Goal: Task Accomplishment & Management: Complete application form

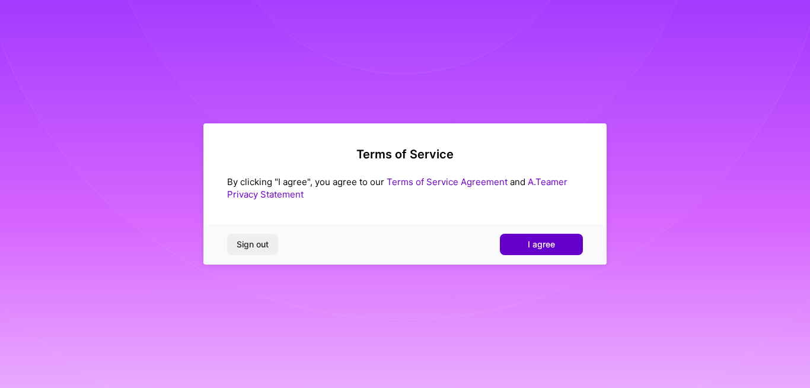
click at [518, 244] on button "I agree" at bounding box center [541, 244] width 83 height 21
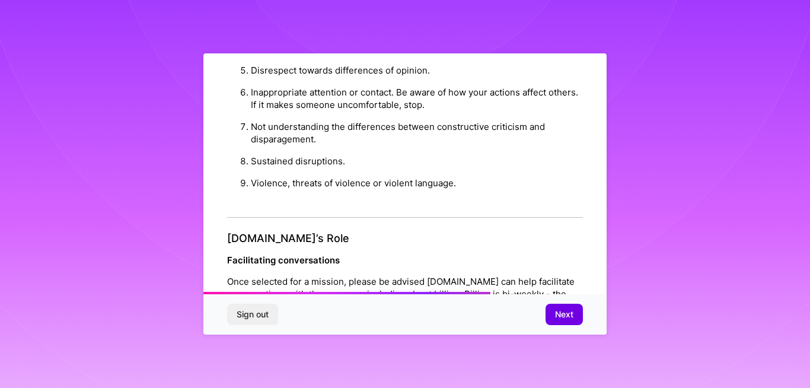
scroll to position [1401, 0]
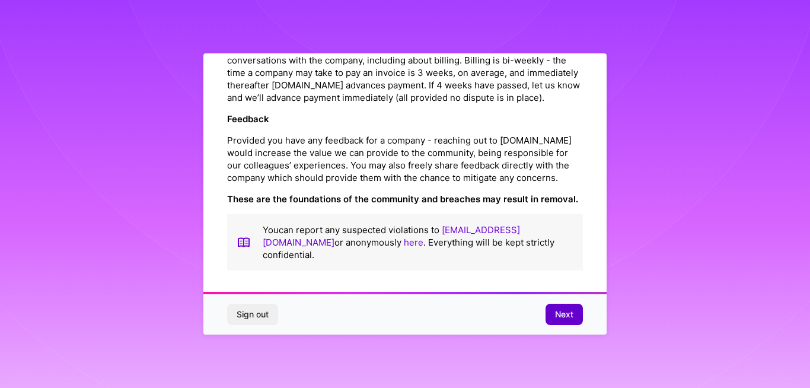
click at [561, 308] on span "Next" at bounding box center [564, 314] width 18 height 12
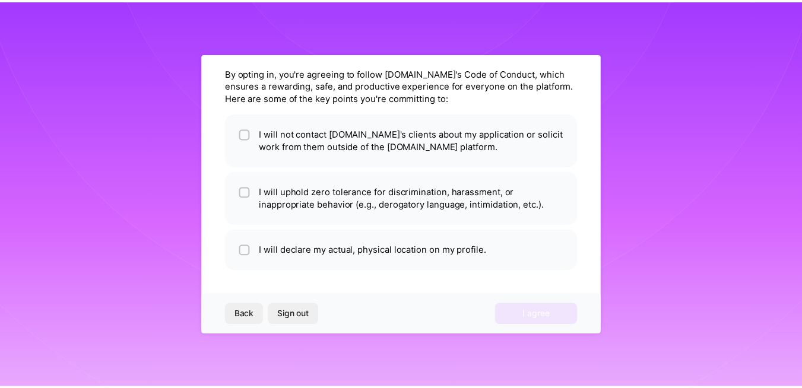
scroll to position [39, 0]
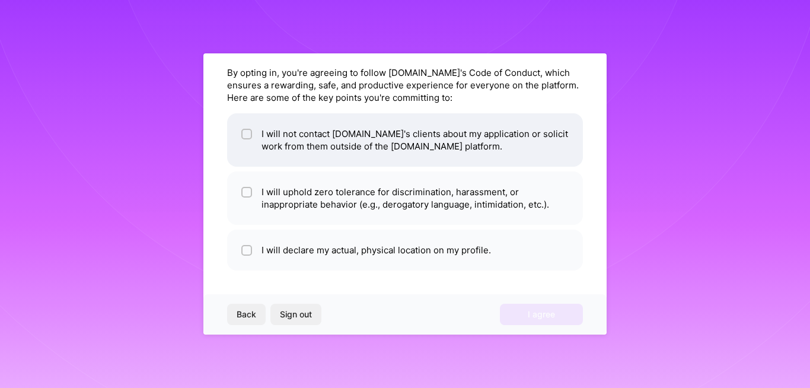
click at [246, 131] on input "checkbox" at bounding box center [248, 135] width 8 height 8
checkbox input "true"
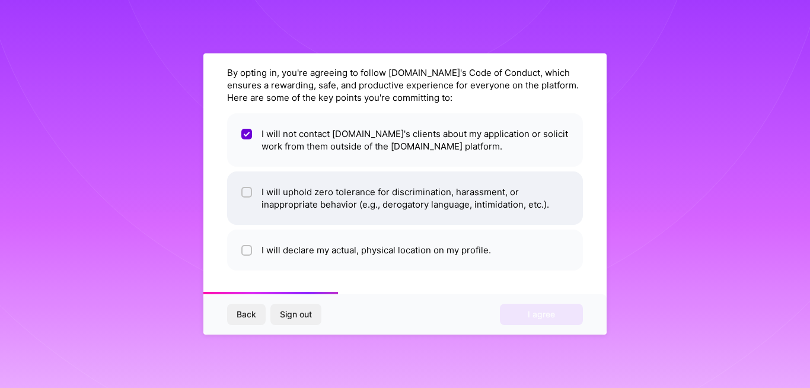
click at [247, 192] on input "checkbox" at bounding box center [248, 193] width 8 height 8
checkbox input "true"
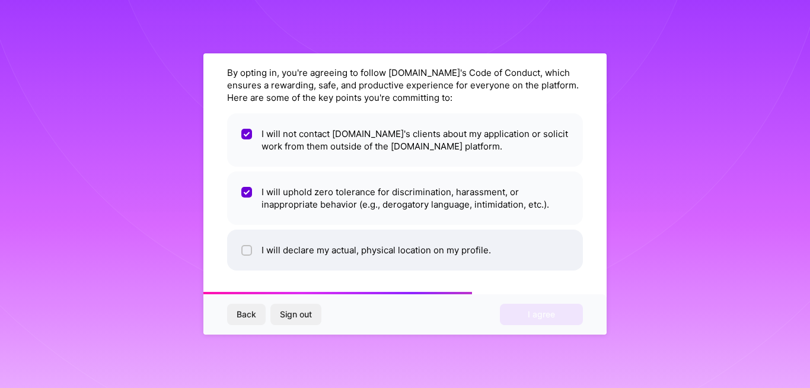
click at [243, 246] on div at bounding box center [246, 250] width 11 height 11
checkbox input "true"
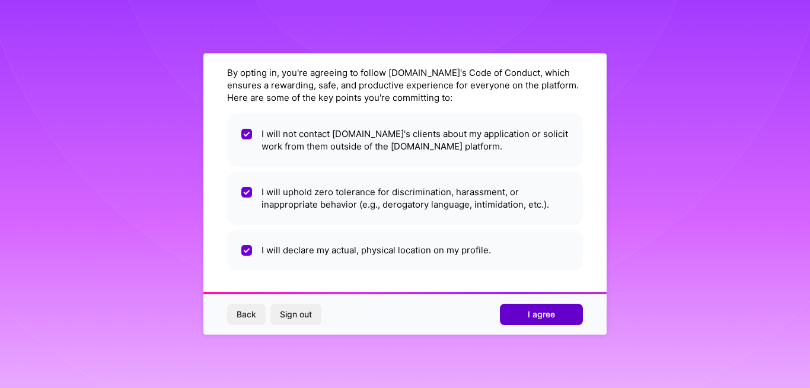
click at [555, 319] on button "I agree" at bounding box center [541, 314] width 83 height 21
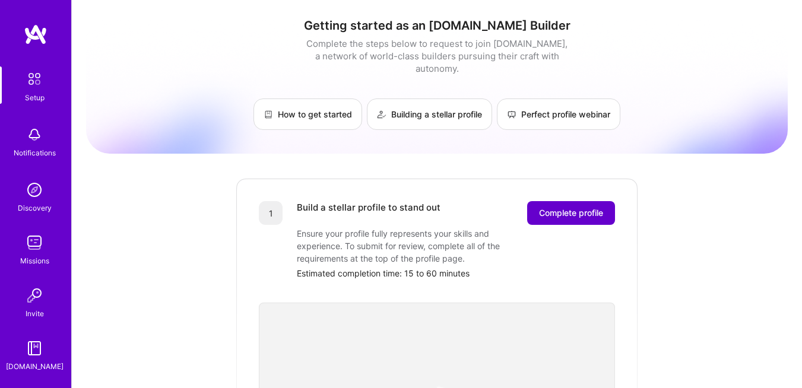
click at [586, 207] on span "Complete profile" at bounding box center [571, 213] width 64 height 12
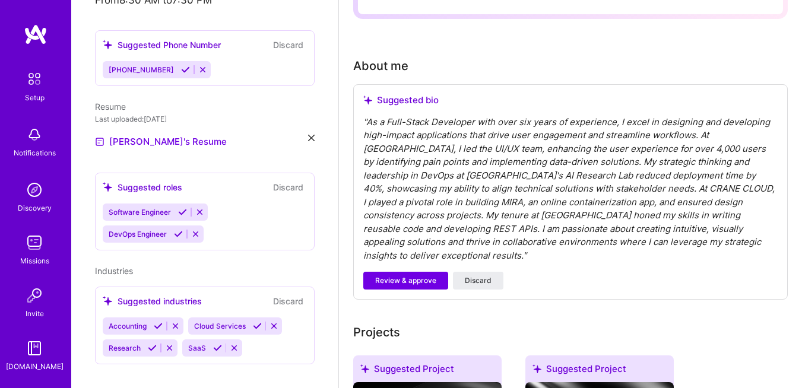
scroll to position [286, 0]
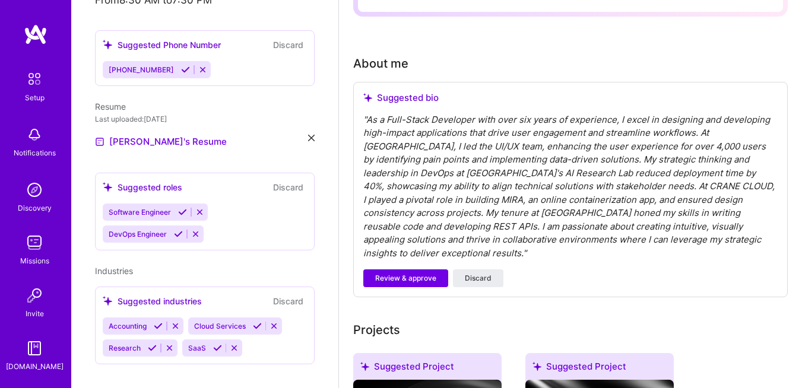
click at [532, 236] on div "" As a Full-Stack Developer with over six years of experience, I excel in desig…" at bounding box center [570, 186] width 414 height 147
click at [583, 203] on div "" As a Full-Stack Developer with over six years of experience, I excel in desig…" at bounding box center [570, 186] width 414 height 147
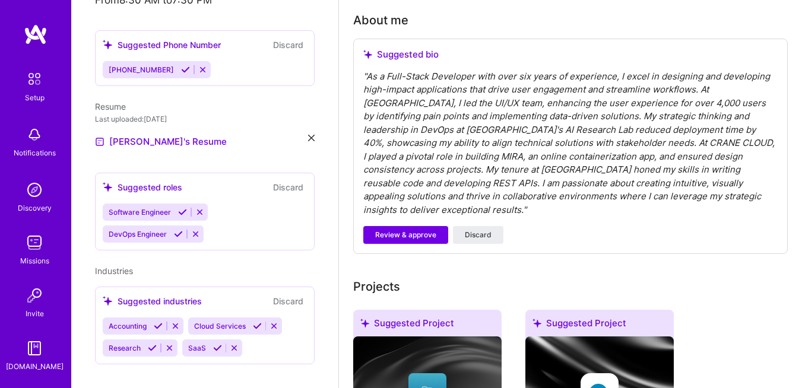
scroll to position [333, 0]
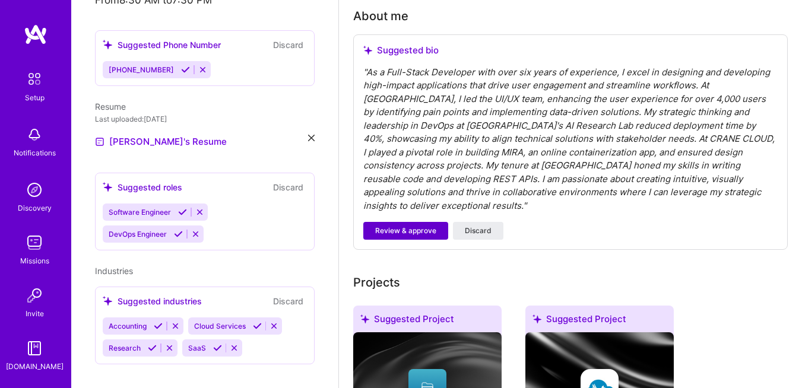
click at [390, 225] on span "Review & approve" at bounding box center [405, 230] width 61 height 11
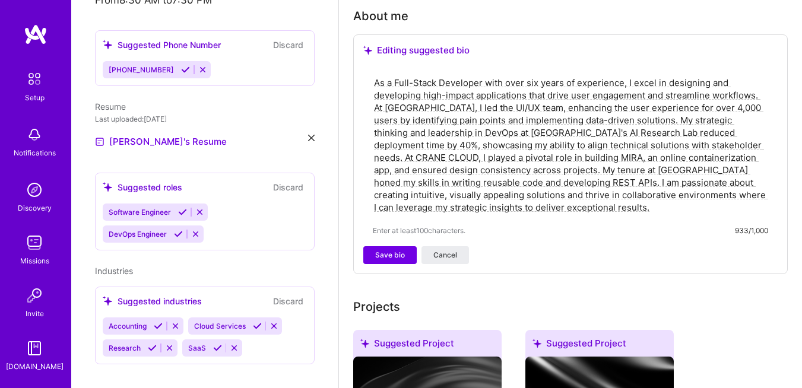
click at [490, 183] on textarea "As a Full-Stack Developer with over six years of experience, I excel in designi…" at bounding box center [570, 144] width 395 height 139
click at [414, 193] on textarea "As a Full-Stack Developer with over six years of experience, I excel in designi…" at bounding box center [570, 144] width 395 height 139
click at [374, 194] on textarea "As a Full-Stack Developer with over six years of experience, I excel in designi…" at bounding box center [570, 144] width 395 height 139
type textarea "As a Full-Stack Developer with over six years of experience, I excel in designi…"
click at [377, 256] on span "Save bio" at bounding box center [390, 255] width 30 height 11
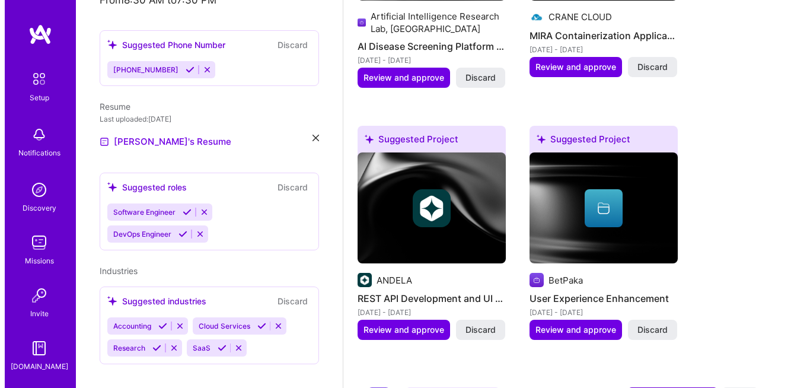
scroll to position [669, 0]
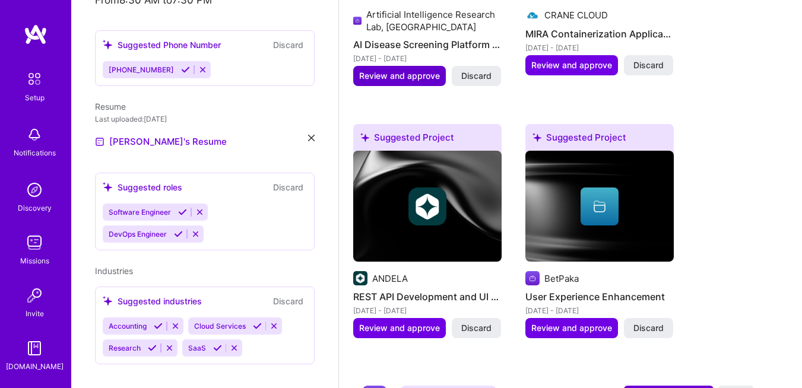
click at [391, 74] on span "Review and approve" at bounding box center [399, 76] width 81 height 12
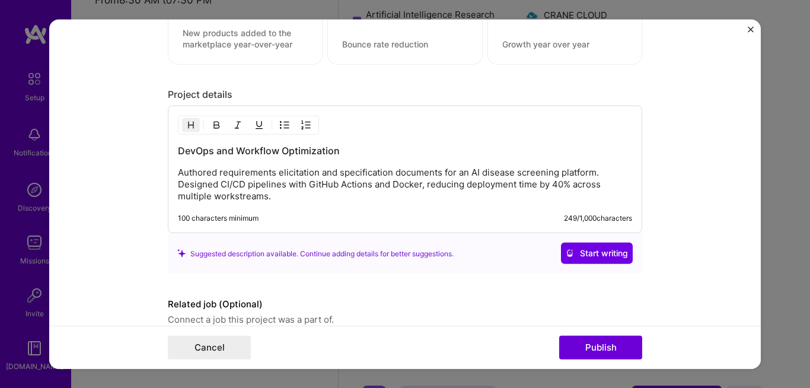
scroll to position [1105, 0]
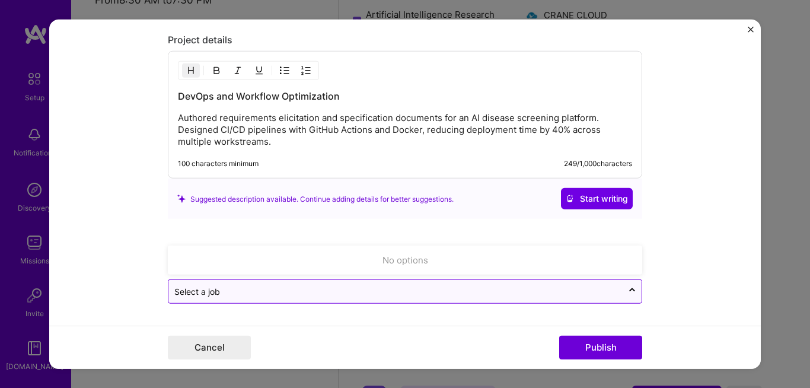
click at [435, 294] on input "text" at bounding box center [395, 291] width 443 height 12
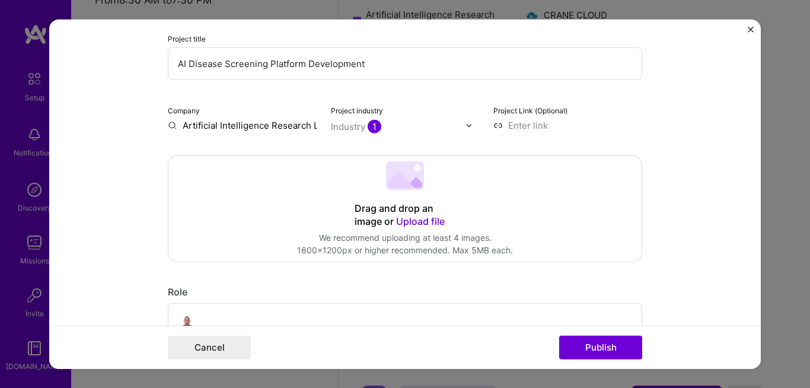
scroll to position [129, 0]
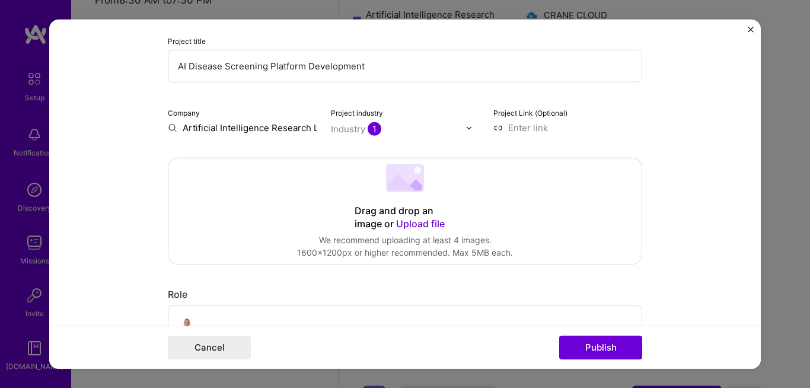
click at [542, 128] on input at bounding box center [568, 128] width 149 height 12
click at [533, 126] on input at bounding box center [568, 128] width 149 height 12
paste input "[URL][DOMAIN_NAME]"
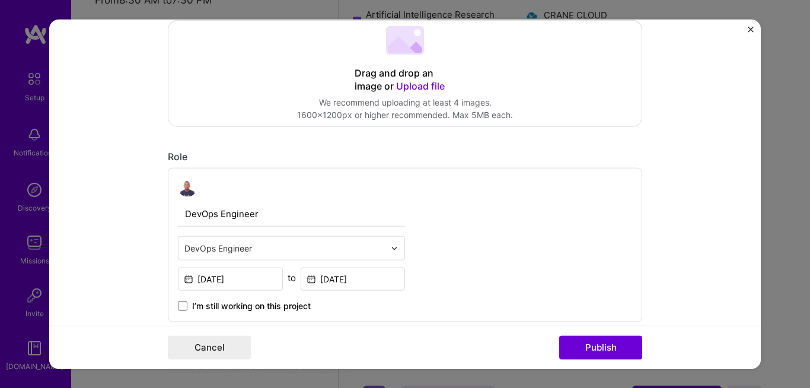
type input "[URL][DOMAIN_NAME]"
click at [435, 159] on div "Role" at bounding box center [405, 157] width 475 height 12
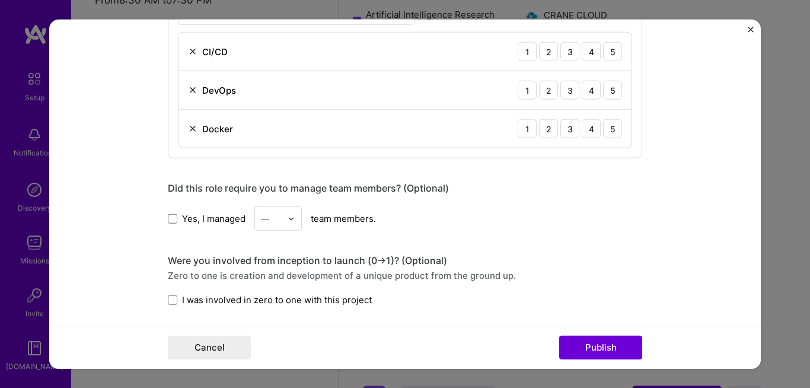
scroll to position [663, 0]
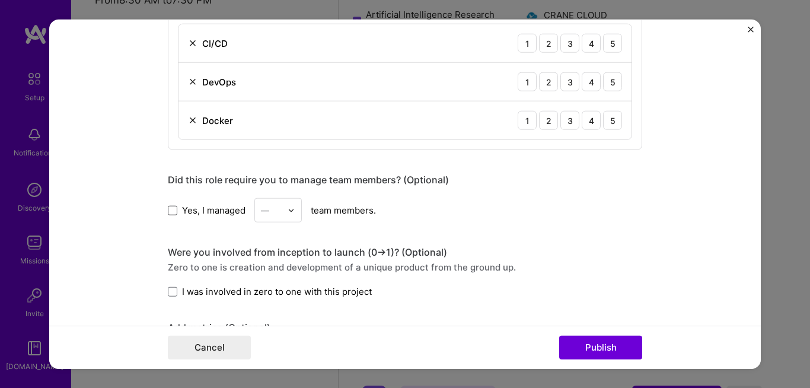
click at [168, 211] on span at bounding box center [172, 209] width 9 height 9
click at [0, 0] on input "Yes, I managed" at bounding box center [0, 0] width 0 height 0
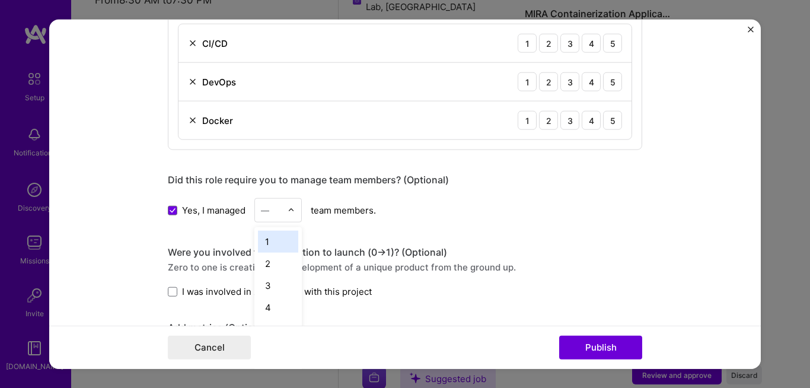
click at [289, 212] on img at bounding box center [291, 209] width 7 height 7
click at [277, 268] on div "2" at bounding box center [278, 264] width 40 height 22
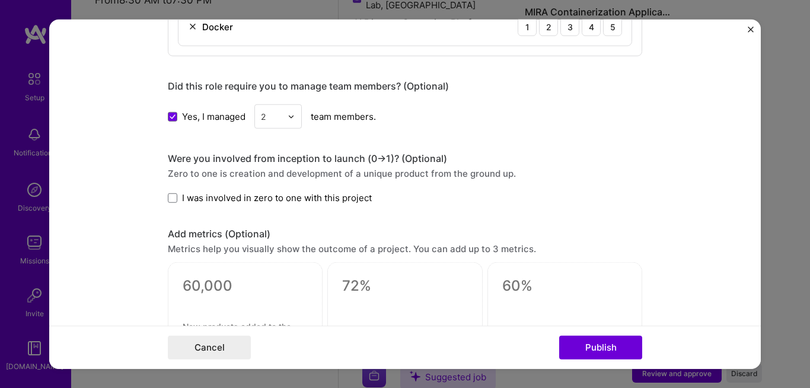
scroll to position [761, 0]
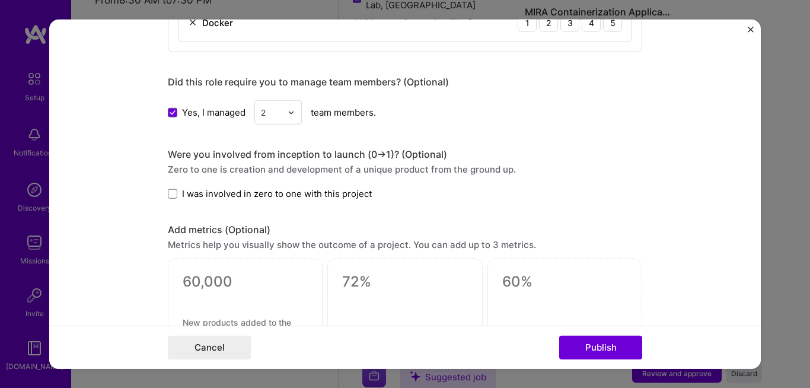
click at [168, 199] on label "I was involved in zero to one with this project" at bounding box center [270, 193] width 204 height 12
click at [0, 0] on input "I was involved in zero to one with this project" at bounding box center [0, 0] width 0 height 0
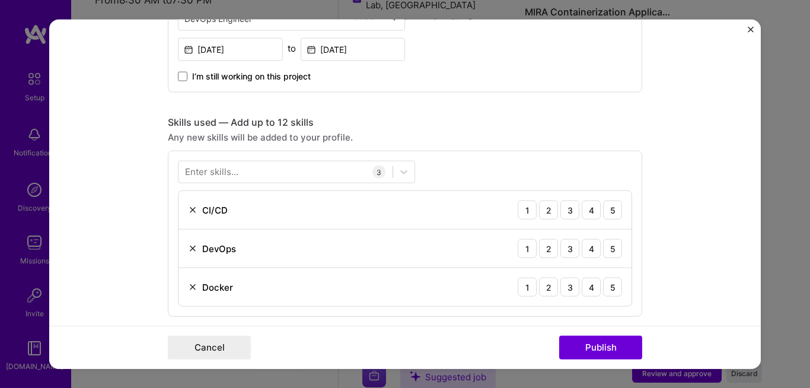
scroll to position [492, 0]
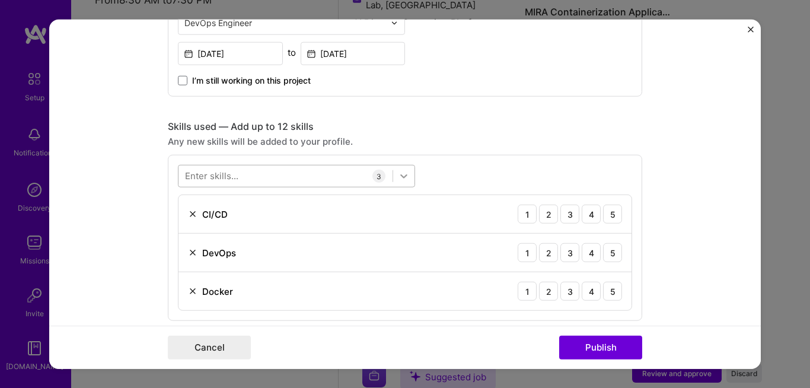
click at [402, 177] on icon at bounding box center [404, 176] width 12 height 12
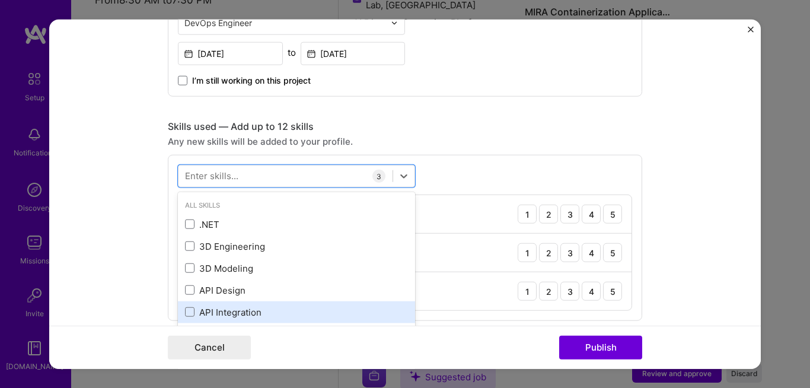
click at [325, 306] on div "API Integration" at bounding box center [296, 312] width 223 height 12
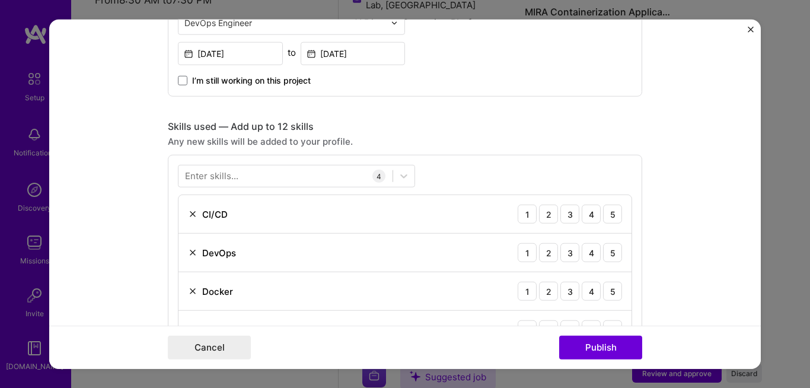
click at [475, 159] on div "Enter skills... 4 CI/CD 1 2 3 4 5 DevOps 1 2 3 4 5 Docker 1 2 3 4 5 API Integra…" at bounding box center [405, 257] width 475 height 205
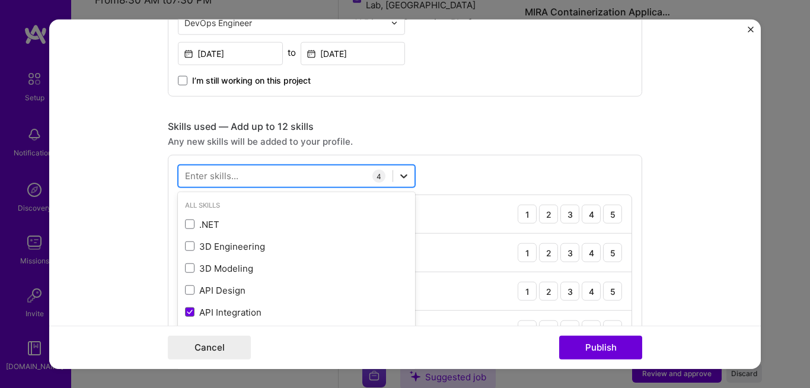
click at [399, 174] on icon at bounding box center [404, 176] width 12 height 12
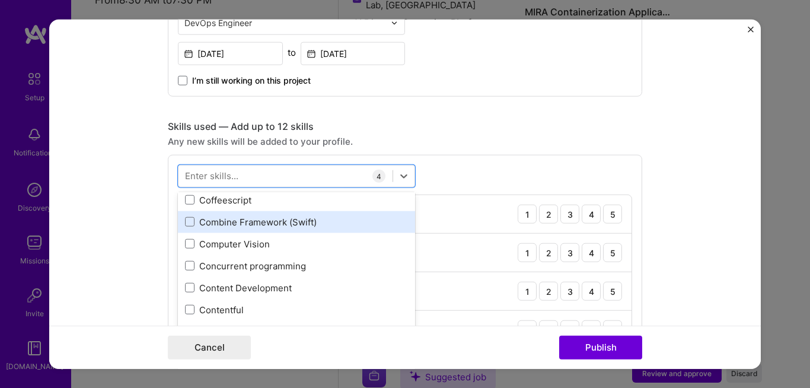
scroll to position [1560, 0]
click at [265, 225] on div "Computer Vision" at bounding box center [296, 223] width 223 height 12
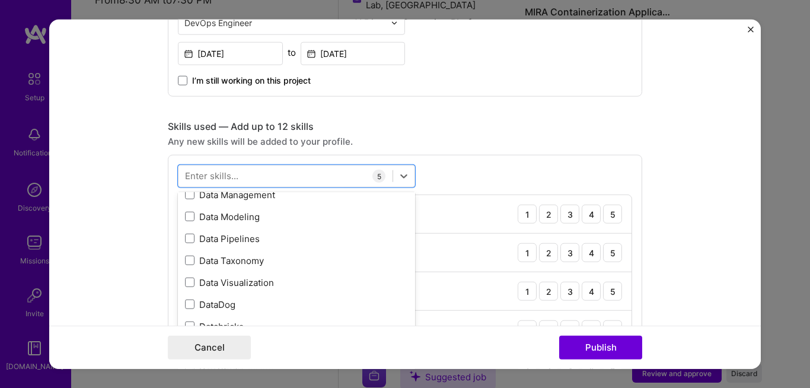
scroll to position [1941, 0]
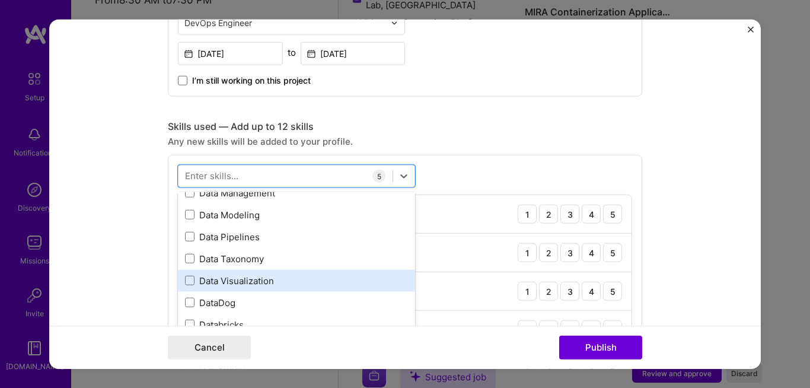
click at [313, 279] on div "Data Visualization" at bounding box center [296, 281] width 223 height 12
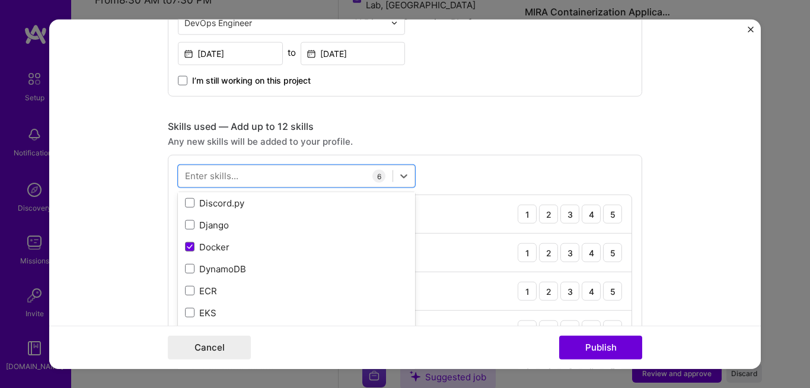
scroll to position [2313, 0]
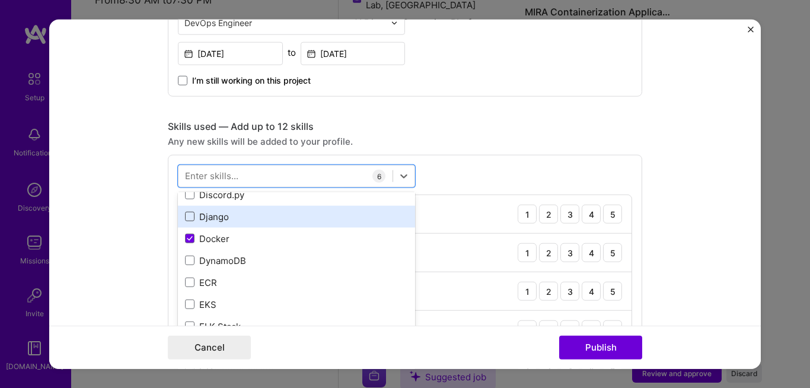
click at [189, 219] on span at bounding box center [189, 216] width 9 height 9
click at [0, 0] on input "checkbox" at bounding box center [0, 0] width 0 height 0
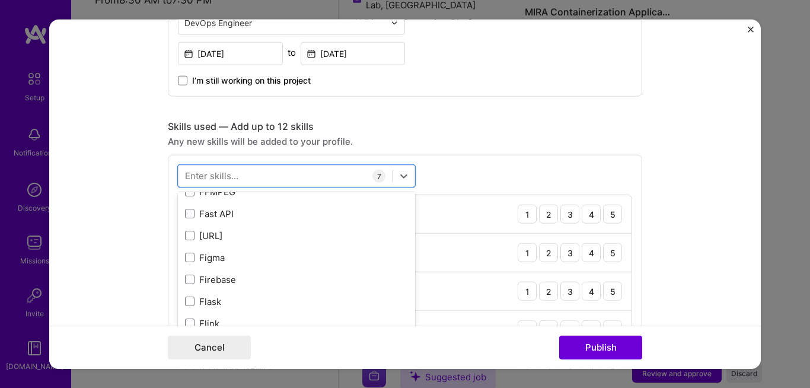
scroll to position [2813, 0]
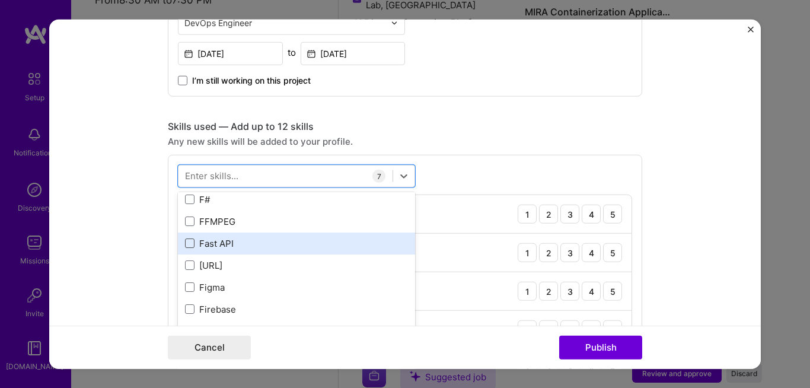
click at [186, 242] on span at bounding box center [189, 242] width 9 height 9
click at [0, 0] on input "checkbox" at bounding box center [0, 0] width 0 height 0
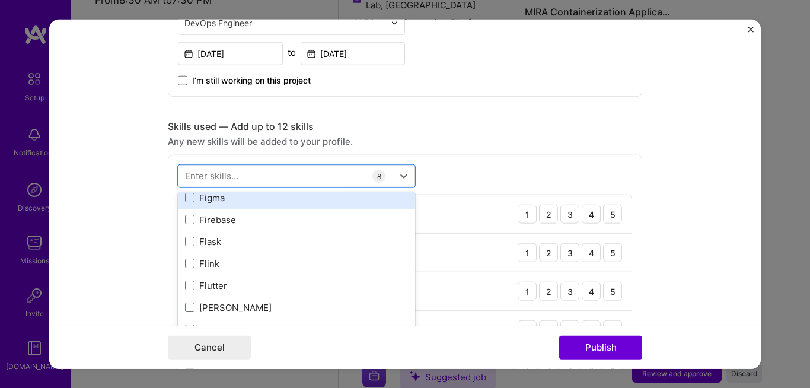
scroll to position [2907, 0]
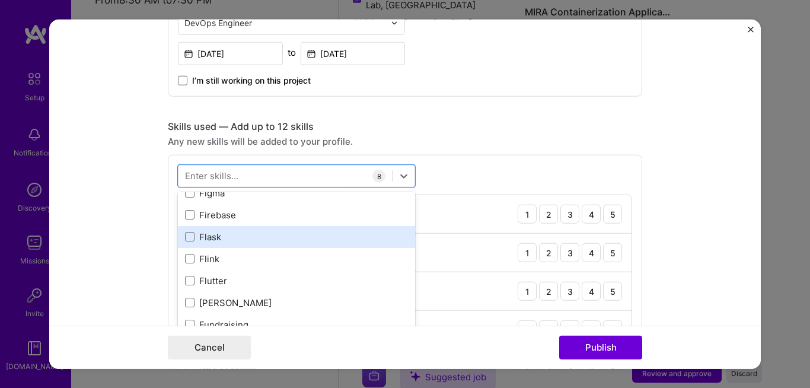
click at [179, 233] on div "Flask" at bounding box center [296, 237] width 237 height 22
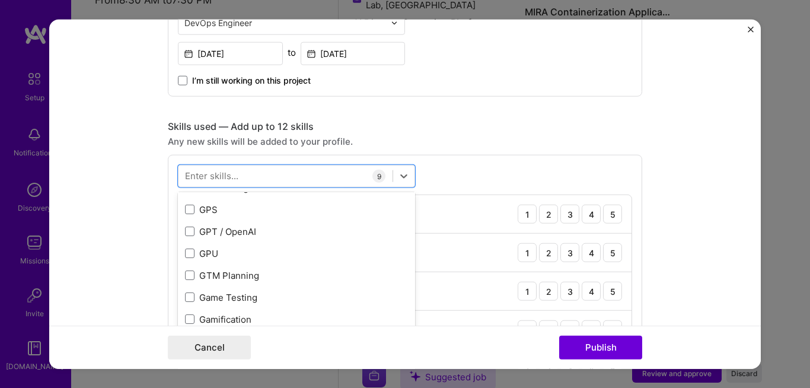
scroll to position [3049, 0]
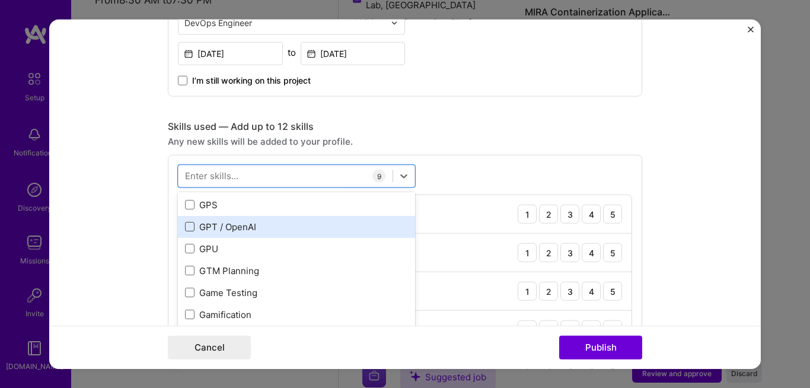
click at [188, 230] on span at bounding box center [189, 226] width 9 height 9
click at [0, 0] on input "checkbox" at bounding box center [0, 0] width 0 height 0
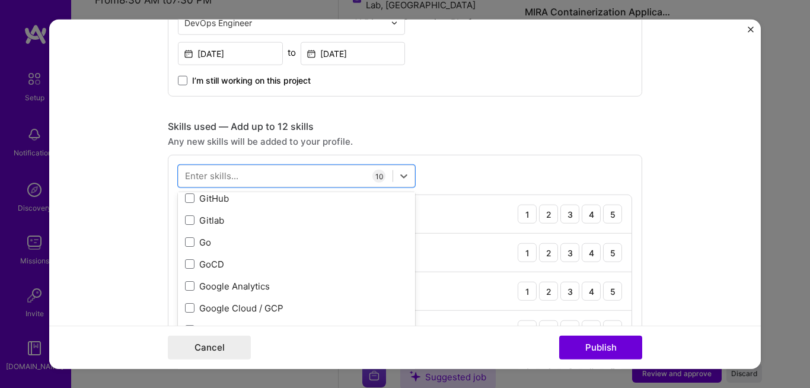
scroll to position [3178, 0]
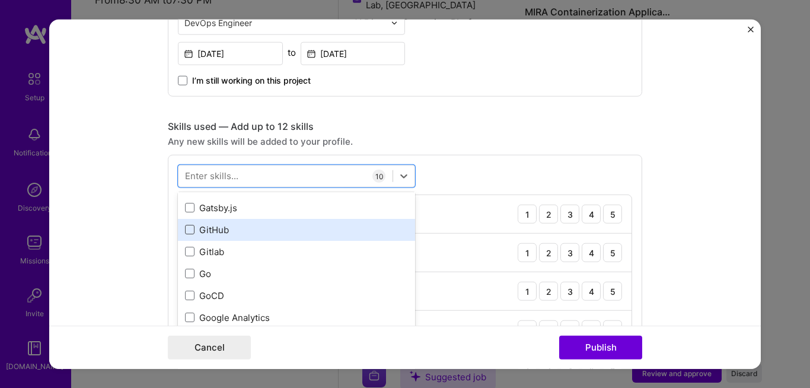
click at [187, 231] on span at bounding box center [189, 229] width 9 height 9
click at [0, 0] on input "checkbox" at bounding box center [0, 0] width 0 height 0
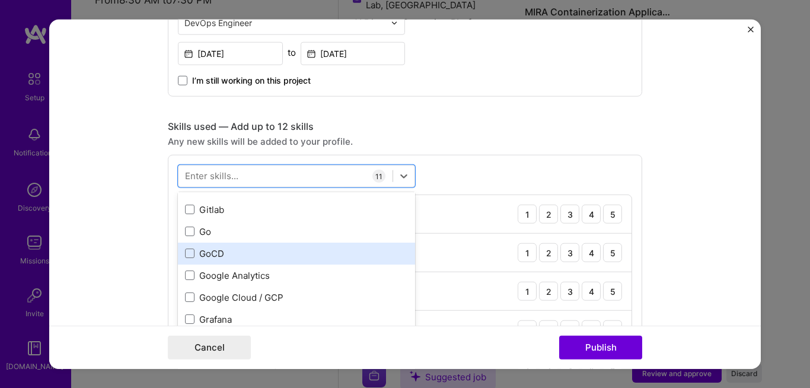
scroll to position [3257, 0]
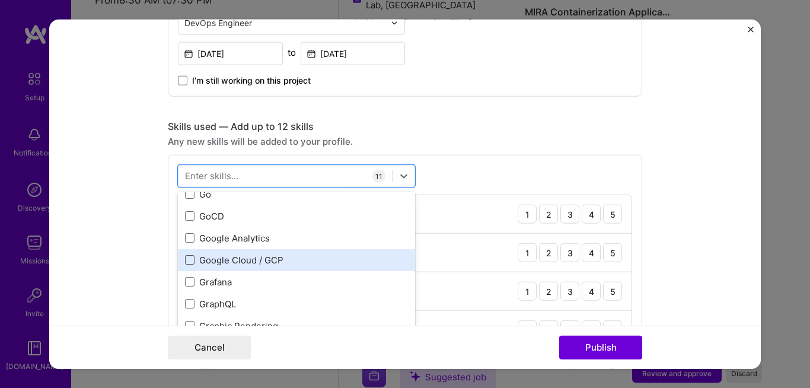
click at [185, 259] on span at bounding box center [189, 259] width 9 height 9
click at [0, 0] on input "checkbox" at bounding box center [0, 0] width 0 height 0
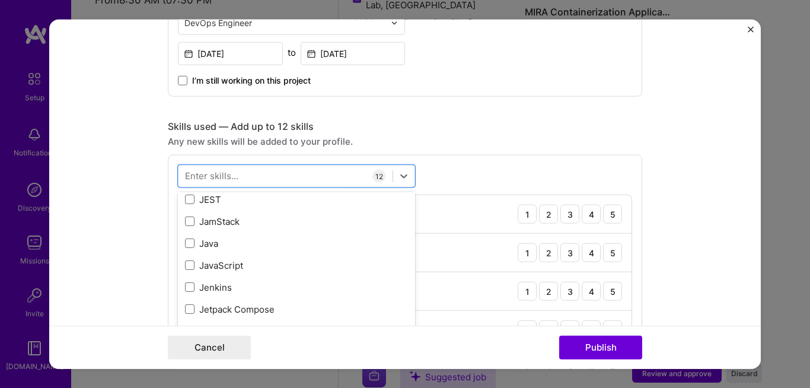
scroll to position [3780, 0]
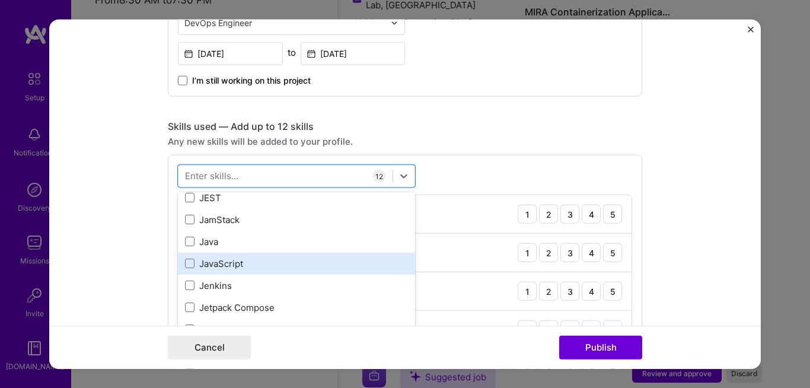
click at [231, 265] on div "JavaScript" at bounding box center [296, 263] width 223 height 12
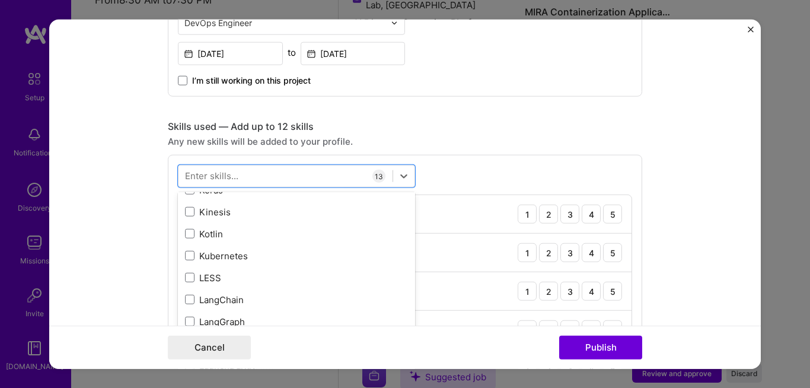
scroll to position [3970, 0]
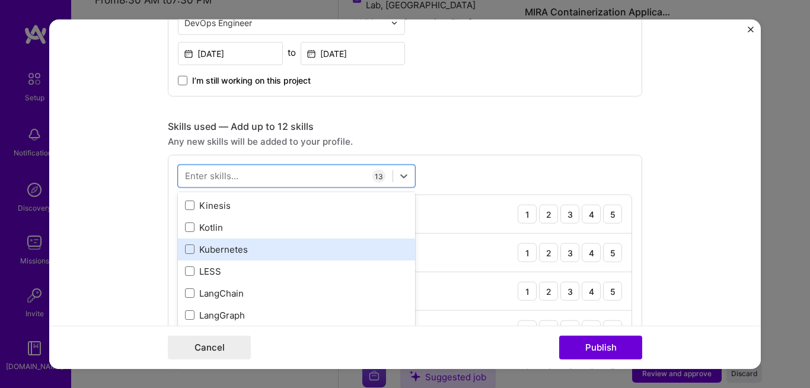
click at [264, 253] on div "Kubernetes" at bounding box center [296, 249] width 223 height 12
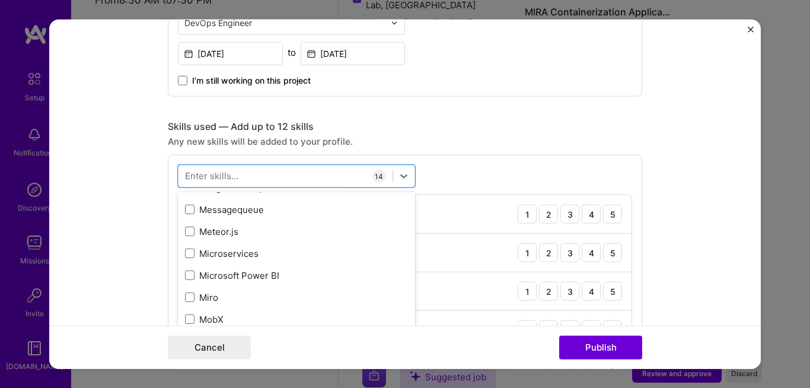
scroll to position [4473, 0]
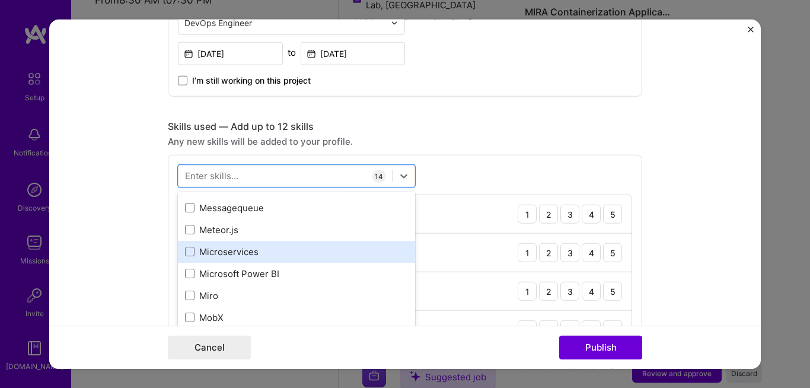
click at [275, 246] on div "Microservices" at bounding box center [296, 252] width 223 height 12
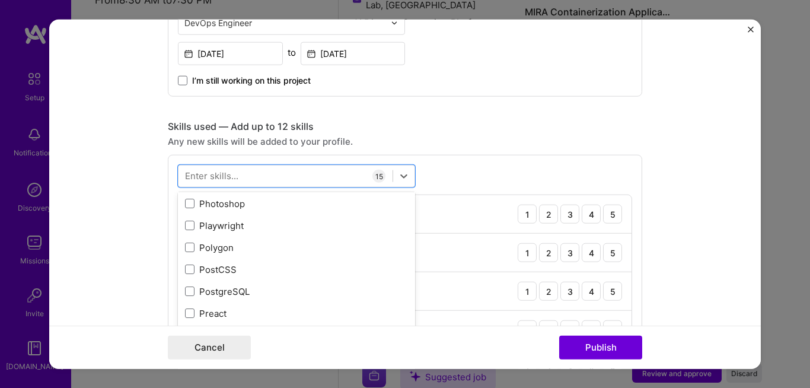
scroll to position [5274, 0]
click at [311, 288] on div "PostgreSQL" at bounding box center [296, 285] width 223 height 12
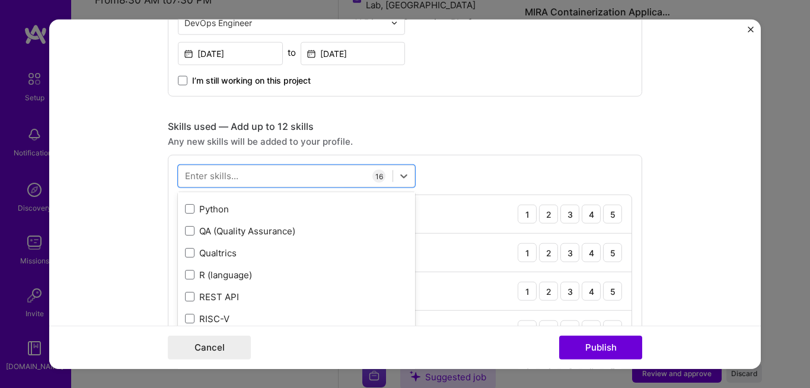
scroll to position [5705, 0]
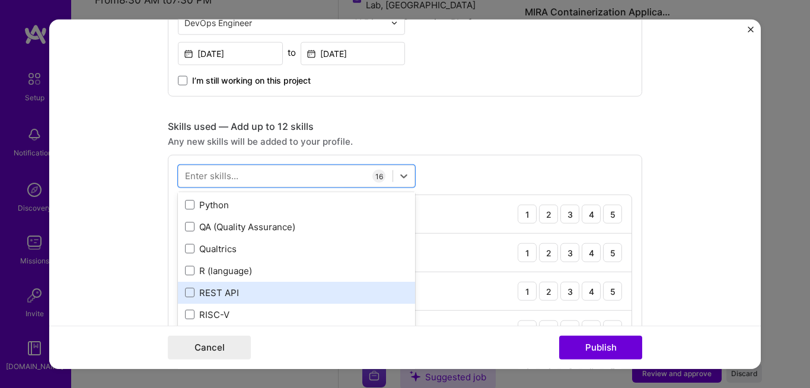
click at [291, 294] on div "REST API" at bounding box center [296, 293] width 223 height 12
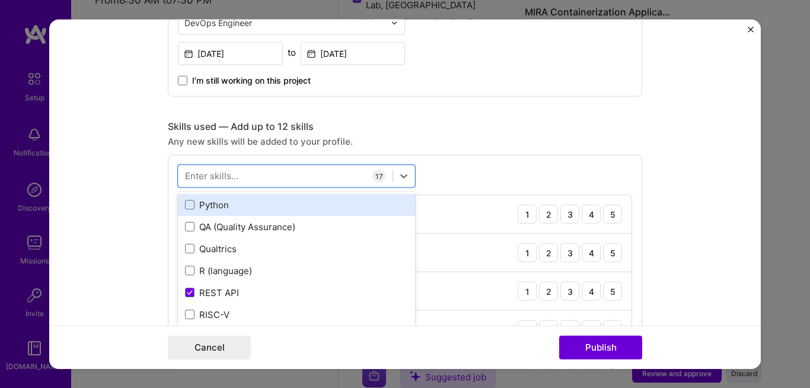
click at [239, 205] on div "Python" at bounding box center [296, 205] width 223 height 12
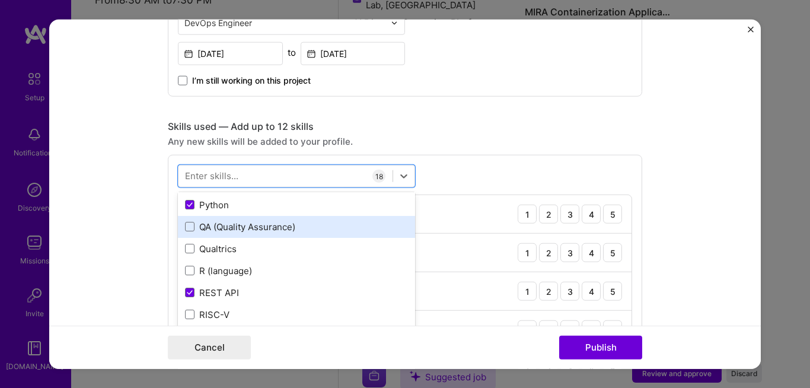
click at [257, 225] on div "QA (Quality Assurance)" at bounding box center [296, 227] width 223 height 12
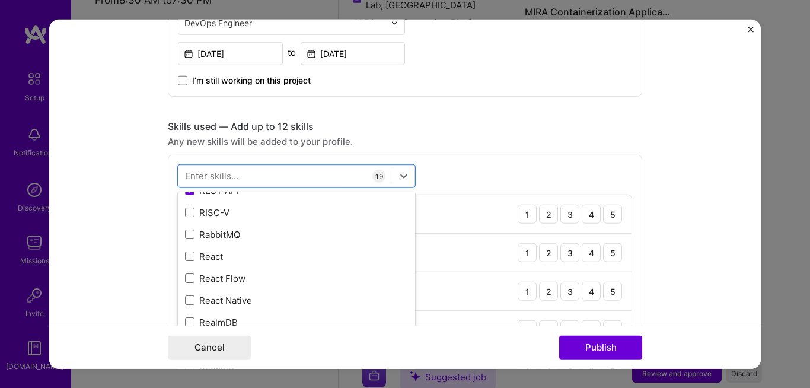
scroll to position [5809, 0]
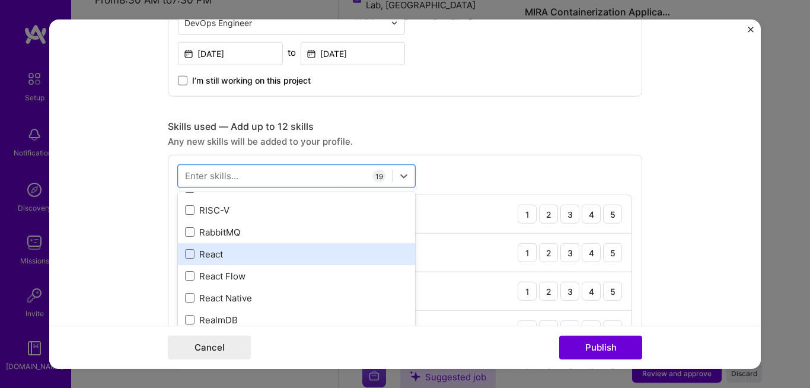
click at [318, 254] on div "React" at bounding box center [296, 254] width 223 height 12
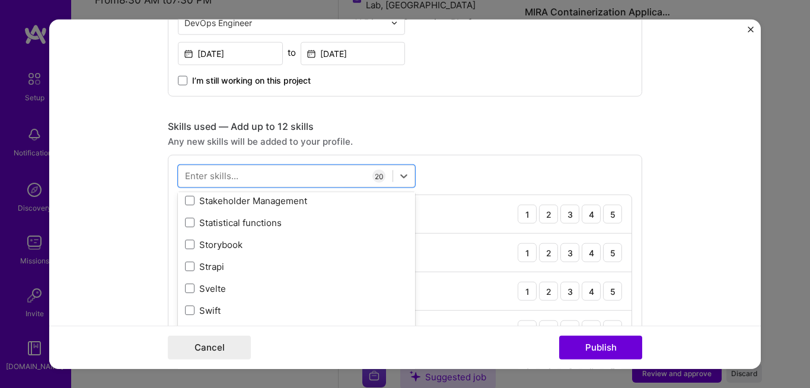
scroll to position [7012, 0]
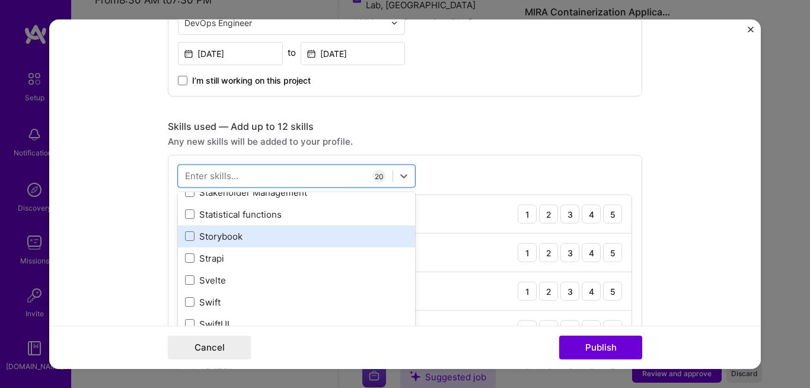
click at [292, 231] on div "Storybook" at bounding box center [296, 236] width 223 height 12
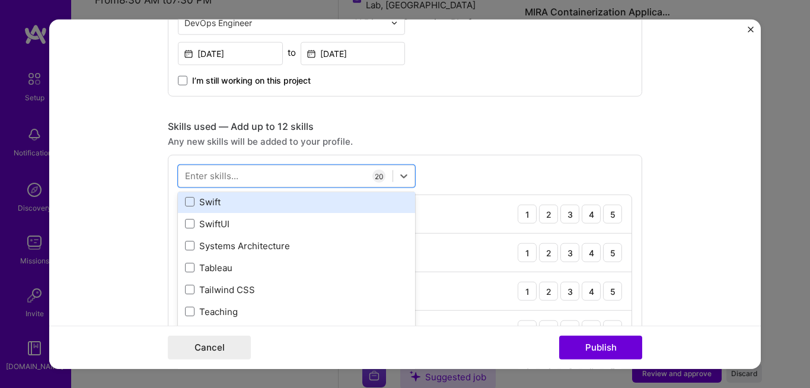
scroll to position [7114, 0]
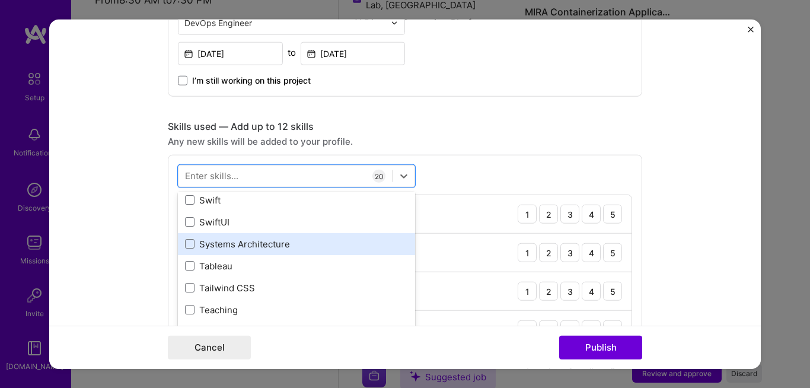
click at [305, 244] on div "Systems Architecture" at bounding box center [296, 244] width 223 height 12
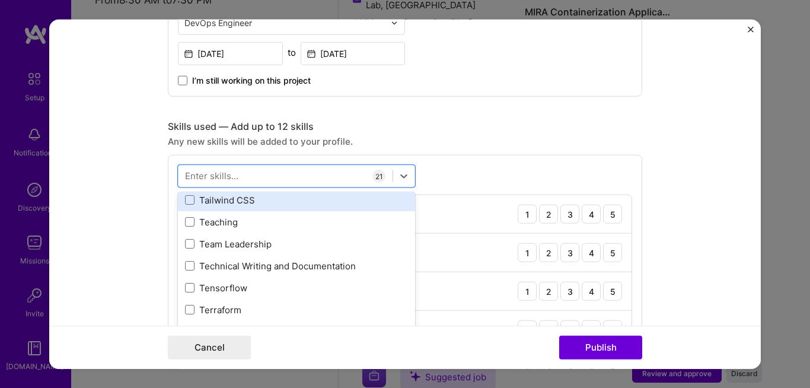
scroll to position [7208, 0]
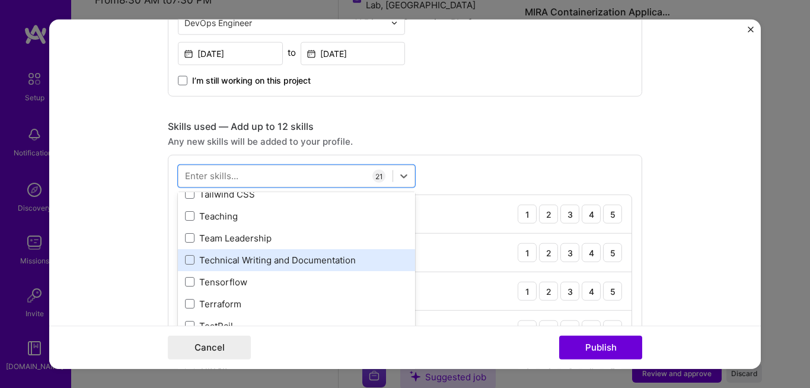
click at [321, 263] on div "Technical Writing and Documentation" at bounding box center [296, 260] width 223 height 12
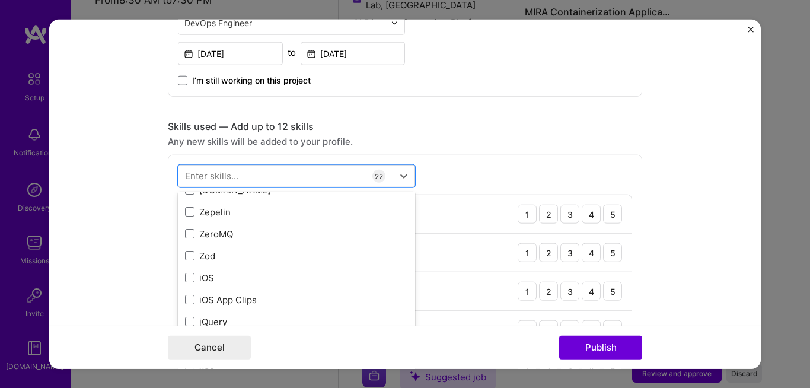
scroll to position [8148, 0]
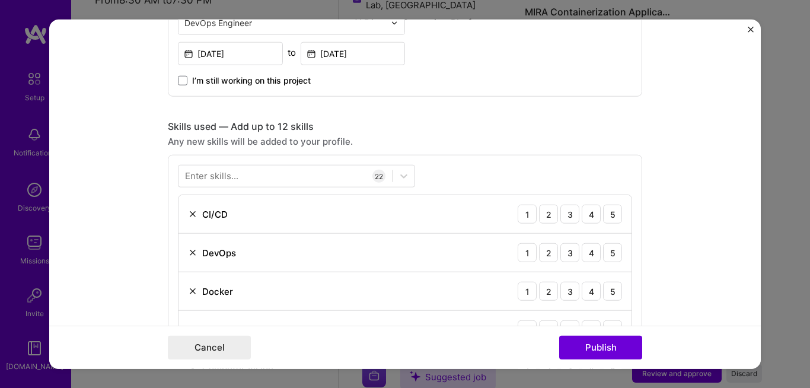
click at [545, 136] on div "Any new skills will be added to your profile." at bounding box center [405, 141] width 475 height 12
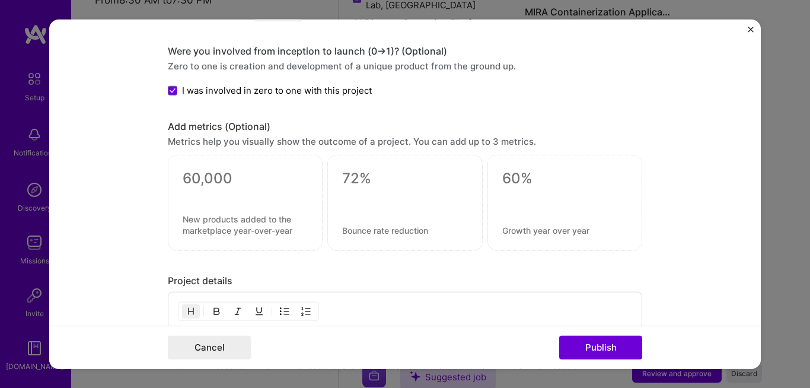
scroll to position [1838, 0]
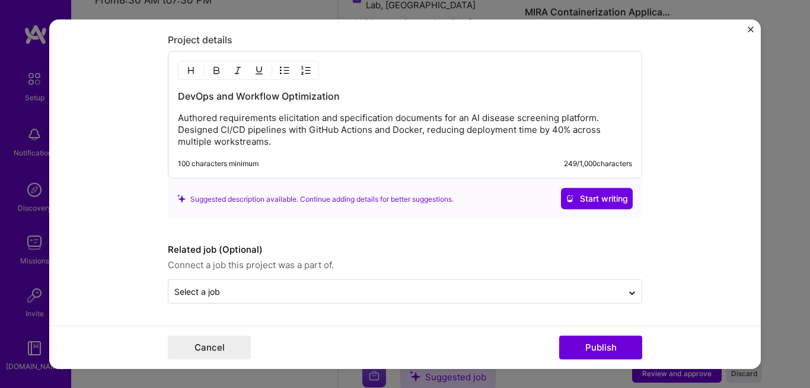
click at [284, 142] on p "Authored requirements elicitation and specification documents for an AI disease…" at bounding box center [405, 130] width 454 height 36
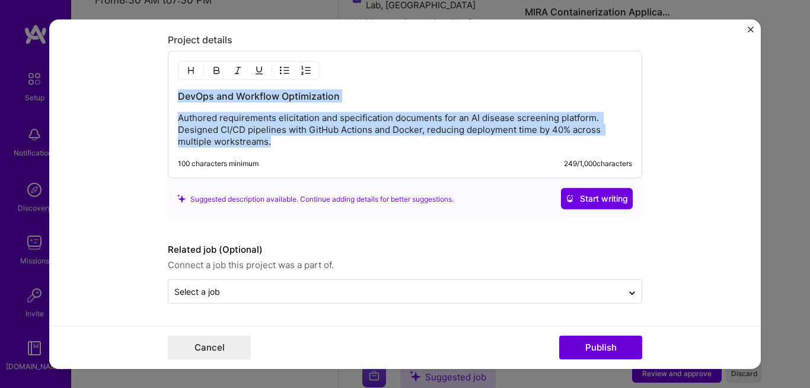
click at [280, 139] on p "Authored requirements elicitation and specification documents for an AI disease…" at bounding box center [405, 130] width 454 height 36
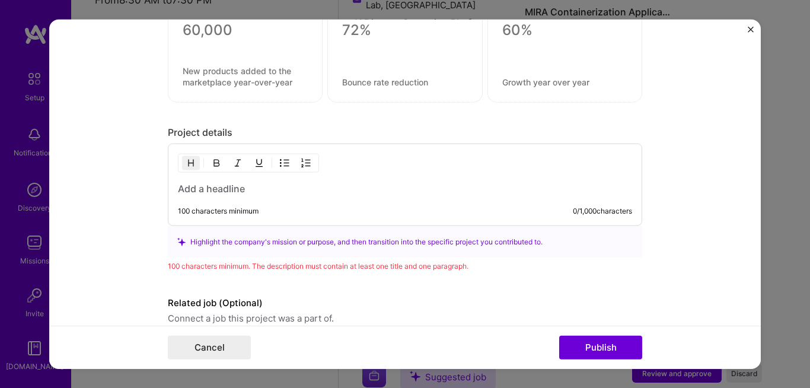
scroll to position [1747, 0]
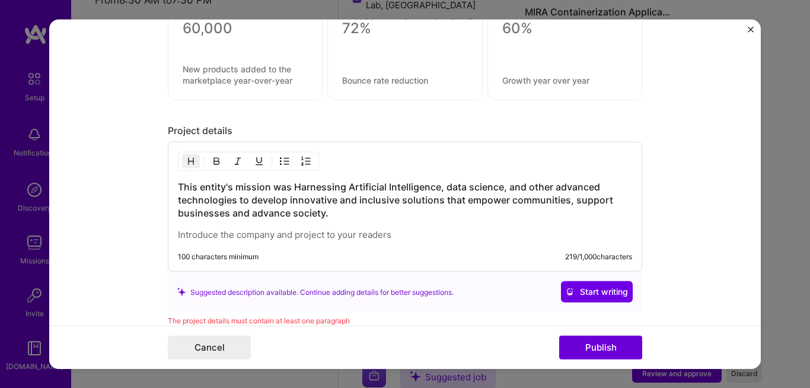
click at [357, 216] on h3 "This entity's mission was Harnessing Artificial Intelligence, data science, and…" at bounding box center [405, 199] width 454 height 39
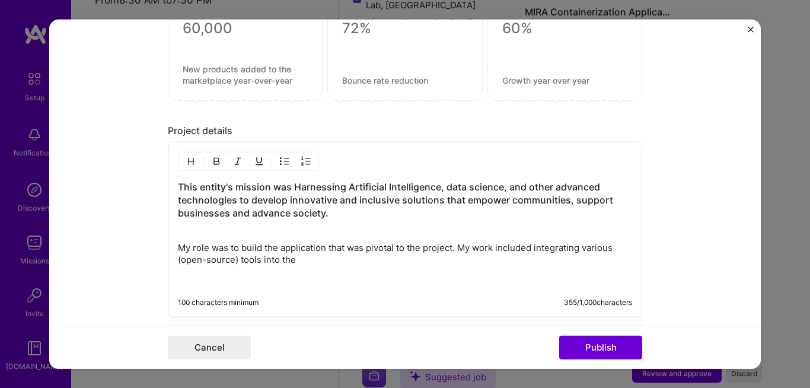
click at [325, 247] on p "My role was to build the application that was pivotal to the project. My work i…" at bounding box center [405, 254] width 454 height 24
click at [342, 260] on p "My role was to build the application(platform) that was pivotal to the project.…" at bounding box center [405, 254] width 454 height 24
click at [336, 216] on h3 "This entity's mission was Harnessing Artificial Intelligence, data science, and…" at bounding box center [405, 206] width 454 height 52
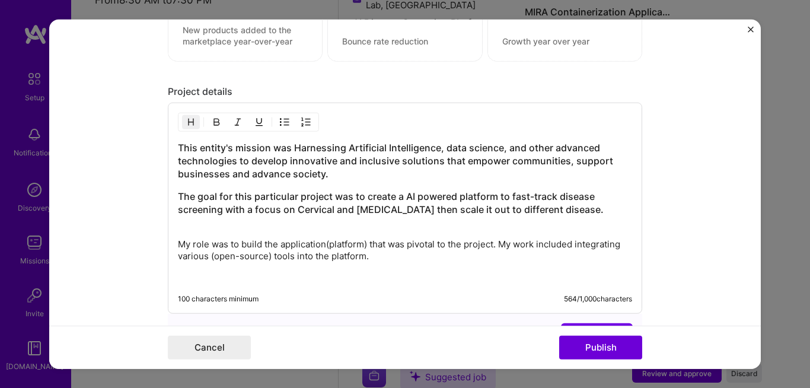
scroll to position [1790, 0]
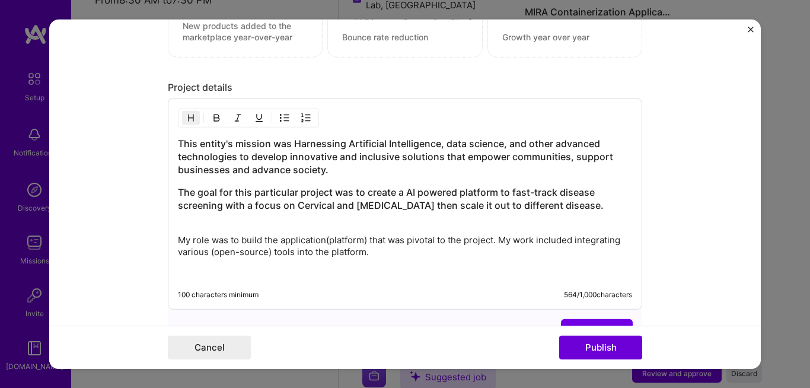
click at [467, 177] on div "This entity's mission was Harnessing Artificial Intelligence, data science, and…" at bounding box center [405, 208] width 454 height 142
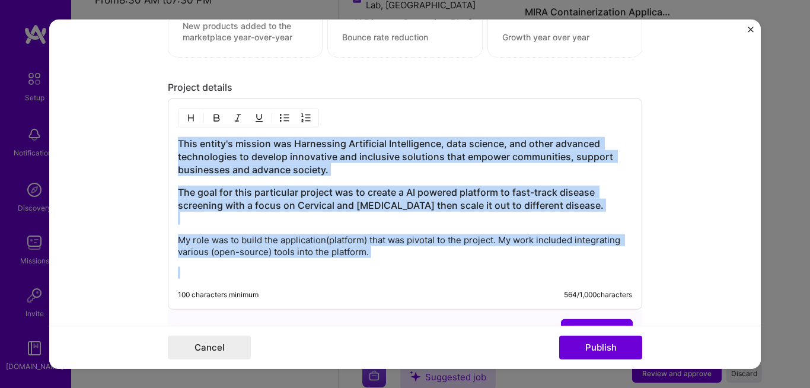
copy div "This entity's mission was Harnessing Artificial Intelligence, data science, and…"
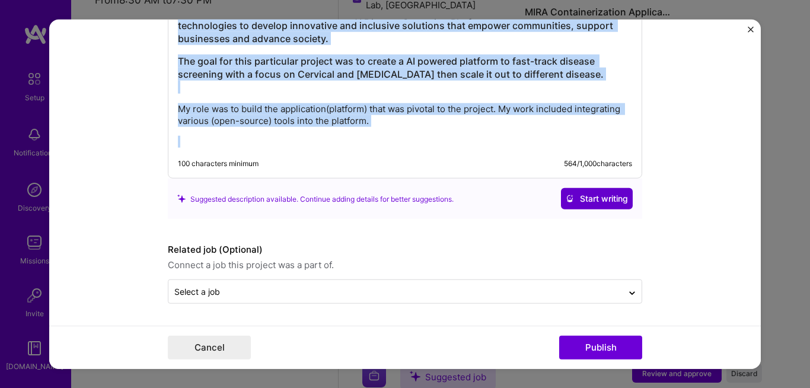
click at [612, 208] on button "Start writing" at bounding box center [597, 198] width 72 height 21
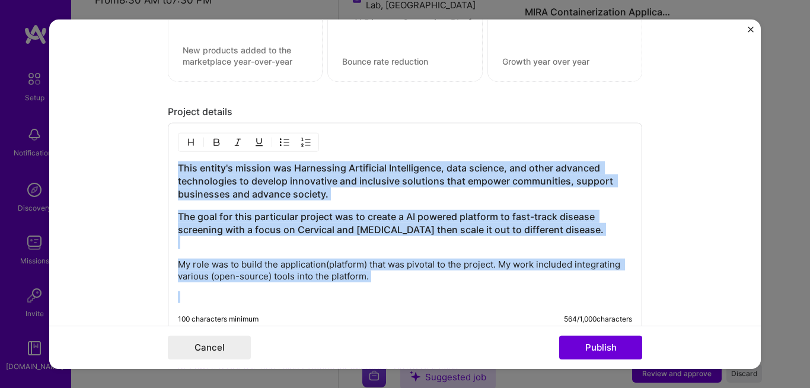
scroll to position [2145, 0]
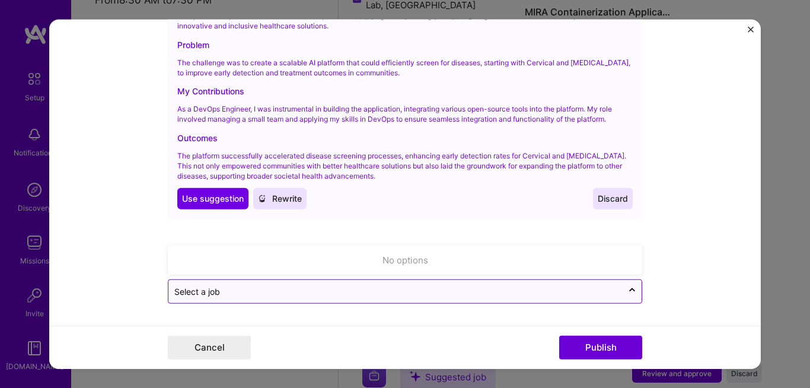
click at [491, 291] on input "text" at bounding box center [395, 291] width 443 height 12
click at [623, 290] on div at bounding box center [632, 291] width 19 height 19
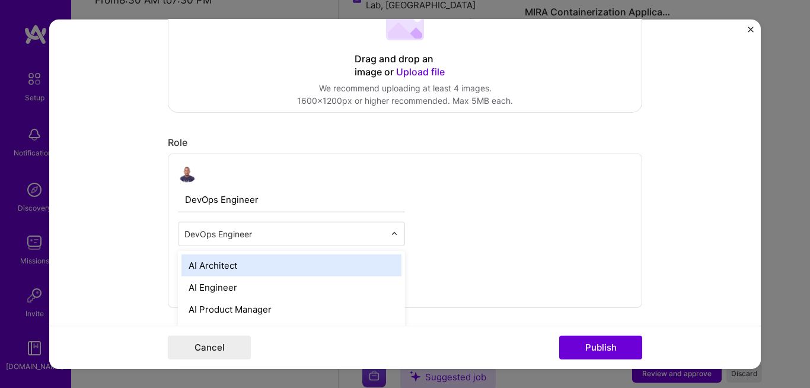
scroll to position [737, 0]
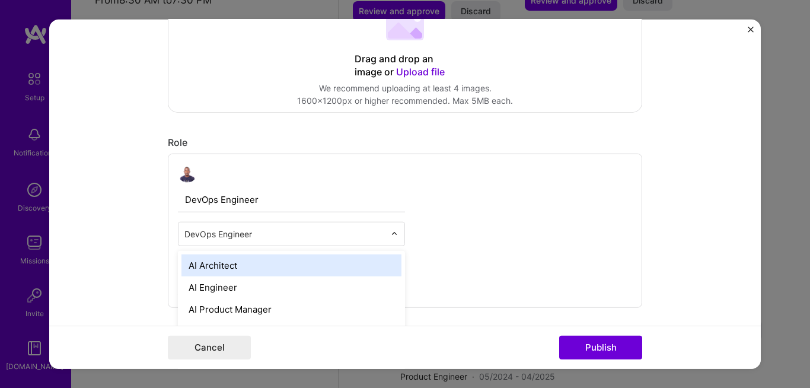
click at [394, 233] on div at bounding box center [398, 233] width 14 height 23
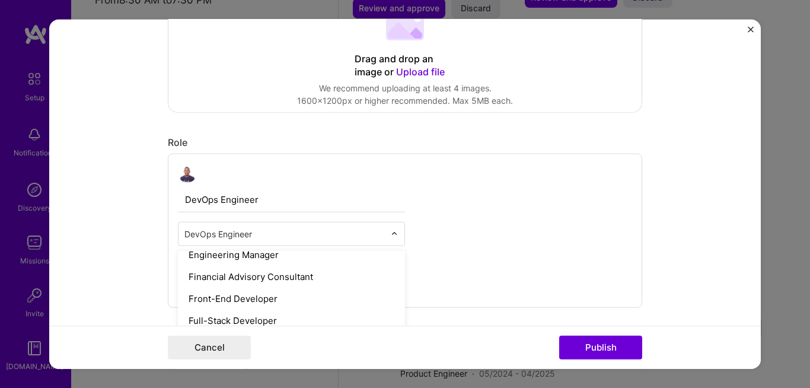
scroll to position [643, 0]
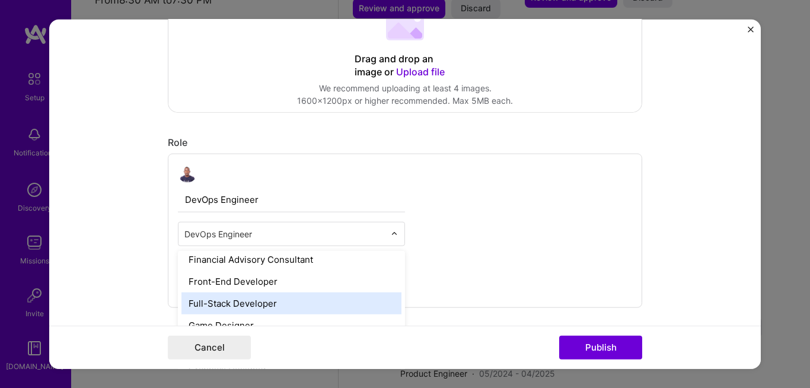
click at [263, 296] on div "Full-Stack Developer" at bounding box center [292, 303] width 220 height 22
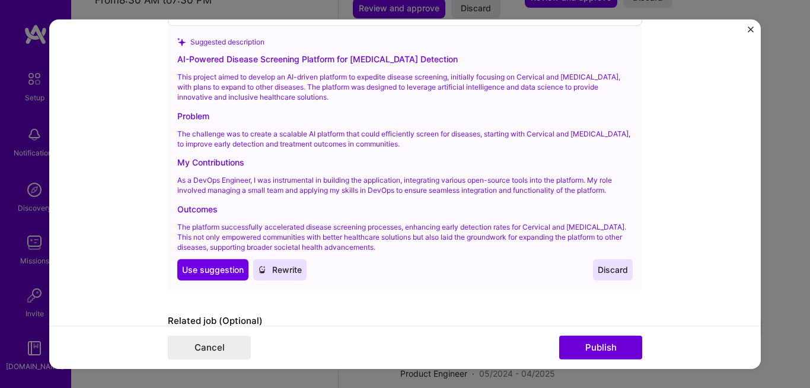
scroll to position [2145, 0]
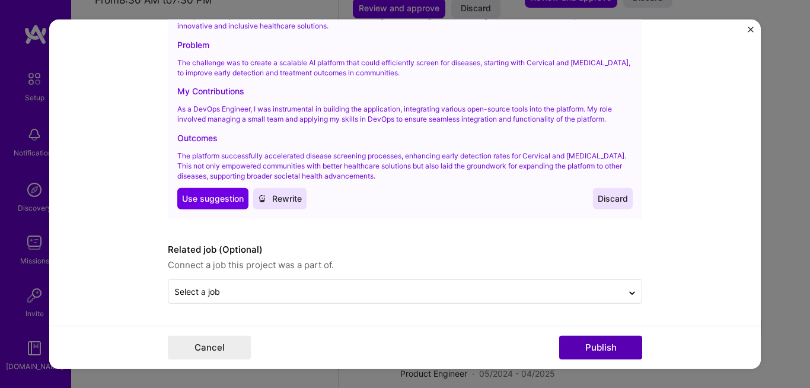
click at [600, 350] on button "Publish" at bounding box center [600, 347] width 83 height 24
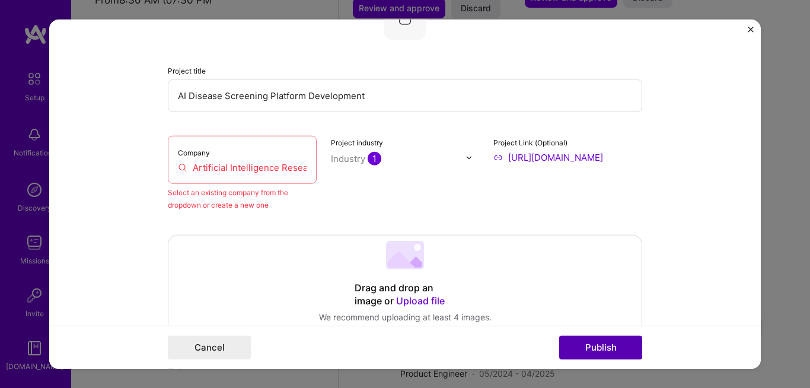
scroll to position [78, 0]
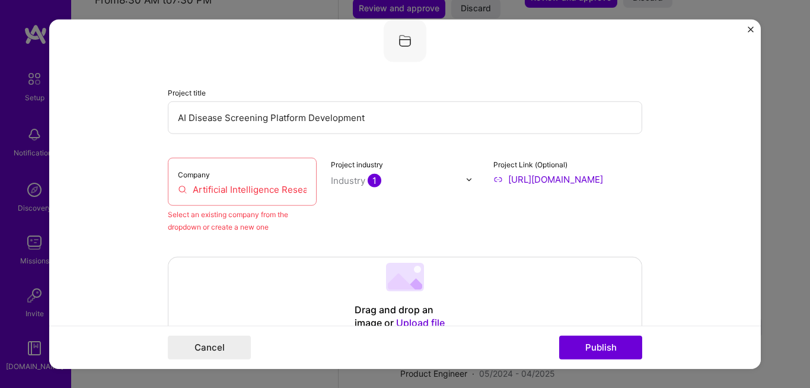
click at [276, 186] on input "Artificial Intelligence Research Lab, [GEOGRAPHIC_DATA]" at bounding box center [242, 189] width 129 height 12
click at [416, 126] on input "AI Disease Screening Platform Development" at bounding box center [405, 117] width 475 height 33
click at [291, 199] on div "Company Artificial Intelligence Research Lab, [GEOGRAPHIC_DATA]" at bounding box center [242, 182] width 149 height 48
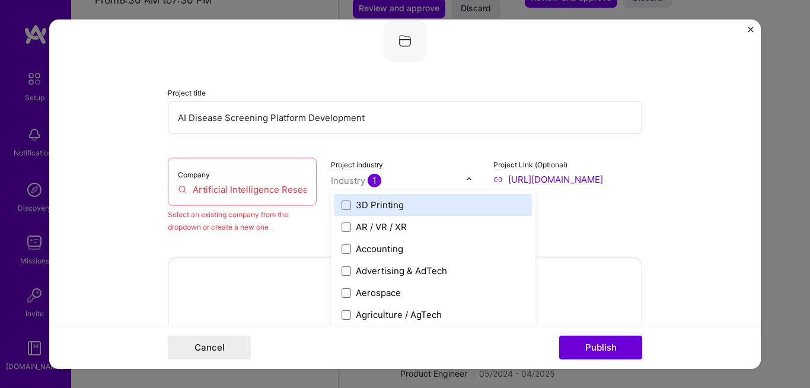
click at [362, 185] on div "Industry 1" at bounding box center [356, 180] width 50 height 12
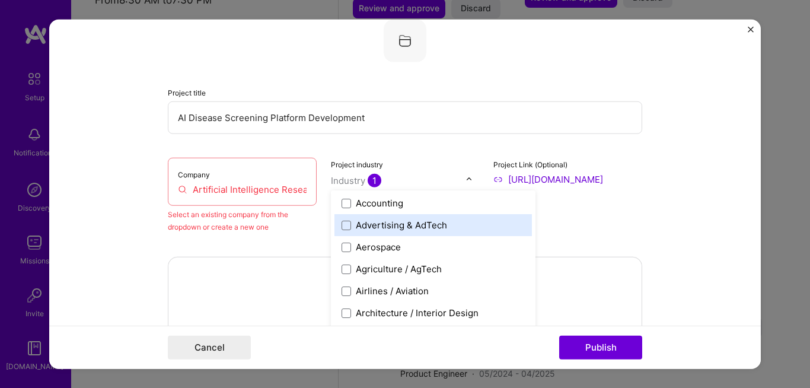
scroll to position [94, 0]
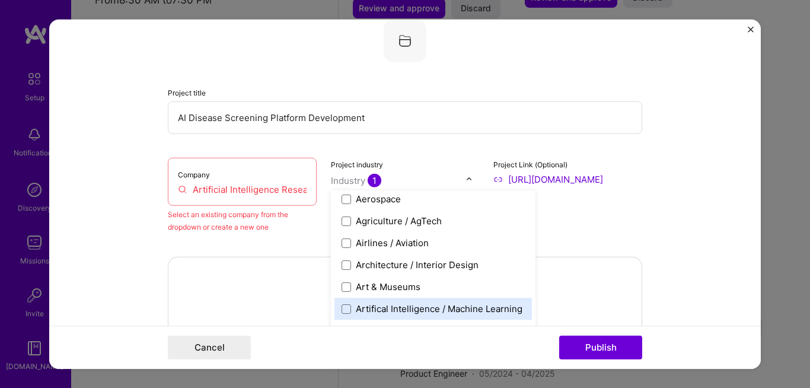
click at [469, 304] on div "Artifical Intelligence / Machine Learning" at bounding box center [439, 309] width 167 height 12
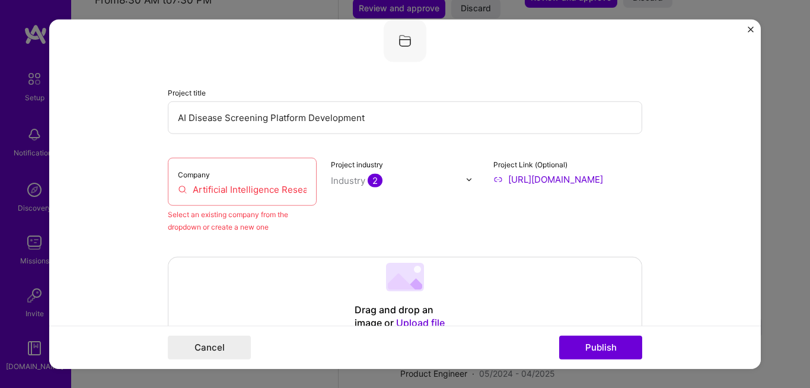
click at [345, 129] on input "AI Disease Screening Platform Development" at bounding box center [405, 117] width 475 height 33
click at [280, 189] on input "Artificial Intelligence Research Lab, [GEOGRAPHIC_DATA]" at bounding box center [242, 189] width 129 height 12
click at [379, 127] on input "AI Disease Screening Platform Development" at bounding box center [405, 117] width 475 height 33
type input "AI Disease Screening Platform"
click at [251, 180] on div "Company Artificial Intelligence Research Lab, [GEOGRAPHIC_DATA]" at bounding box center [242, 182] width 149 height 48
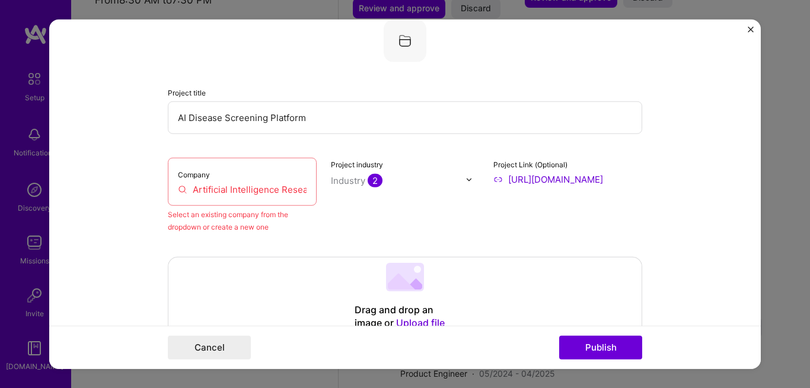
click at [238, 196] on div "Company Artificial Intelligence Research Lab, [GEOGRAPHIC_DATA]" at bounding box center [242, 182] width 149 height 48
click at [252, 193] on input "Artificial Intelligence Research Lab, [GEOGRAPHIC_DATA]" at bounding box center [242, 189] width 129 height 12
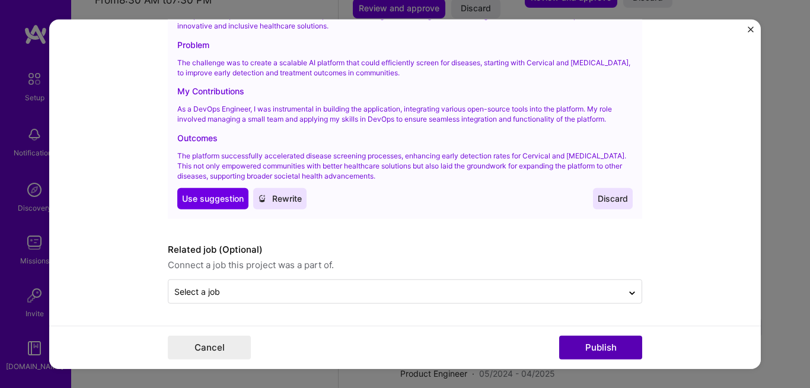
scroll to position [0, 0]
click at [577, 348] on button "Publish" at bounding box center [600, 347] width 83 height 24
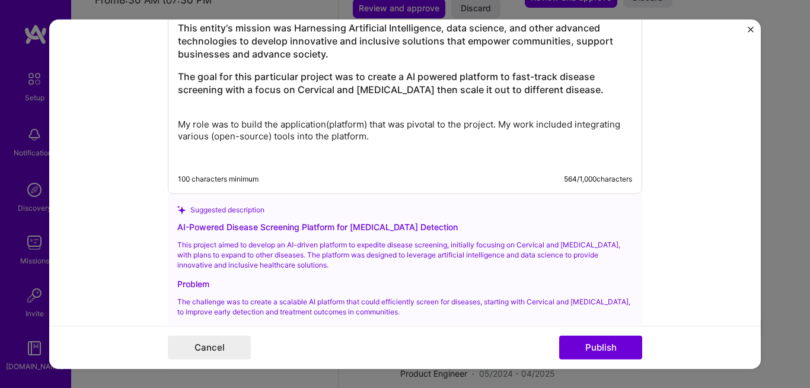
scroll to position [2222, 0]
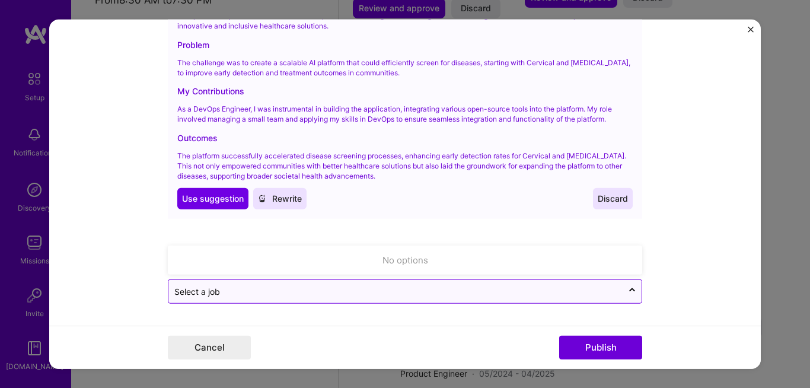
click at [358, 289] on input "text" at bounding box center [395, 291] width 443 height 12
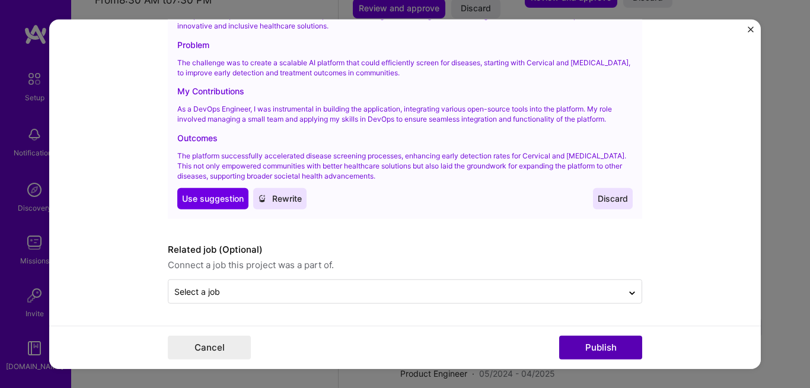
click at [582, 345] on button "Publish" at bounding box center [600, 347] width 83 height 24
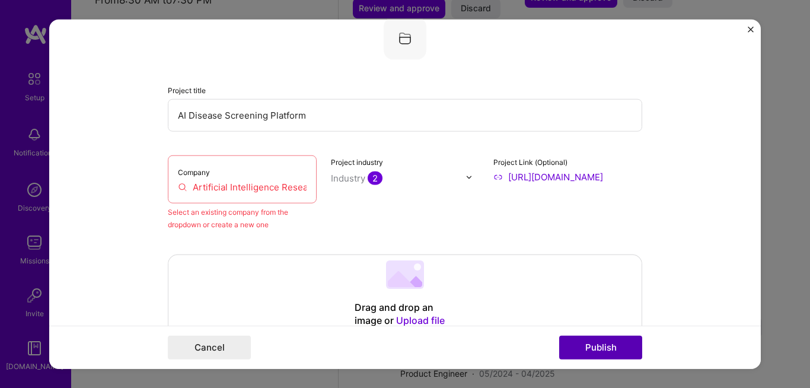
scroll to position [78, 0]
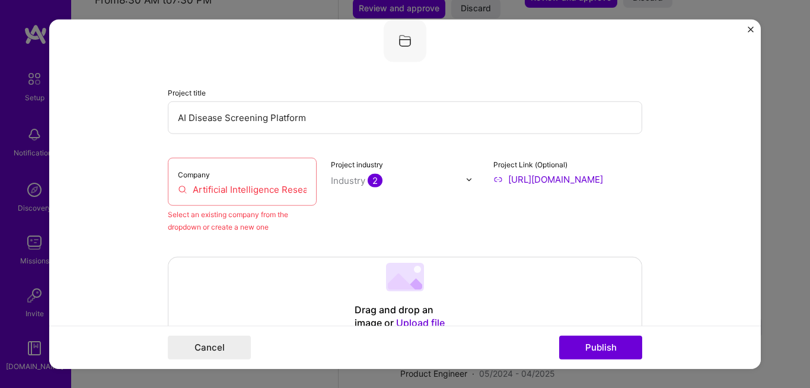
click at [276, 190] on input "Artificial Intelligence Research Lab, [GEOGRAPHIC_DATA]" at bounding box center [242, 189] width 129 height 12
click at [300, 185] on input "Artificial Intelligence Research Lab, [GEOGRAPHIC_DATA]" at bounding box center [242, 189] width 129 height 12
click at [302, 190] on input "Artificial Intelligence Research Lab, [GEOGRAPHIC_DATA]" at bounding box center [242, 189] width 129 height 12
click at [244, 192] on input "Artificial Intelligence Research Lab, [GEOGRAPHIC_DATA]" at bounding box center [242, 189] width 129 height 12
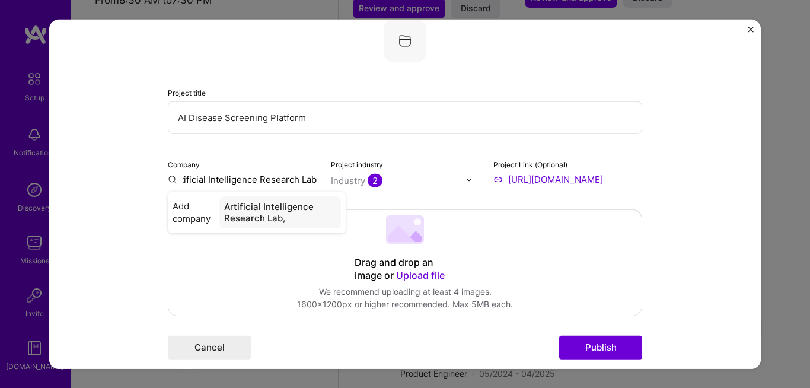
scroll to position [0, 11]
type input "Artificial Intelligence Research Lab"
click at [257, 218] on div "Artificial Intelligence Research Lab" at bounding box center [281, 212] width 122 height 32
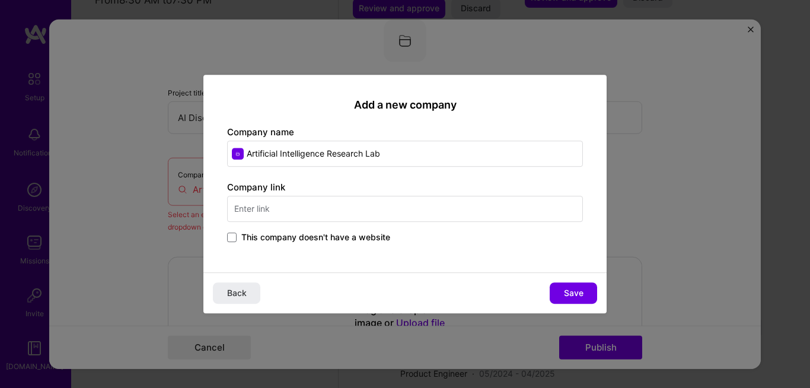
click at [408, 215] on input "text" at bounding box center [405, 209] width 356 height 26
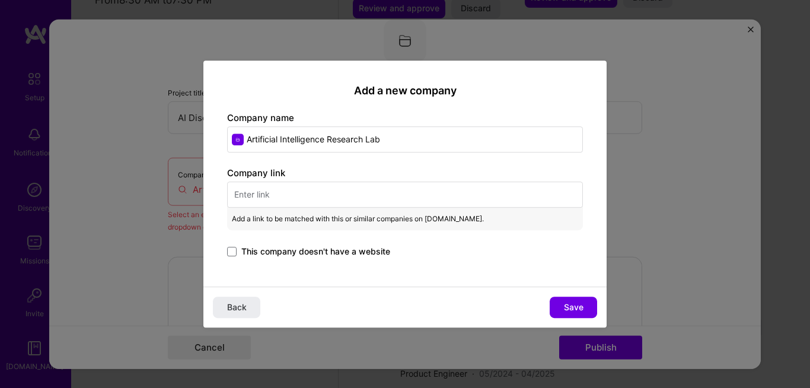
paste input "This entity's mission was Harnessing Artificial Intelligence, data science, and…"
type input "This entity's mission was Harnessing Artificial Intelligence, data science, and…"
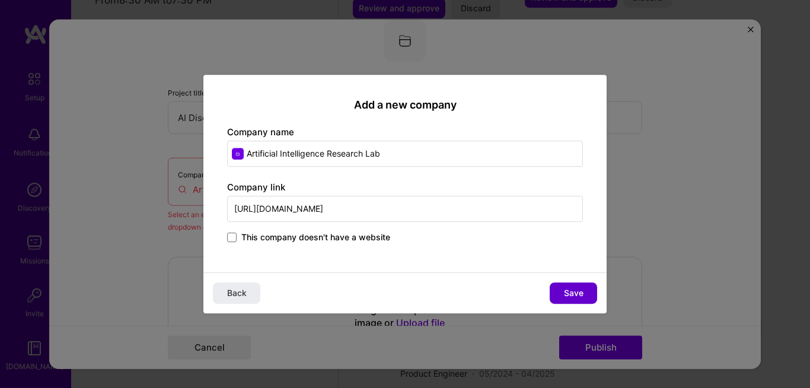
type input "[URL][DOMAIN_NAME]"
click at [581, 290] on span "Save" at bounding box center [574, 293] width 20 height 12
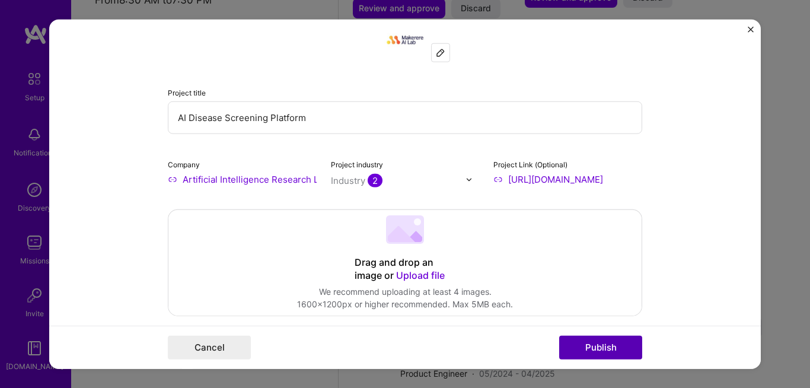
click at [598, 348] on button "Publish" at bounding box center [600, 347] width 83 height 24
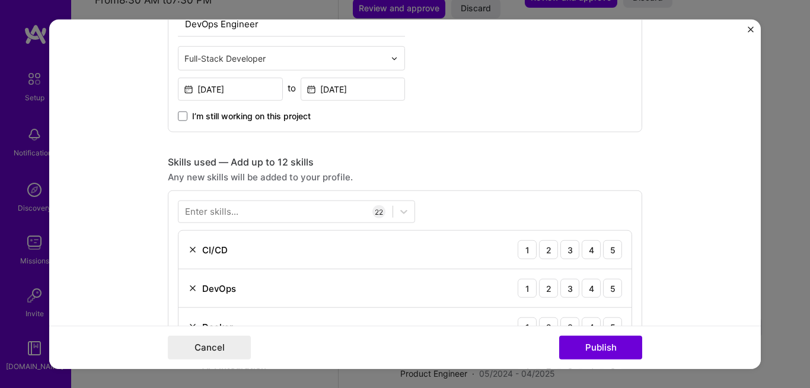
scroll to position [593, 0]
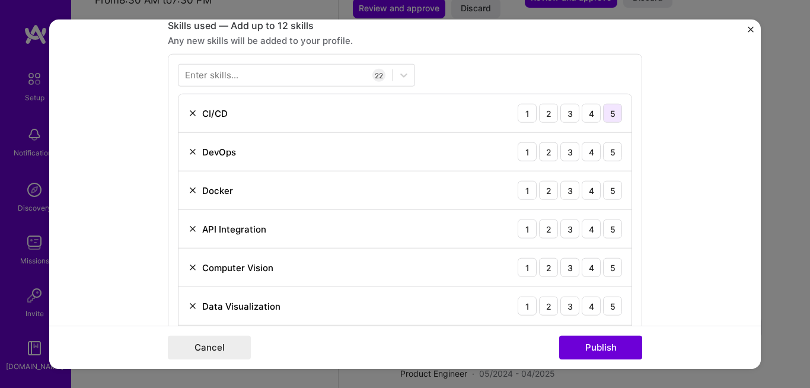
click at [610, 119] on div "5" at bounding box center [612, 113] width 19 height 19
click at [606, 156] on div "5" at bounding box center [612, 151] width 19 height 19
click at [583, 193] on div "4" at bounding box center [591, 190] width 19 height 19
click at [606, 231] on div "5" at bounding box center [612, 229] width 19 height 19
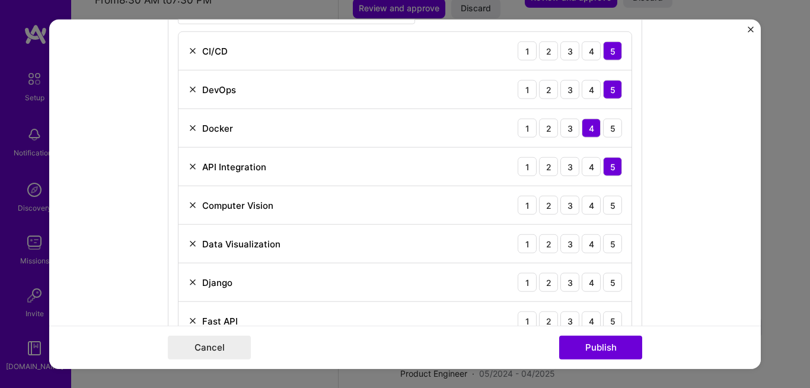
scroll to position [660, 0]
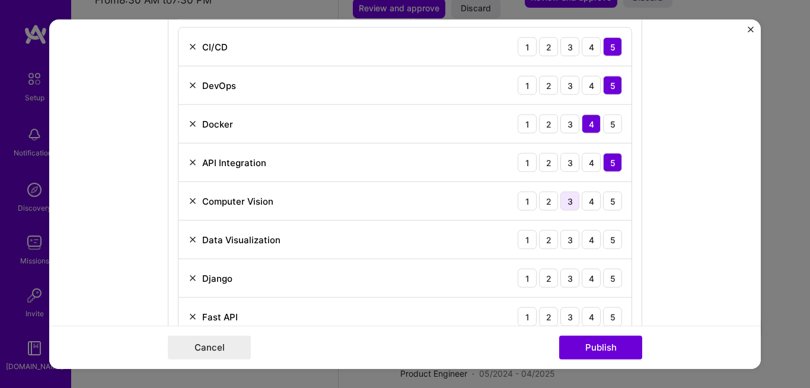
click at [571, 204] on div "3" at bounding box center [570, 201] width 19 height 19
click at [570, 240] on div "3" at bounding box center [570, 239] width 19 height 19
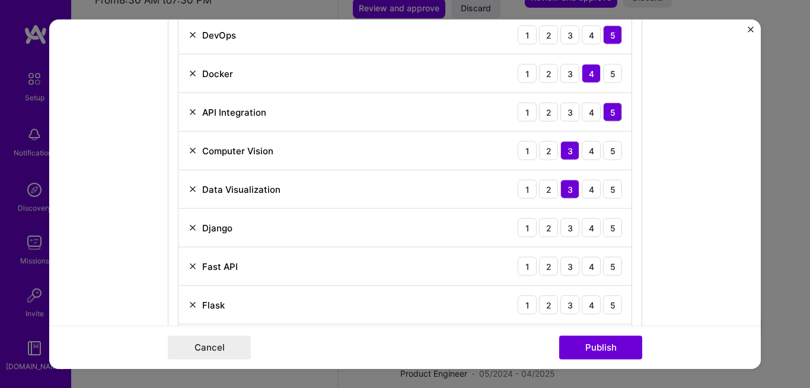
scroll to position [714, 0]
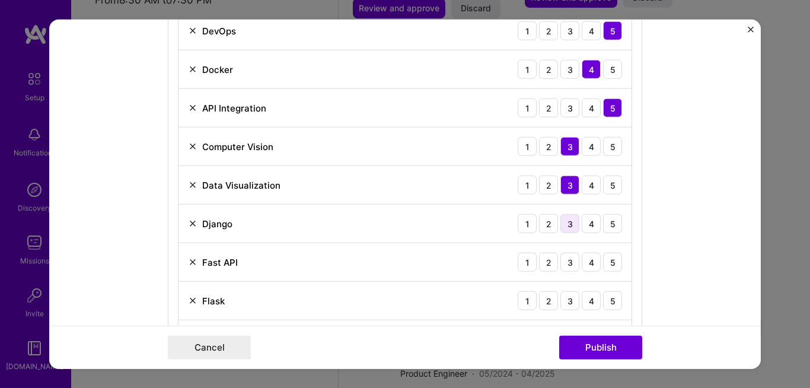
click at [567, 231] on div "3" at bounding box center [570, 223] width 19 height 19
click at [565, 264] on div "3" at bounding box center [570, 262] width 19 height 19
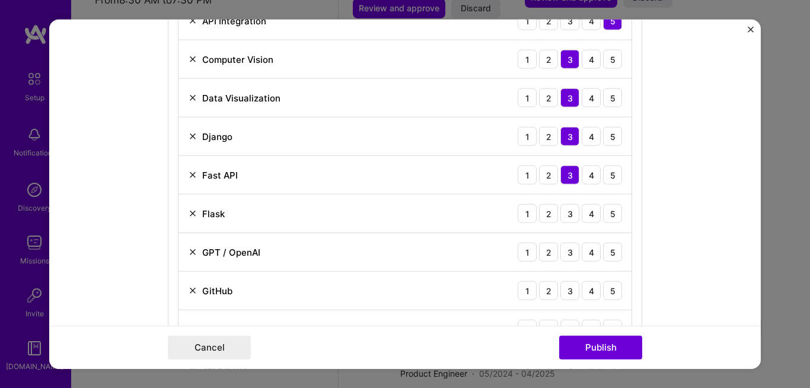
scroll to position [810, 0]
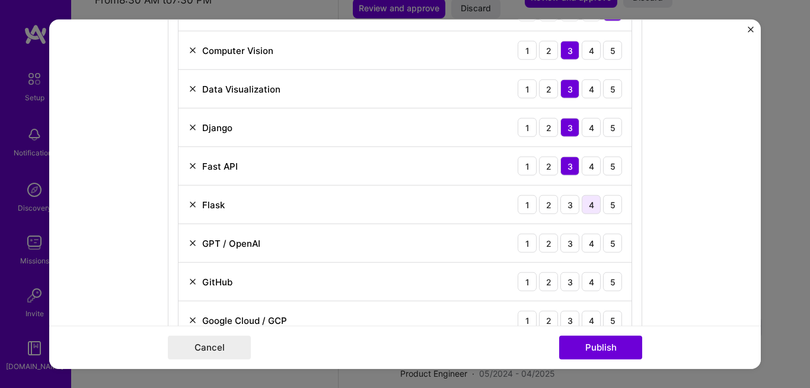
click at [591, 208] on div "4" at bounding box center [591, 204] width 19 height 19
click at [574, 245] on div "3" at bounding box center [570, 243] width 19 height 19
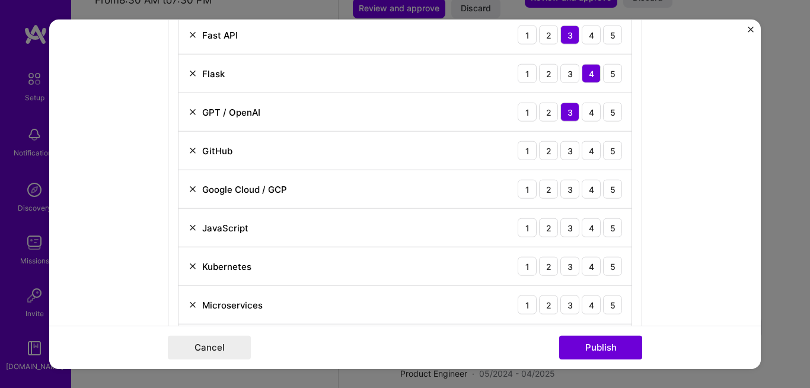
scroll to position [954, 0]
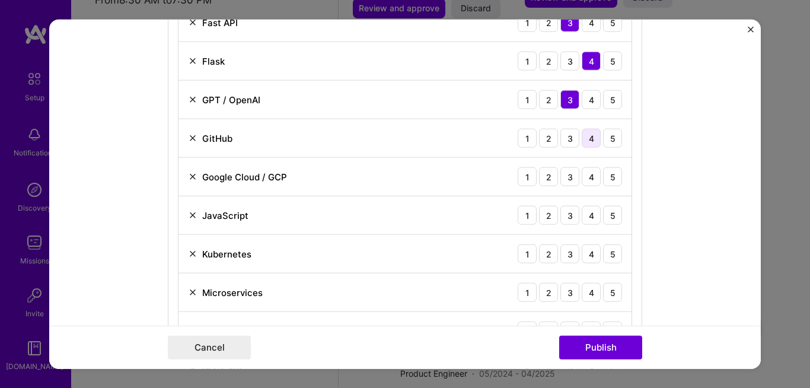
click at [589, 142] on div "4" at bounding box center [591, 138] width 19 height 19
click at [603, 179] on div "5" at bounding box center [612, 176] width 19 height 19
click at [589, 223] on div "4" at bounding box center [591, 215] width 19 height 19
click at [565, 260] on div "3" at bounding box center [570, 253] width 19 height 19
click at [590, 292] on div "4" at bounding box center [591, 292] width 19 height 19
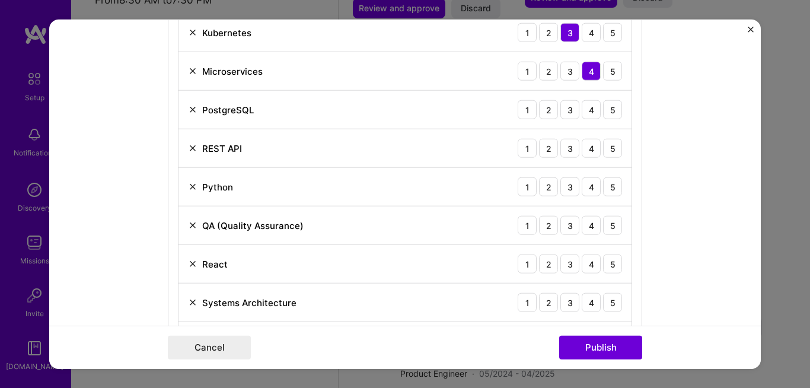
scroll to position [1177, 0]
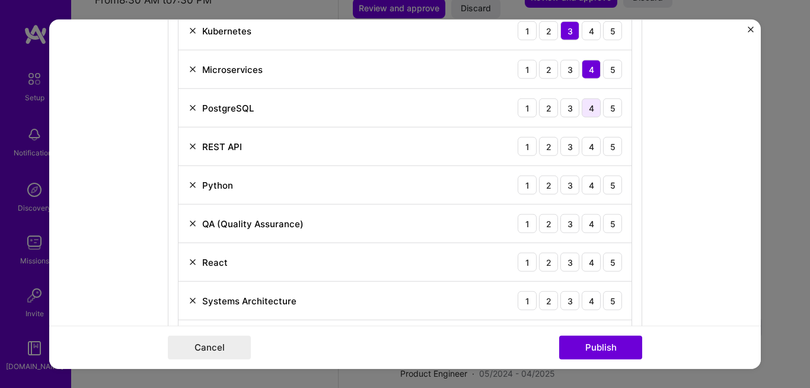
click at [590, 108] on div "4" at bounding box center [591, 107] width 19 height 19
click at [587, 145] on div "4" at bounding box center [591, 146] width 19 height 19
click at [588, 184] on div "4" at bounding box center [591, 185] width 19 height 19
click at [546, 222] on div "2" at bounding box center [548, 223] width 19 height 19
click at [566, 262] on div "3" at bounding box center [570, 262] width 19 height 19
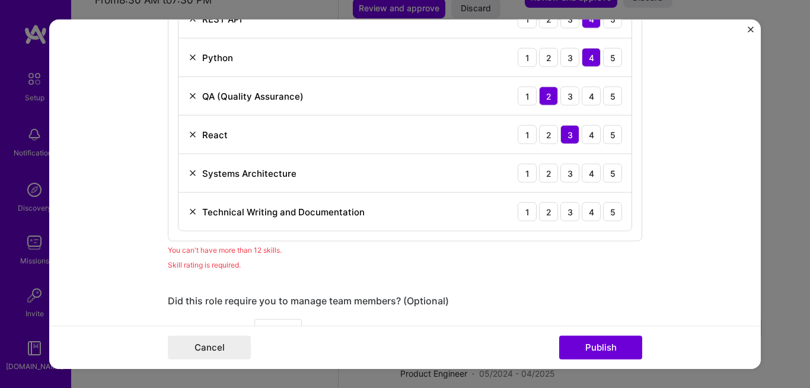
scroll to position [1306, 0]
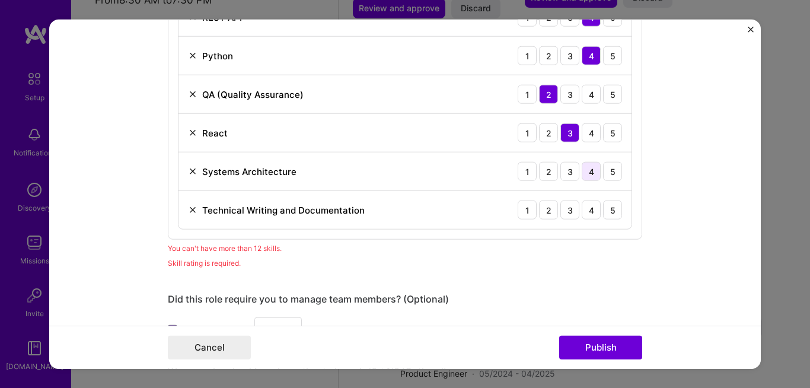
click at [590, 175] on div "4" at bounding box center [591, 171] width 19 height 19
click at [594, 214] on div "4" at bounding box center [591, 210] width 19 height 19
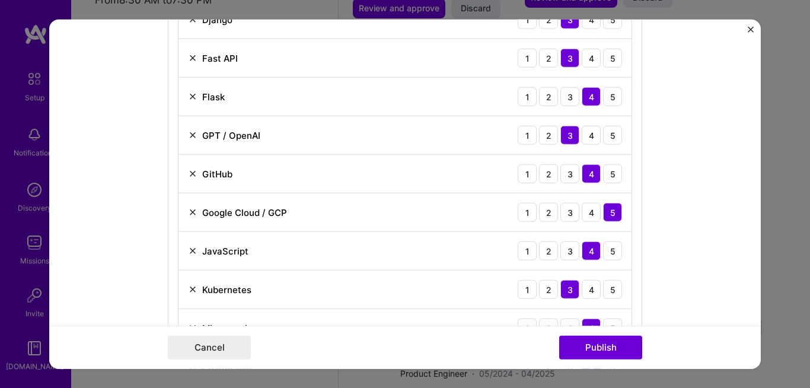
scroll to position [914, 0]
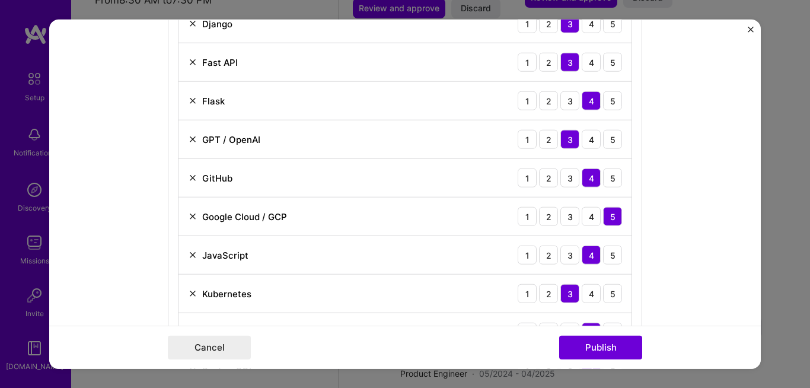
click at [190, 142] on img at bounding box center [192, 139] width 9 height 9
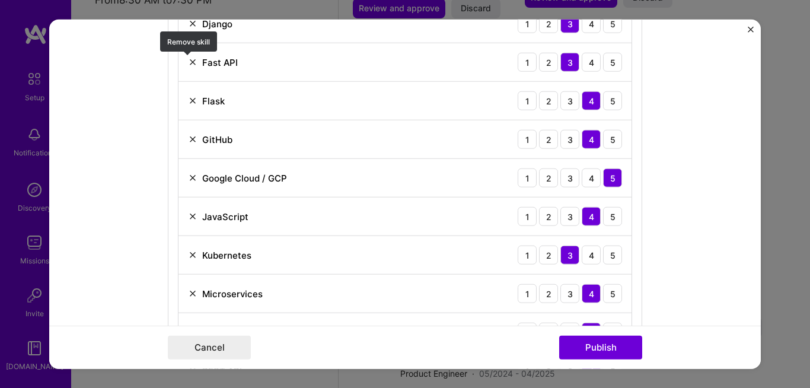
click at [189, 61] on img at bounding box center [192, 62] width 9 height 9
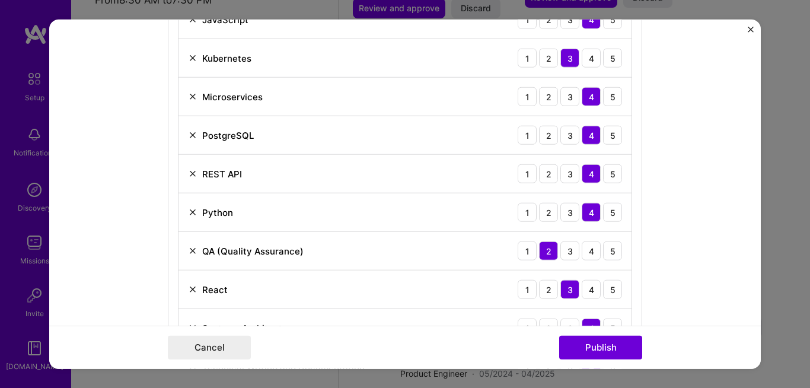
scroll to position [1071, 0]
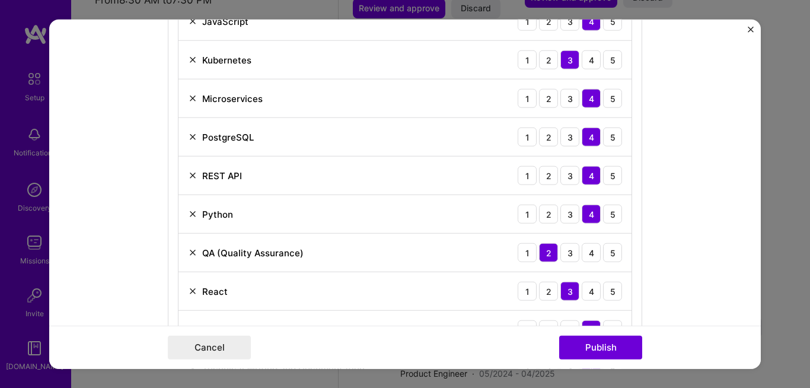
click at [188, 94] on img at bounding box center [192, 98] width 9 height 9
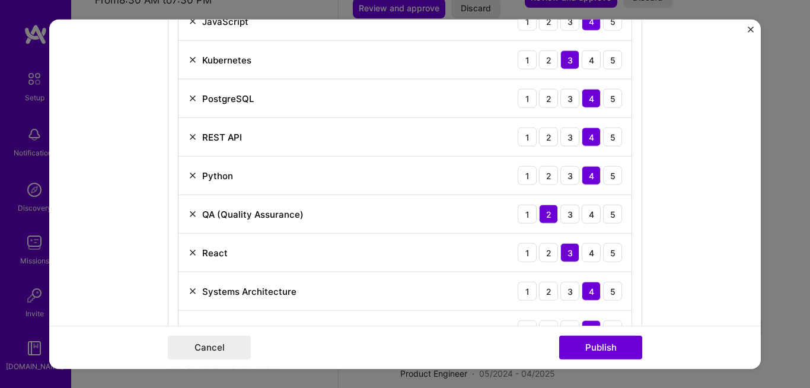
click at [190, 218] on img at bounding box center [192, 213] width 9 height 9
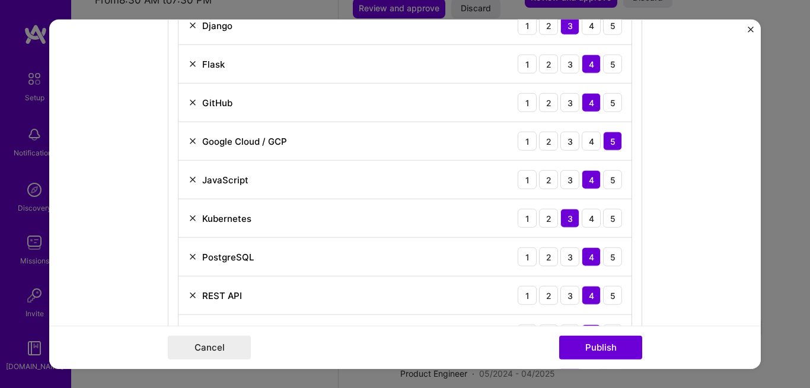
scroll to position [914, 0]
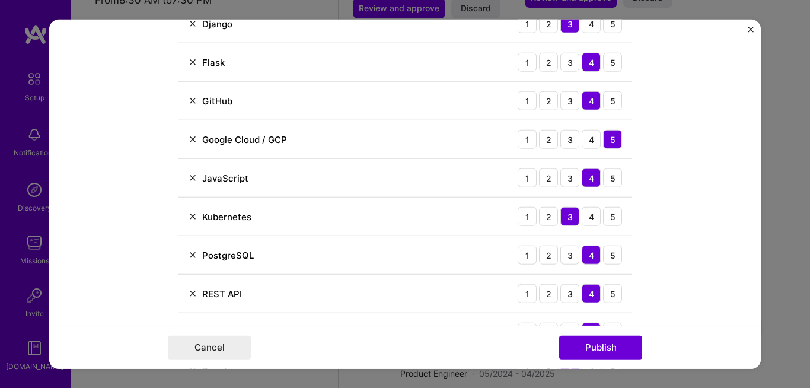
click at [191, 103] on img at bounding box center [192, 100] width 9 height 9
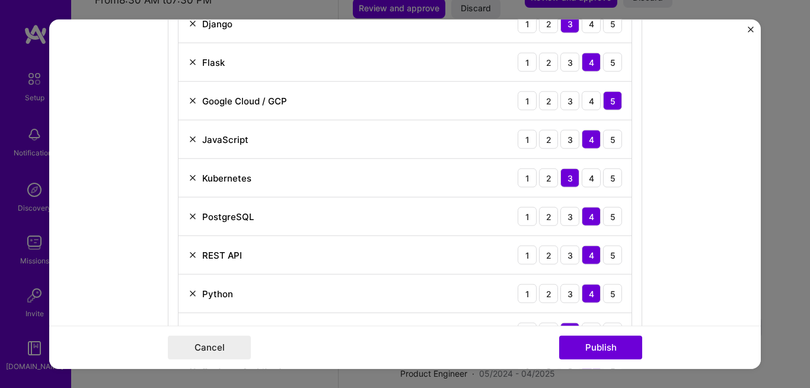
click at [188, 176] on img at bounding box center [192, 177] width 9 height 9
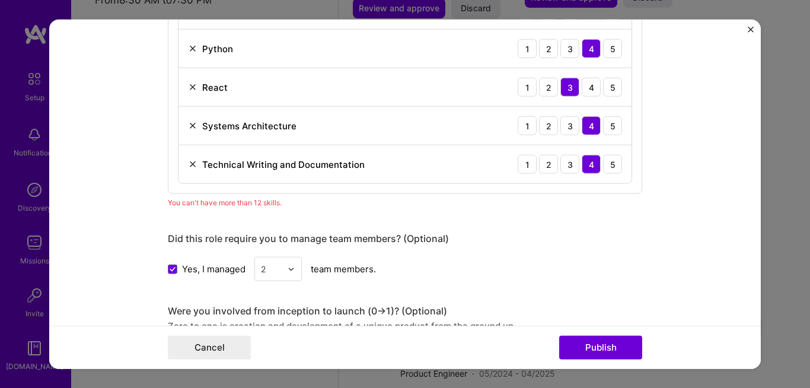
scroll to position [1117, 0]
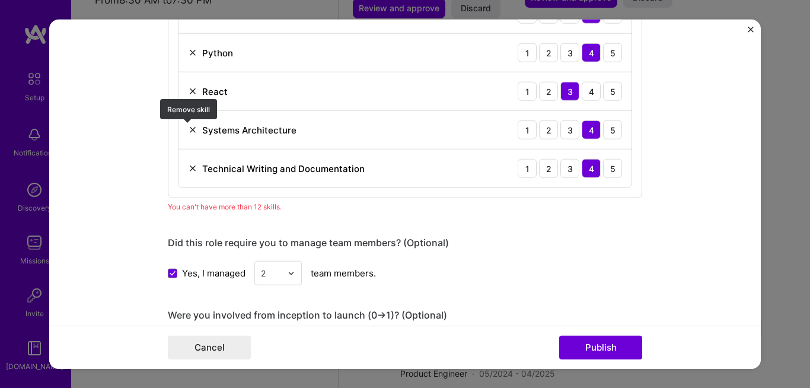
click at [188, 132] on img at bounding box center [192, 129] width 9 height 9
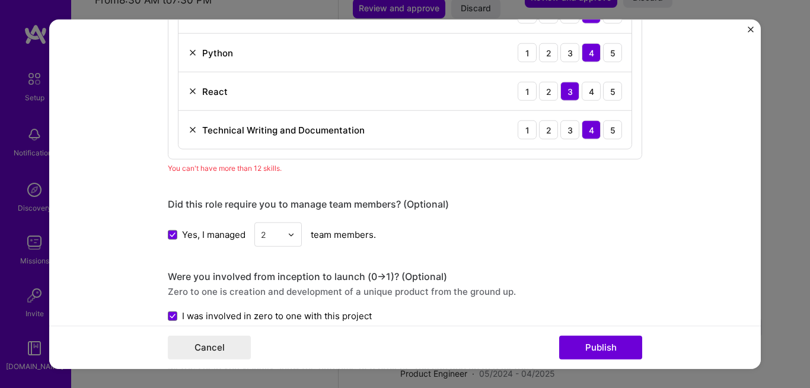
click at [188, 91] on img at bounding box center [192, 91] width 9 height 9
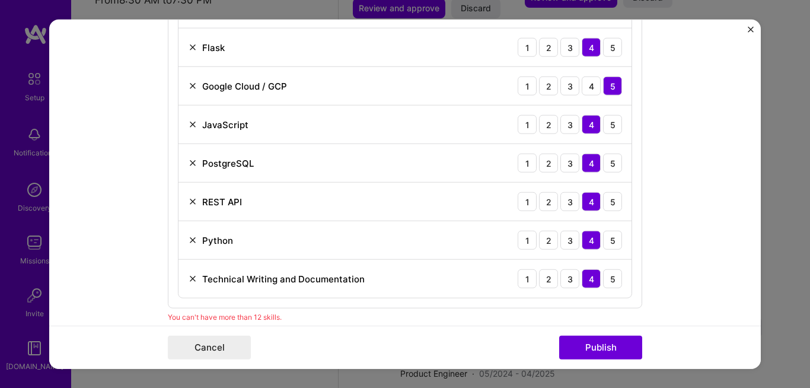
scroll to position [931, 0]
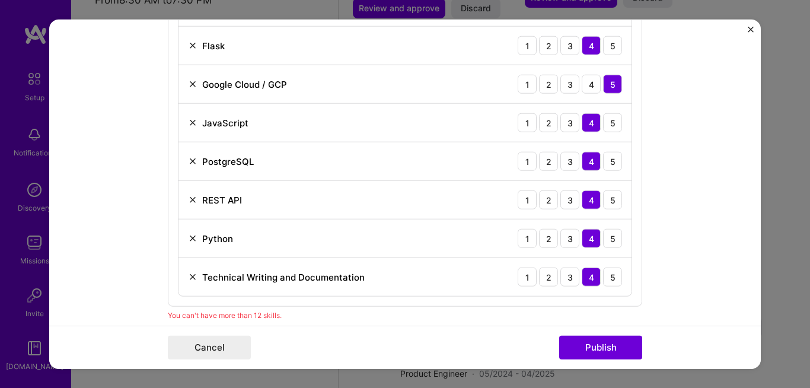
click at [188, 201] on img at bounding box center [192, 199] width 9 height 9
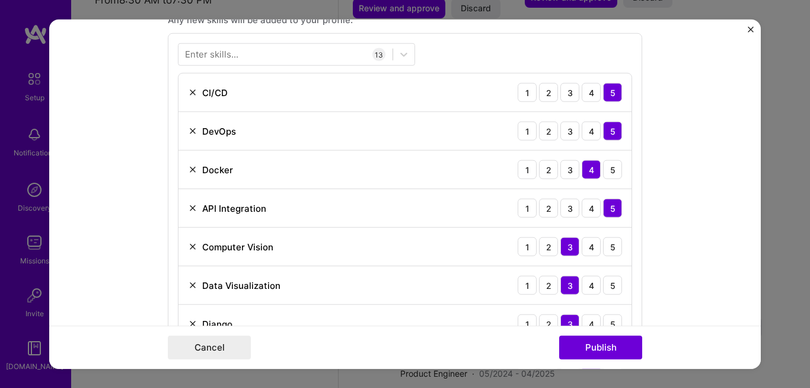
scroll to position [612, 0]
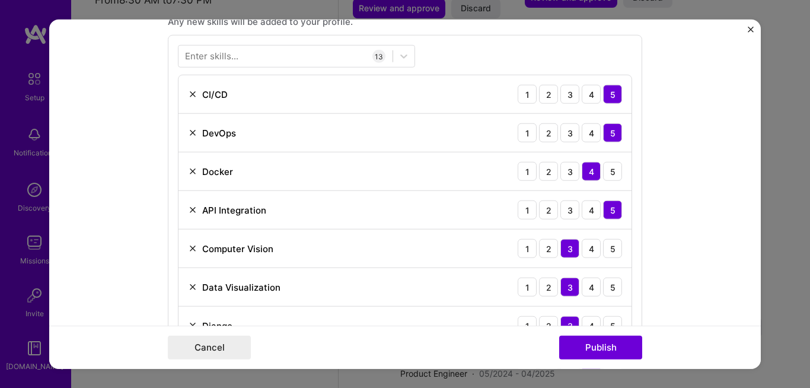
click at [188, 91] on img at bounding box center [192, 94] width 9 height 9
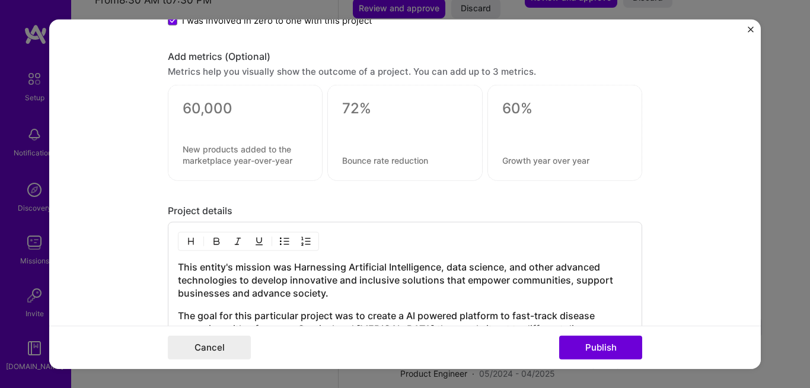
scroll to position [1760, 0]
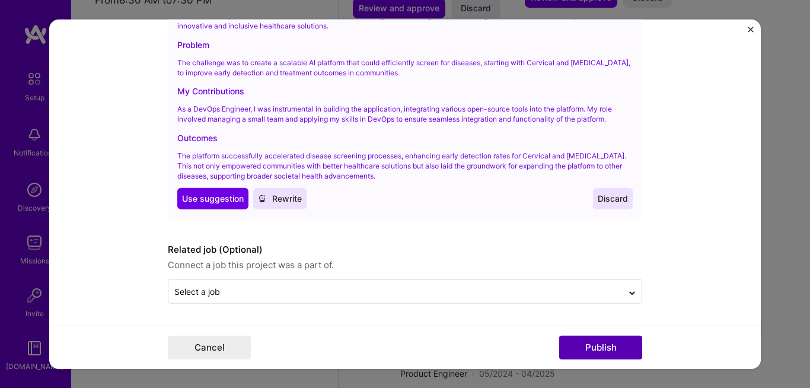
click at [589, 349] on button "Publish" at bounding box center [600, 347] width 83 height 24
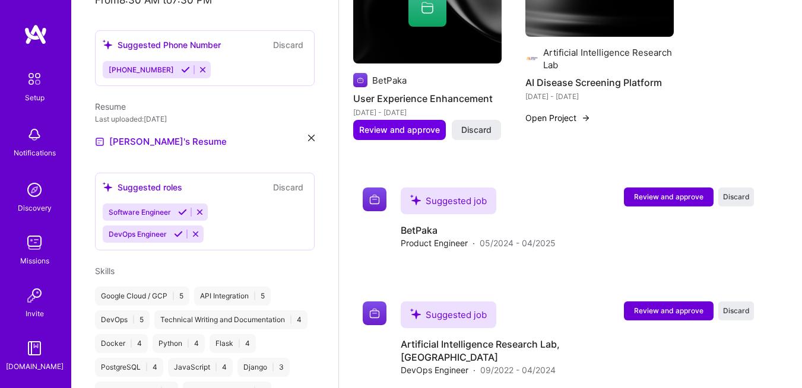
scroll to position [837, 0]
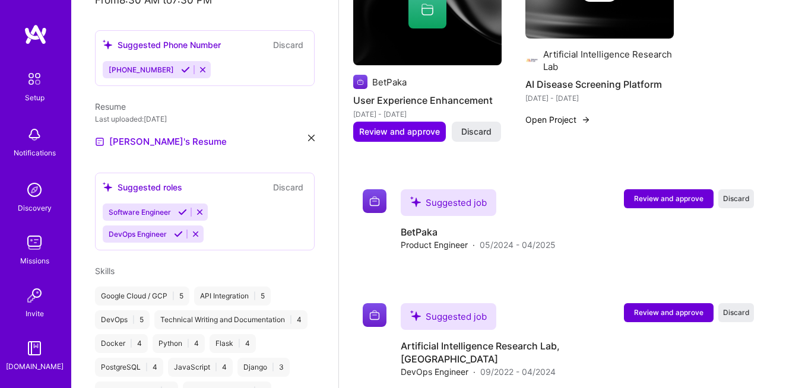
click at [26, 193] on img at bounding box center [35, 190] width 24 height 24
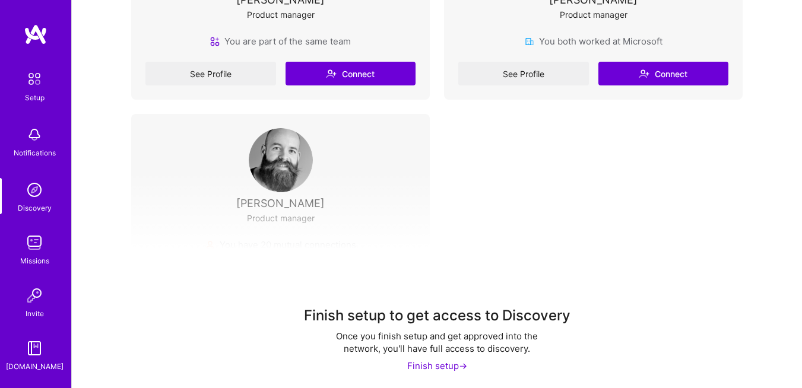
scroll to position [368, 0]
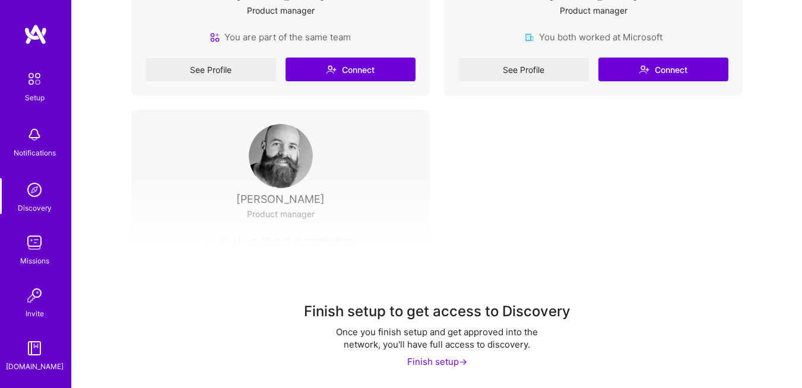
click at [26, 66] on img at bounding box center [34, 78] width 25 height 25
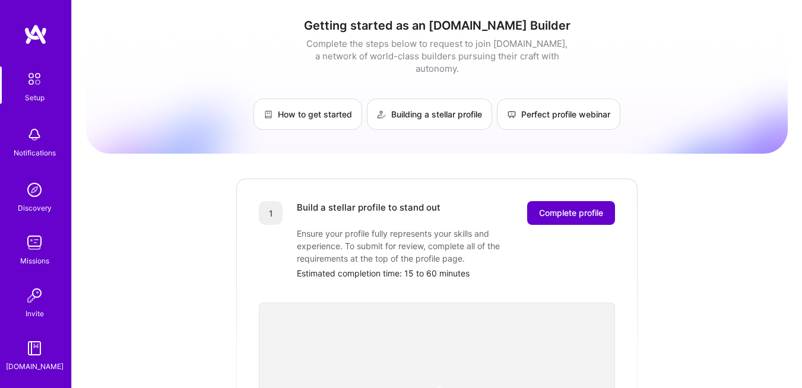
click at [580, 207] on span "Complete profile" at bounding box center [571, 213] width 64 height 12
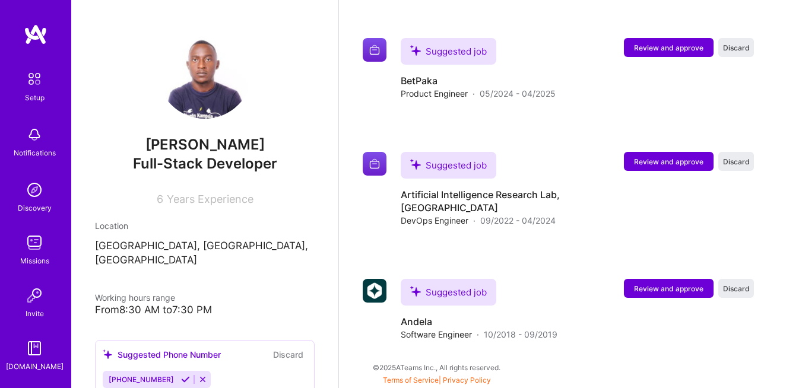
scroll to position [310, 0]
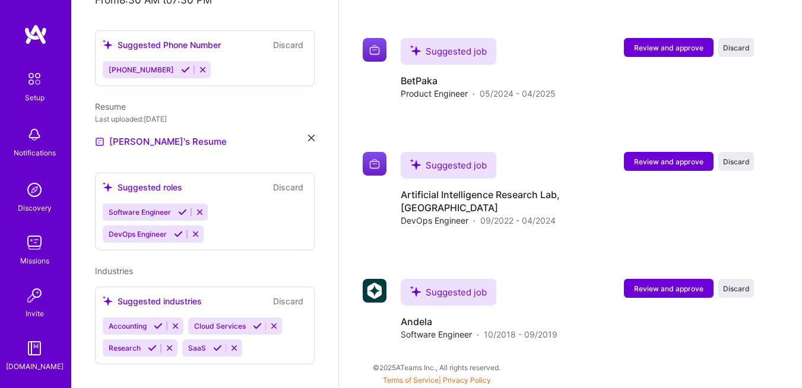
click at [177, 321] on button at bounding box center [175, 326] width 16 height 10
click at [238, 333] on div "Cloud Services Research SaaS" at bounding box center [205, 336] width 204 height 39
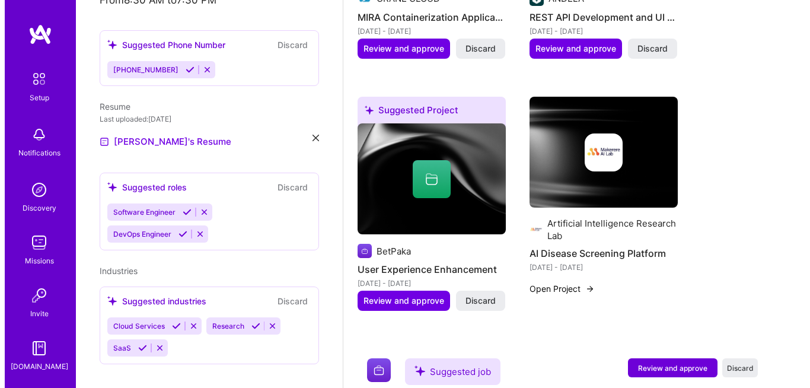
scroll to position [692, 0]
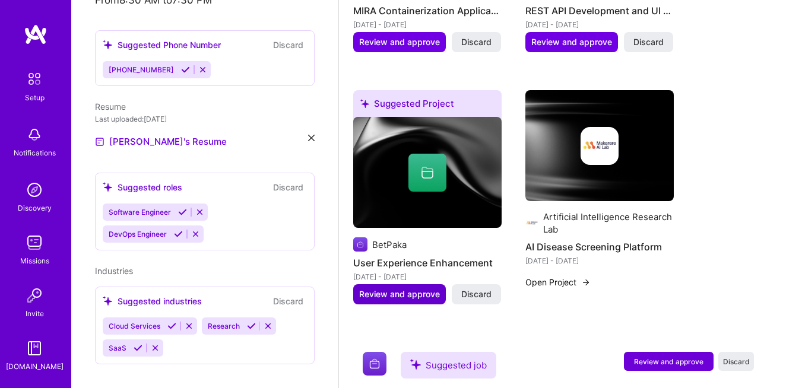
click at [410, 300] on span "Review and approve" at bounding box center [399, 294] width 81 height 12
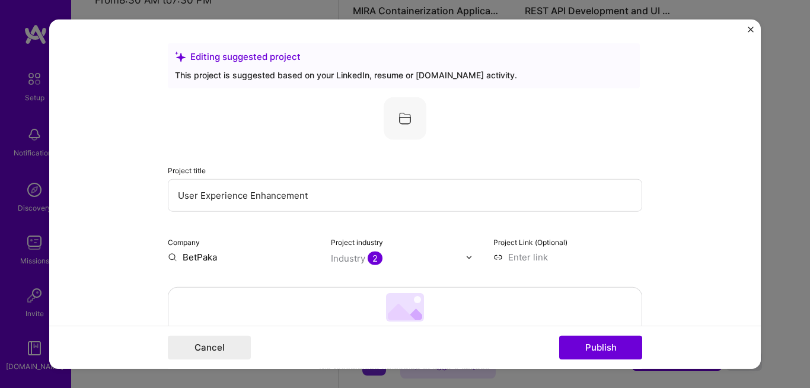
click at [368, 201] on input "User Experience Enhancement" at bounding box center [405, 195] width 475 height 33
type input "U"
type input "L"
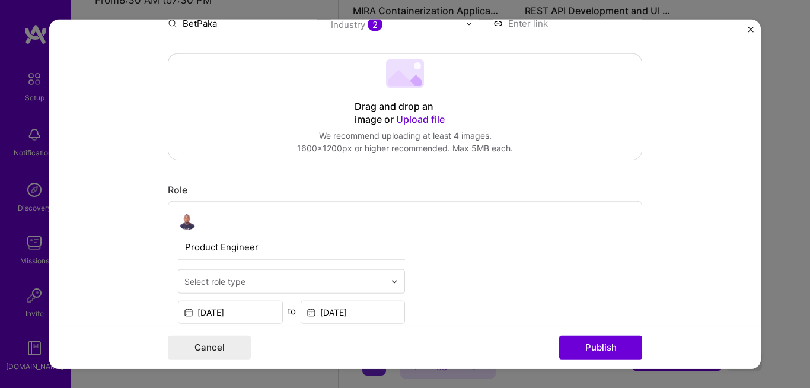
scroll to position [175, 0]
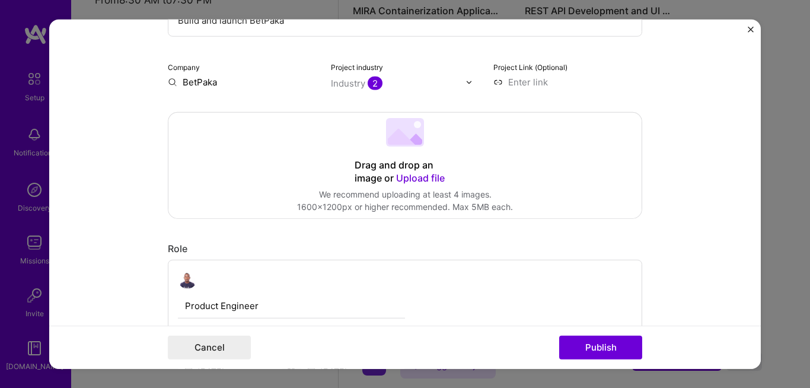
type input "Build and launch BetPaka"
click at [537, 84] on input at bounding box center [568, 82] width 149 height 12
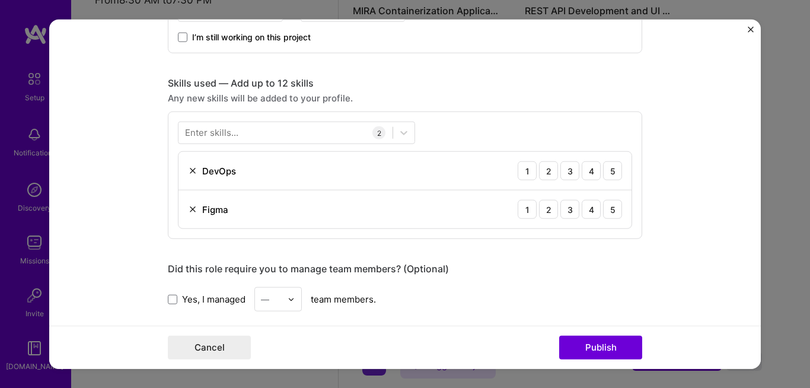
scroll to position [534, 0]
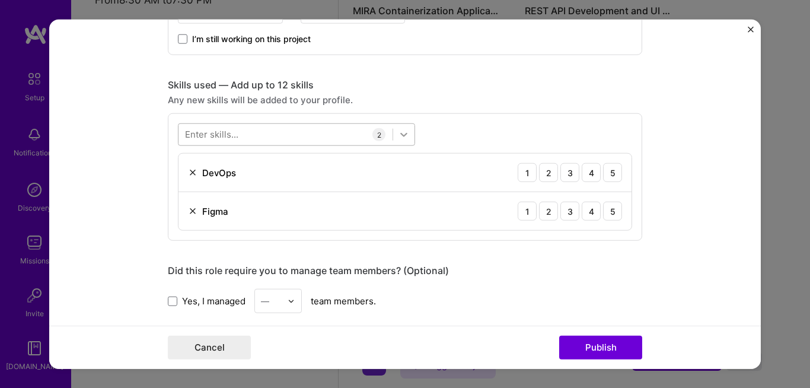
type input "[URL][DOMAIN_NAME]"
click at [398, 133] on icon at bounding box center [404, 135] width 12 height 12
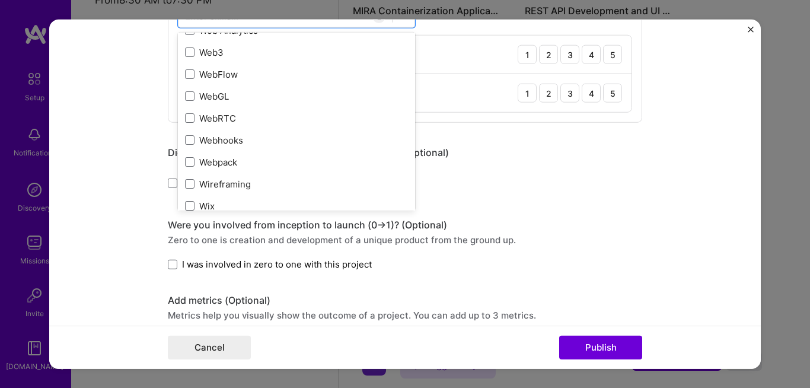
scroll to position [7825, 0]
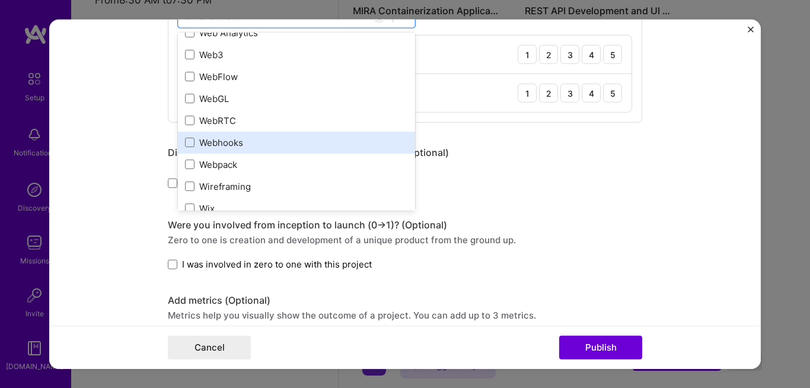
click at [221, 141] on div "Webhooks" at bounding box center [296, 142] width 223 height 12
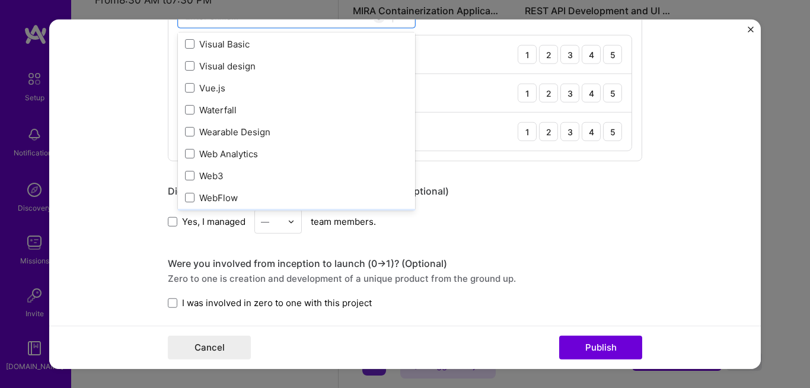
scroll to position [7702, 0]
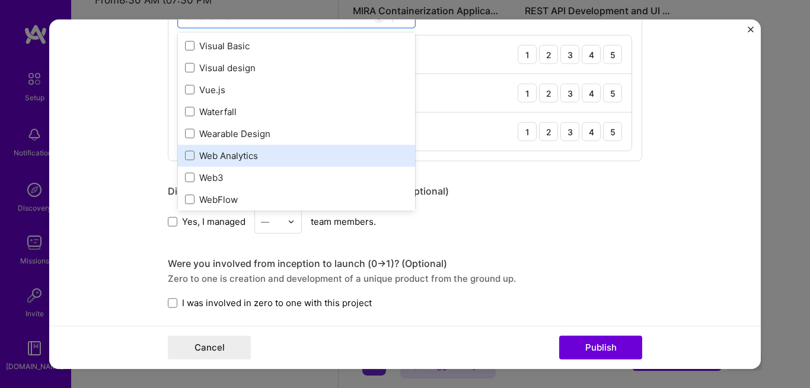
click at [289, 153] on div "Web Analytics" at bounding box center [296, 156] width 223 height 12
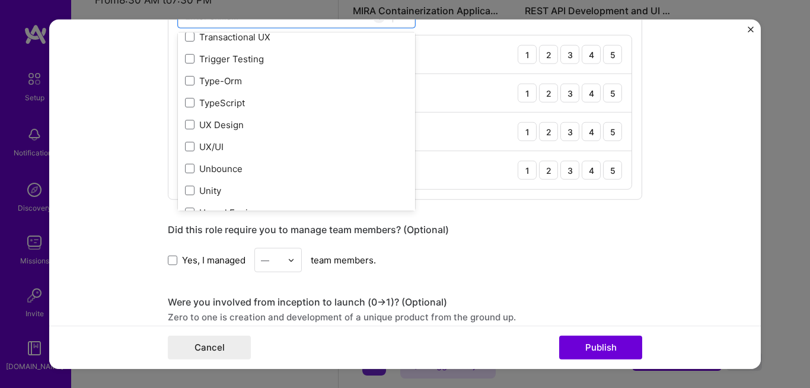
scroll to position [7443, 0]
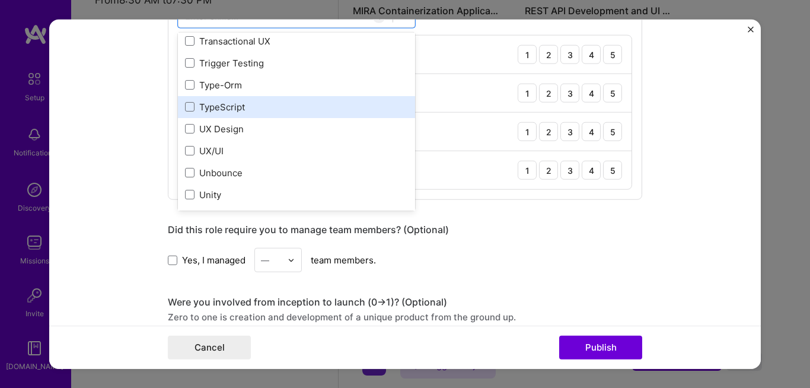
click at [318, 107] on div "TypeScript" at bounding box center [296, 107] width 223 height 12
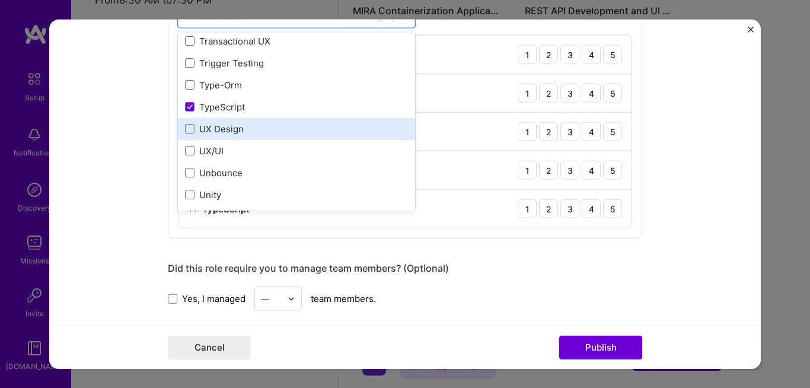
click at [334, 125] on div "UX Design" at bounding box center [296, 129] width 223 height 12
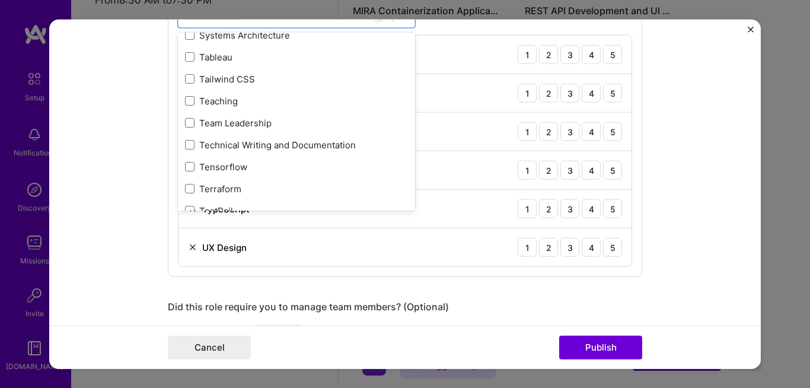
scroll to position [7160, 0]
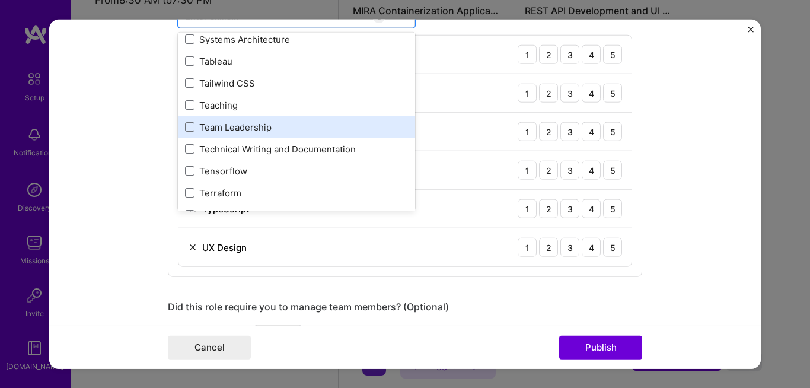
click at [343, 127] on div "Team Leadership" at bounding box center [296, 127] width 223 height 12
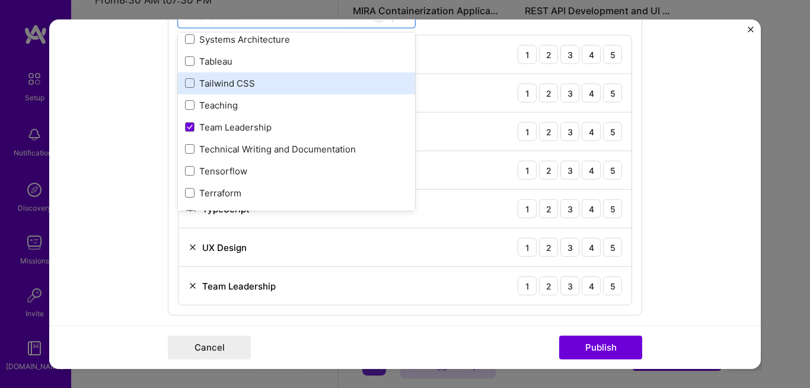
click at [335, 74] on div "Tailwind CSS" at bounding box center [296, 83] width 237 height 22
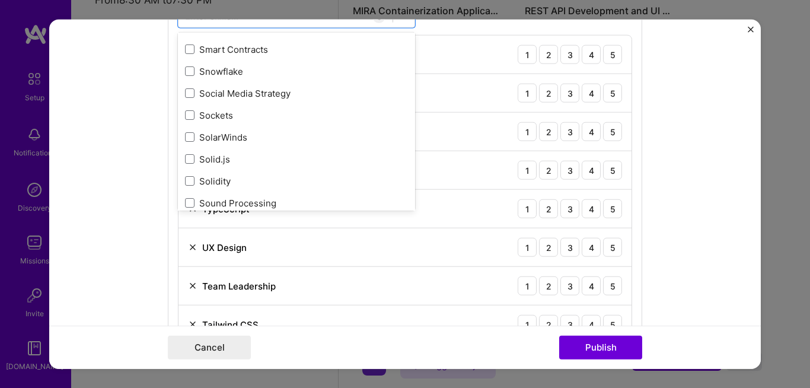
scroll to position [6674, 0]
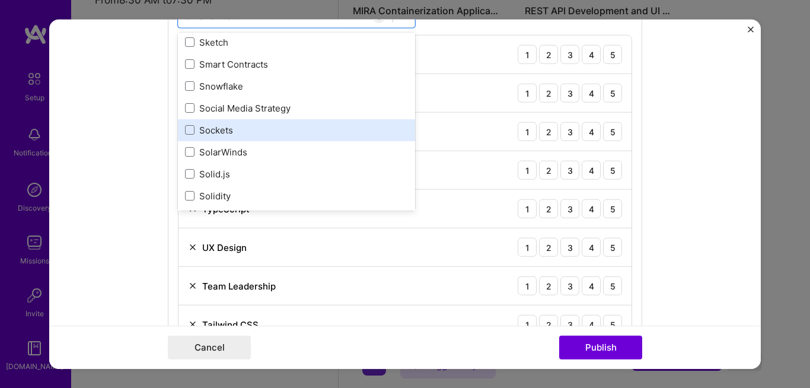
click at [273, 128] on div "Sockets" at bounding box center [296, 130] width 223 height 12
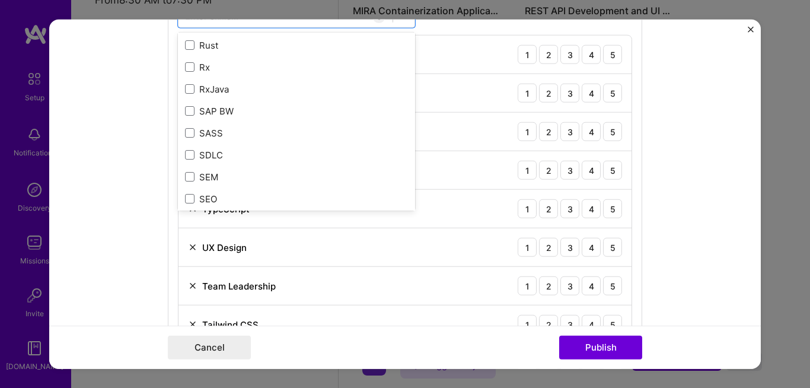
scroll to position [6299, 0]
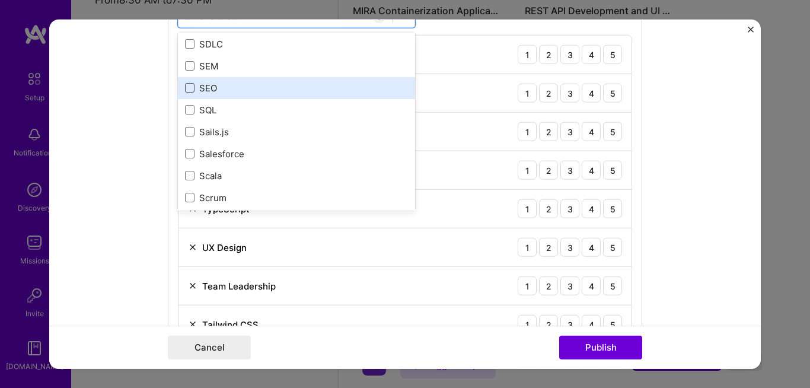
click at [185, 89] on span at bounding box center [189, 87] width 9 height 9
click at [0, 0] on input "checkbox" at bounding box center [0, 0] width 0 height 0
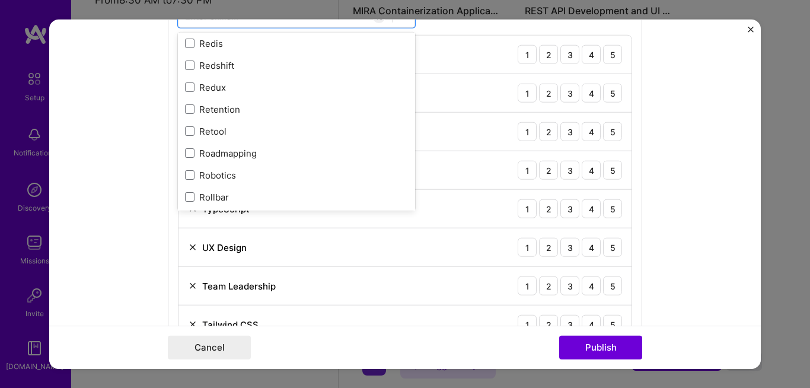
scroll to position [5946, 0]
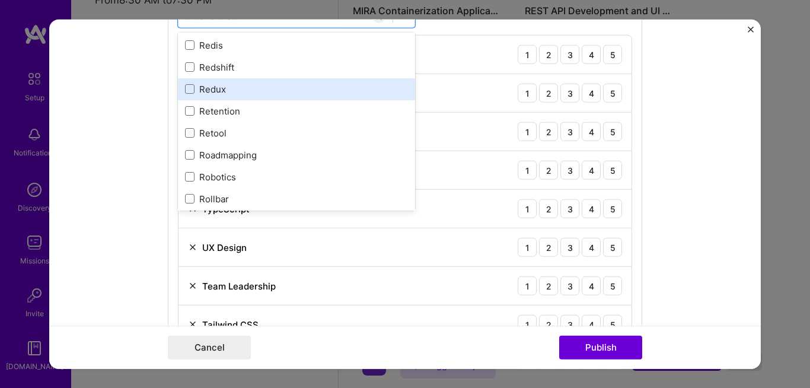
click at [281, 85] on div "Redux" at bounding box center [296, 89] width 223 height 12
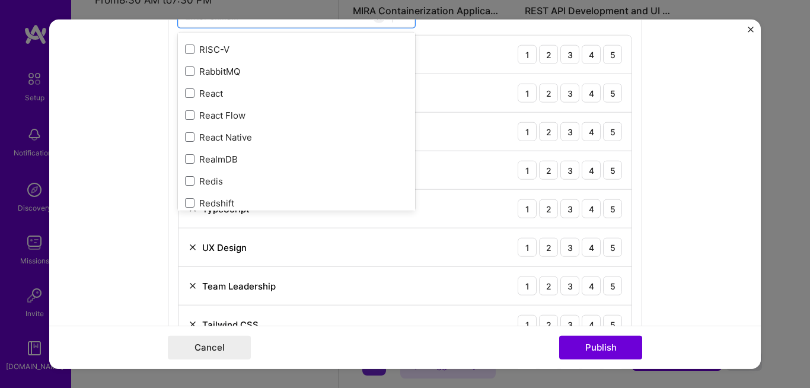
scroll to position [5809, 0]
click at [281, 85] on div "React" at bounding box center [296, 95] width 237 height 22
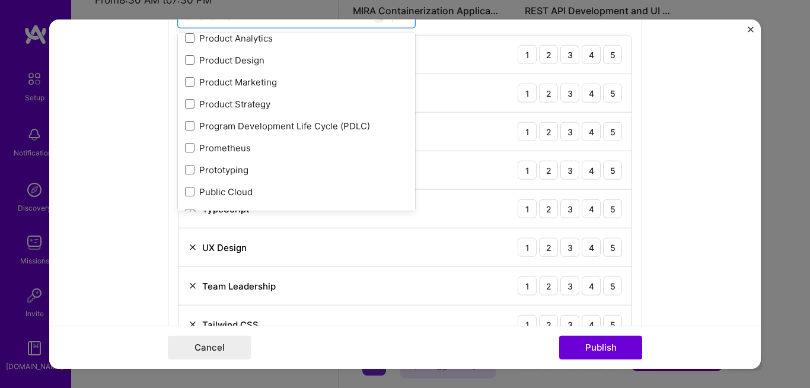
scroll to position [5469, 0]
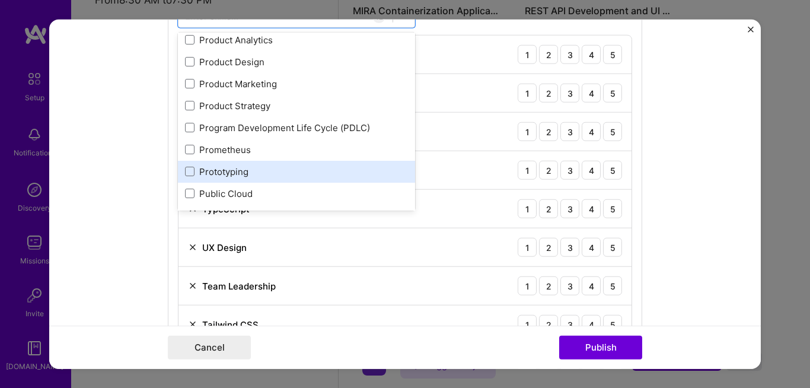
click at [288, 172] on div "Prototyping" at bounding box center [296, 172] width 223 height 12
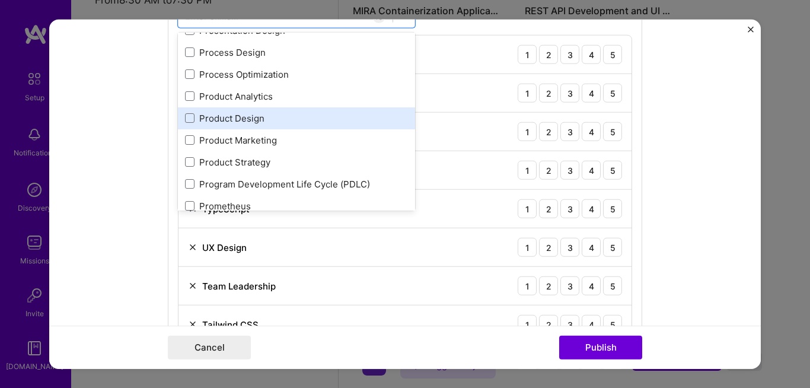
scroll to position [5400, 0]
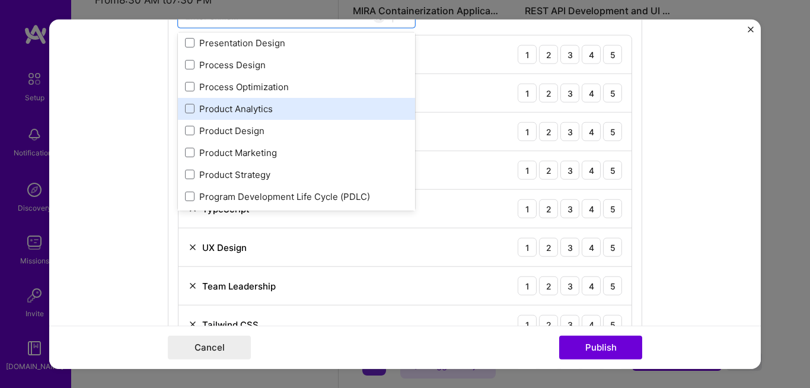
click at [297, 112] on div "Product Analytics" at bounding box center [296, 109] width 223 height 12
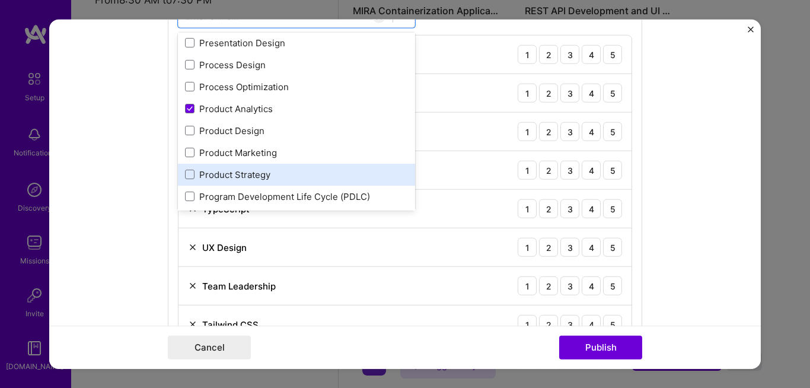
click at [341, 168] on div "Product Strategy" at bounding box center [296, 174] width 223 height 12
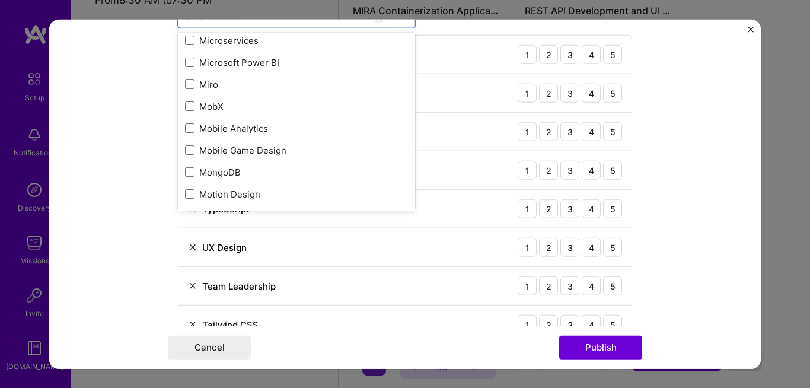
scroll to position [4520, 0]
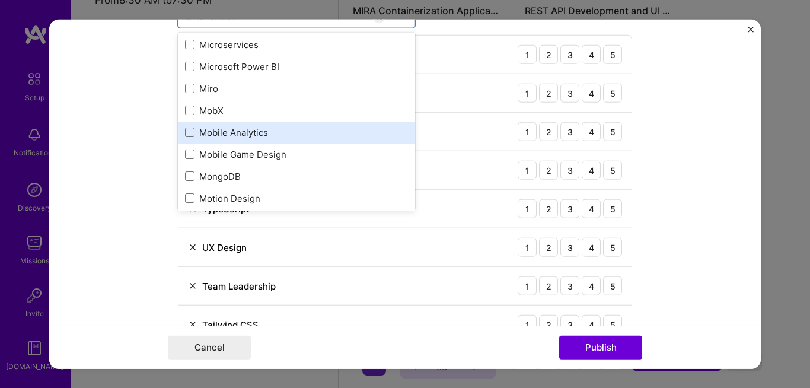
click at [303, 139] on div "Mobile Analytics" at bounding box center [296, 133] width 237 height 22
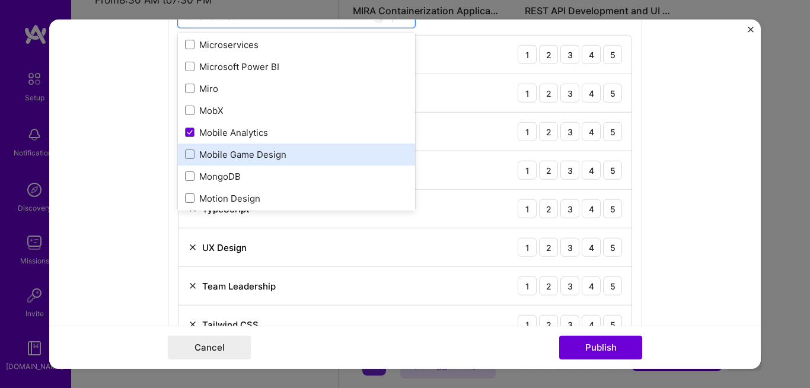
click at [294, 158] on div "Mobile Game Design" at bounding box center [296, 154] width 223 height 12
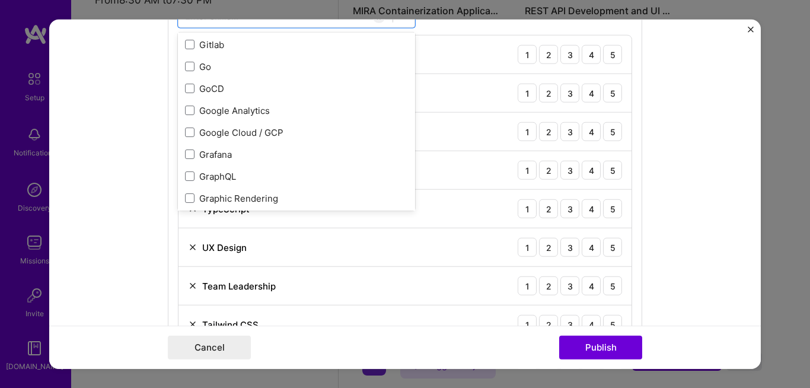
scroll to position [3223, 0]
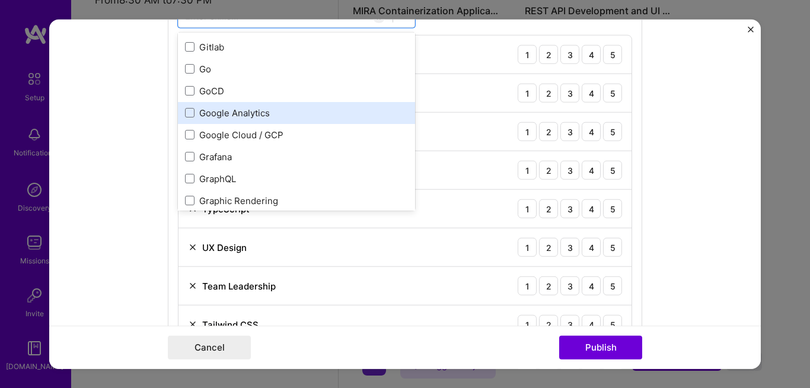
click at [255, 104] on div "Google Analytics" at bounding box center [296, 113] width 237 height 22
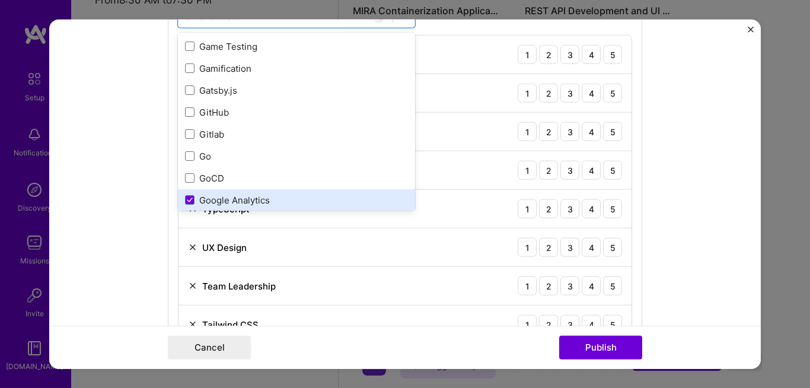
scroll to position [3133, 0]
click at [255, 104] on div "GitHub" at bounding box center [296, 115] width 237 height 22
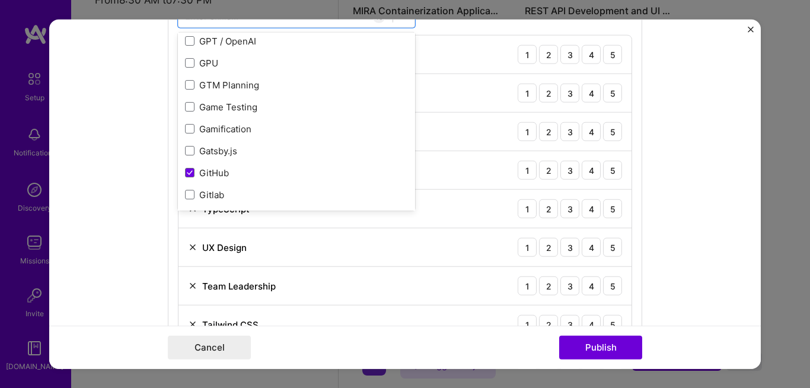
scroll to position [3073, 0]
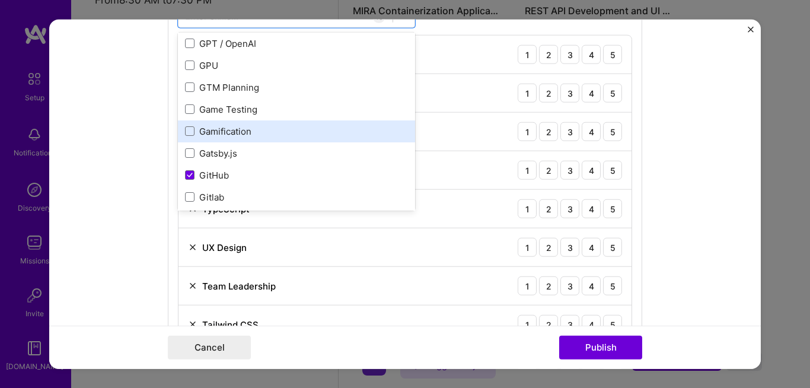
click at [255, 139] on div "Gamification" at bounding box center [296, 131] width 237 height 22
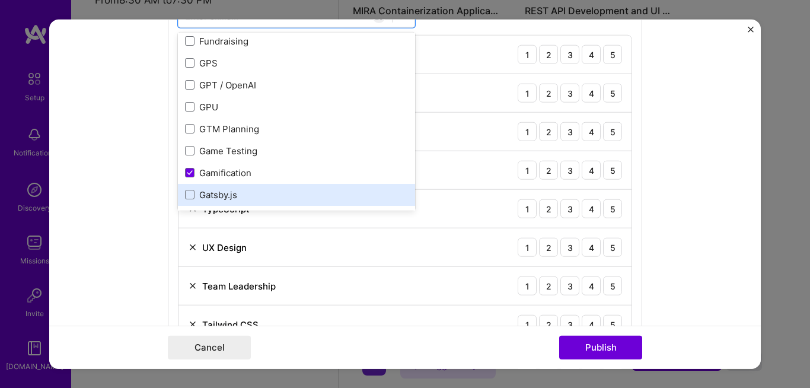
scroll to position [3020, 0]
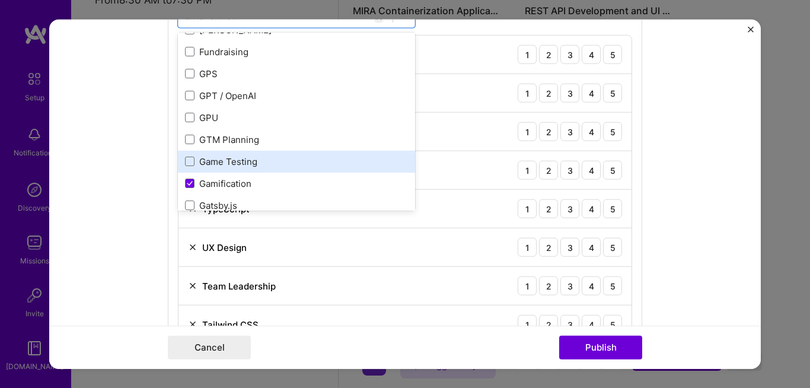
click at [290, 158] on div "Game Testing" at bounding box center [296, 161] width 223 height 12
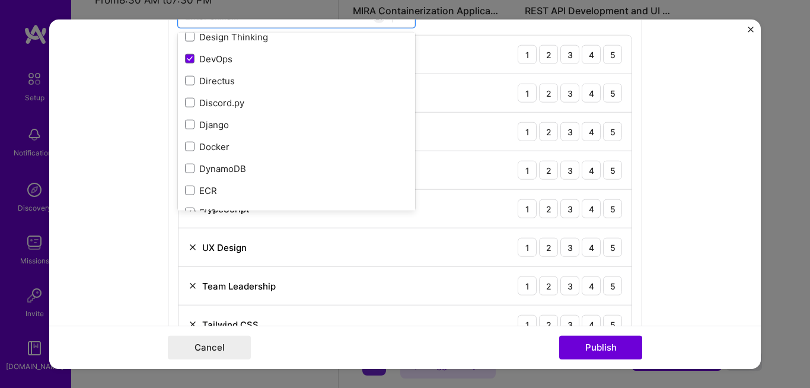
scroll to position [2238, 0]
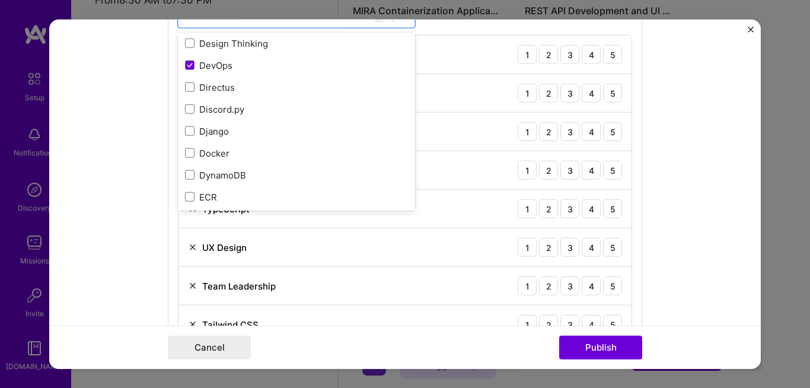
click at [290, 158] on div "Docker" at bounding box center [296, 153] width 223 height 12
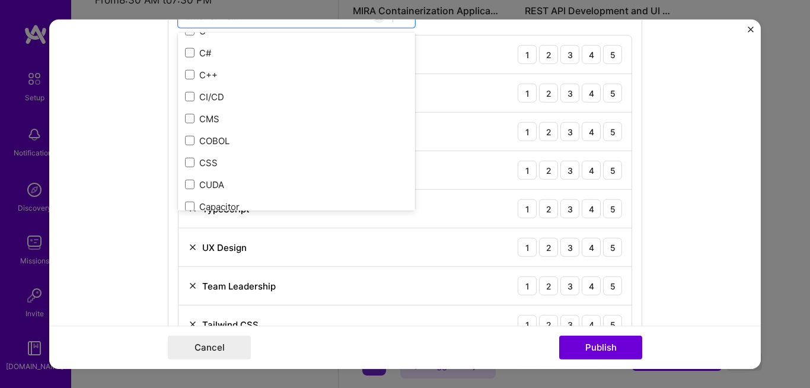
scroll to position [1261, 0]
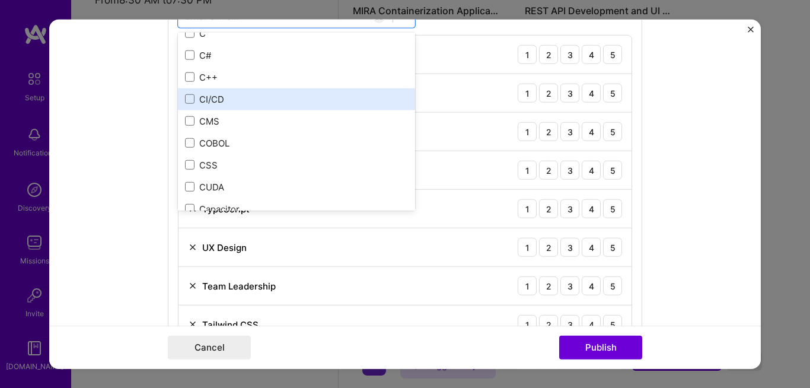
click at [255, 98] on div "CI/CD" at bounding box center [296, 99] width 223 height 12
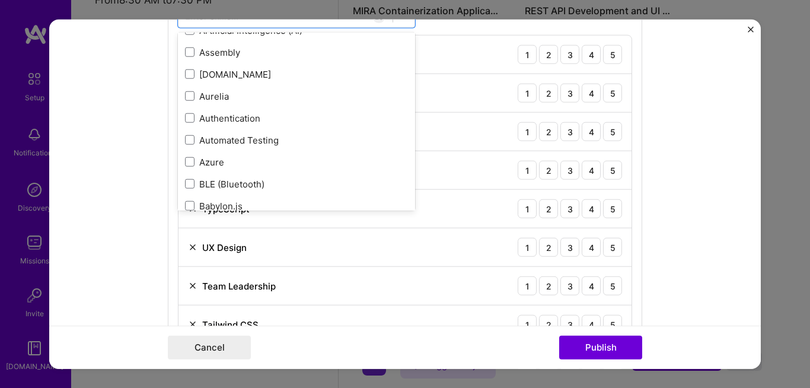
scroll to position [867, 0]
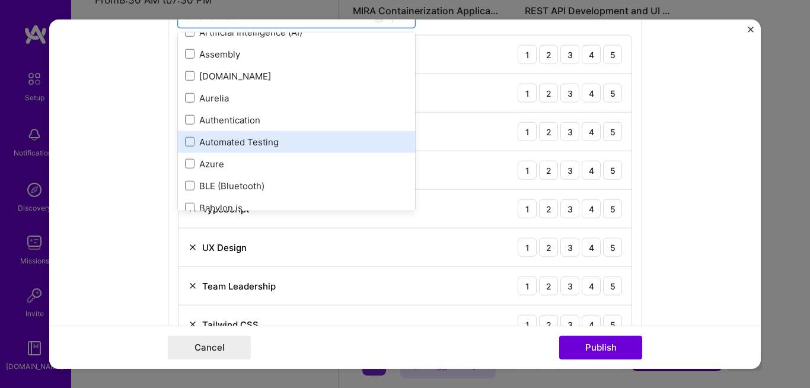
click at [313, 145] on div "Automated Testing" at bounding box center [296, 142] width 223 height 12
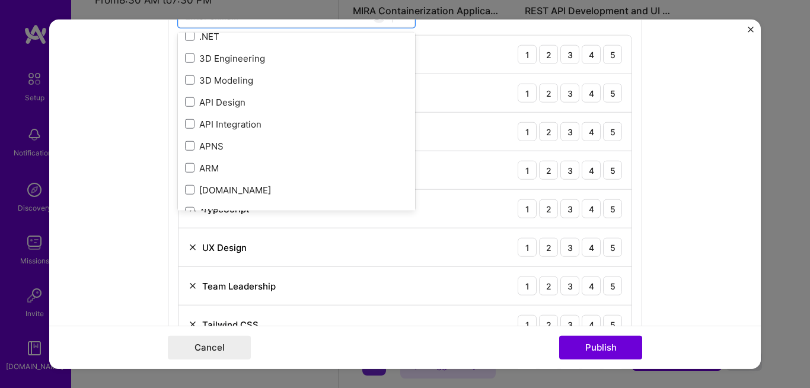
scroll to position [5, 0]
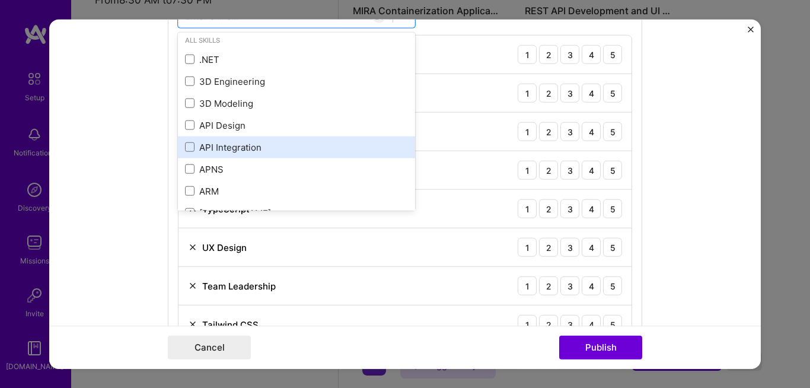
click at [305, 144] on div "API Integration" at bounding box center [296, 147] width 223 height 12
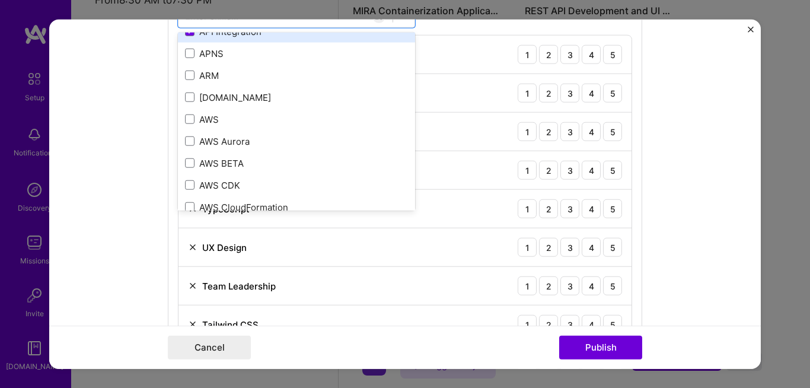
scroll to position [129, 0]
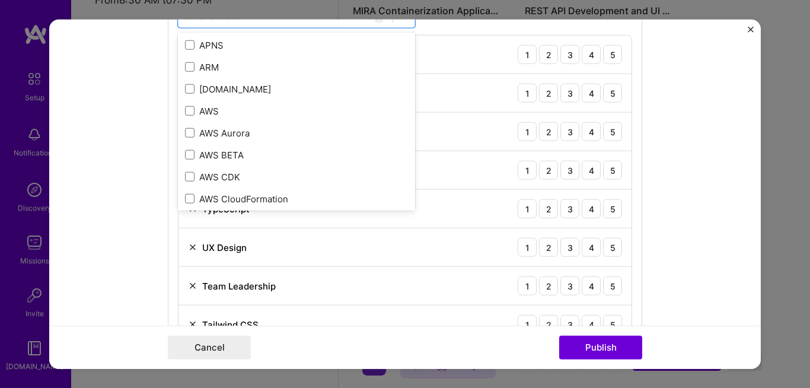
click at [669, 218] on form "Editing suggested project This project is suggested based on your LinkedIn, res…" at bounding box center [405, 194] width 712 height 349
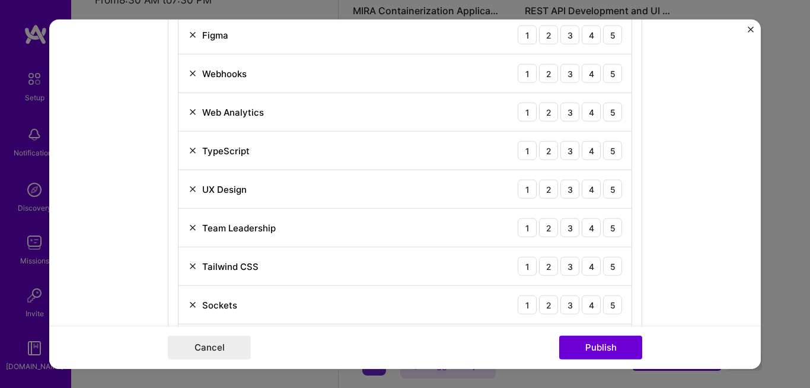
scroll to position [729, 0]
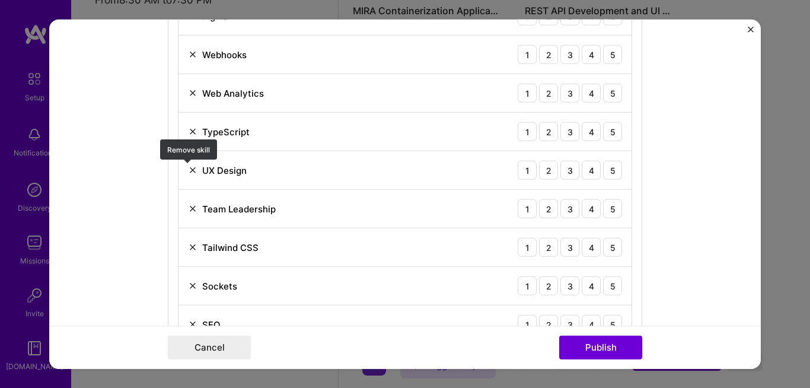
click at [190, 170] on img at bounding box center [192, 170] width 9 height 9
click at [190, 209] on img at bounding box center [192, 208] width 9 height 9
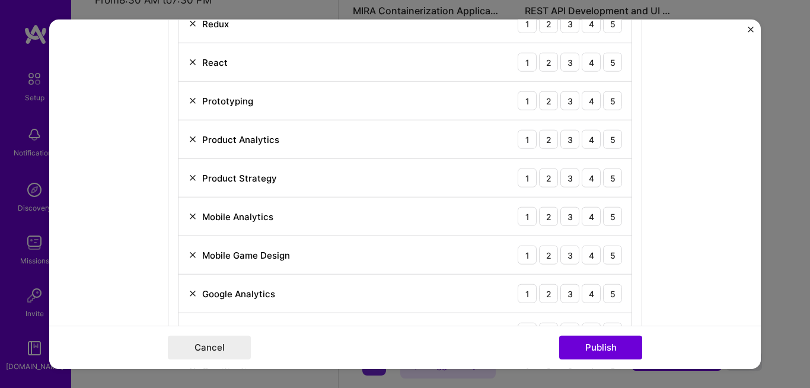
scroll to position [994, 0]
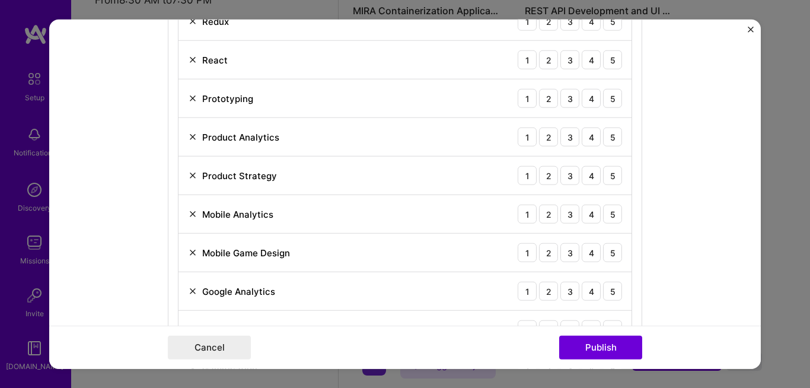
click at [191, 254] on img at bounding box center [192, 252] width 9 height 9
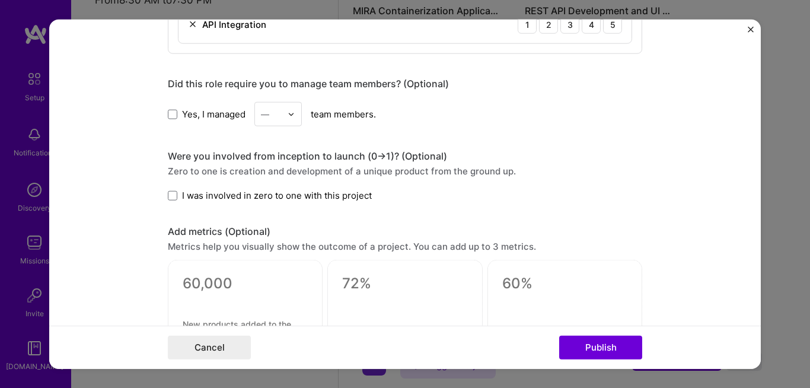
scroll to position [1486, 0]
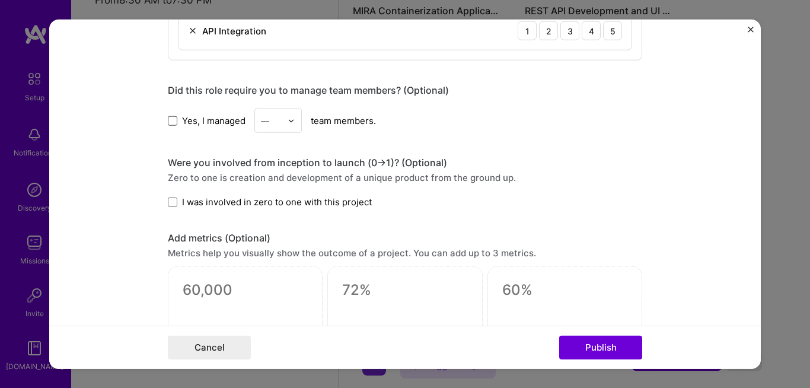
click at [168, 121] on span at bounding box center [172, 120] width 9 height 9
click at [0, 0] on input "Yes, I managed" at bounding box center [0, 0] width 0 height 0
click at [291, 128] on div at bounding box center [295, 120] width 14 height 23
click at [278, 177] on div "2" at bounding box center [278, 174] width 40 height 22
click at [170, 204] on span at bounding box center [172, 201] width 9 height 9
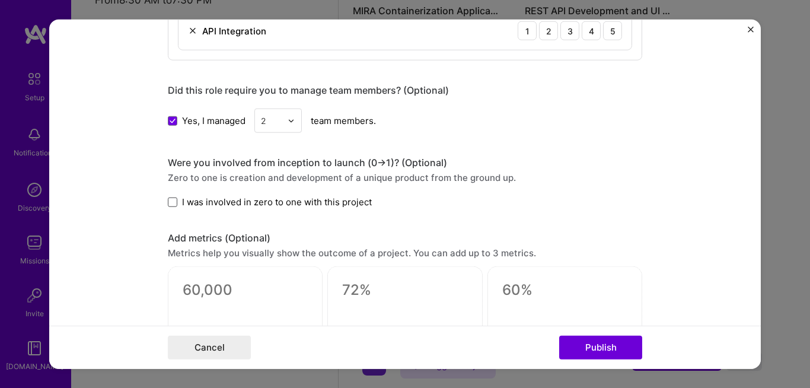
click at [0, 0] on input "I was involved in zero to one with this project" at bounding box center [0, 0] width 0 height 0
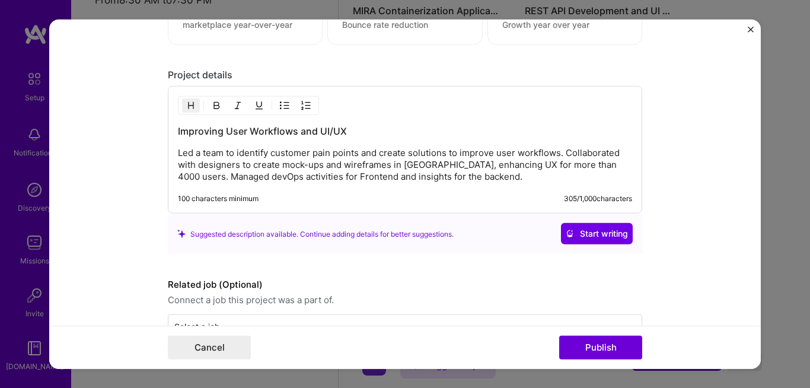
scroll to position [1809, 0]
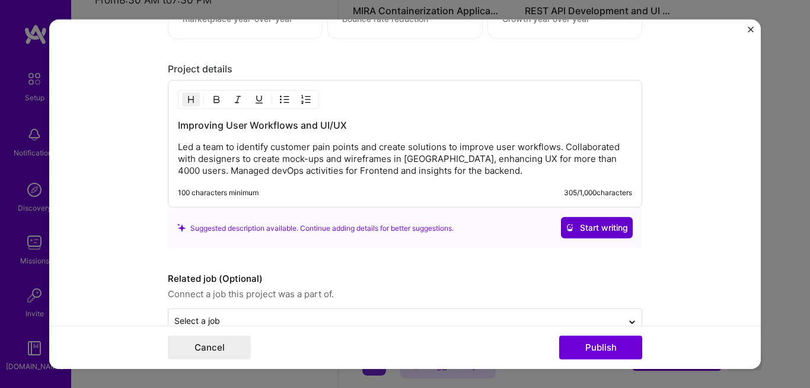
click at [600, 230] on span "Start writing" at bounding box center [597, 228] width 62 height 12
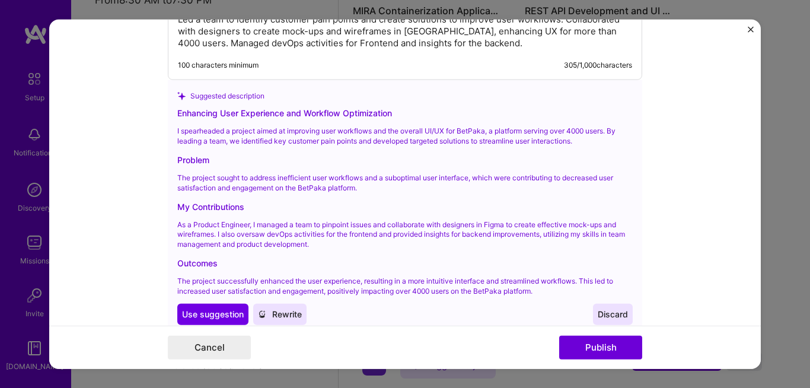
scroll to position [1938, 0]
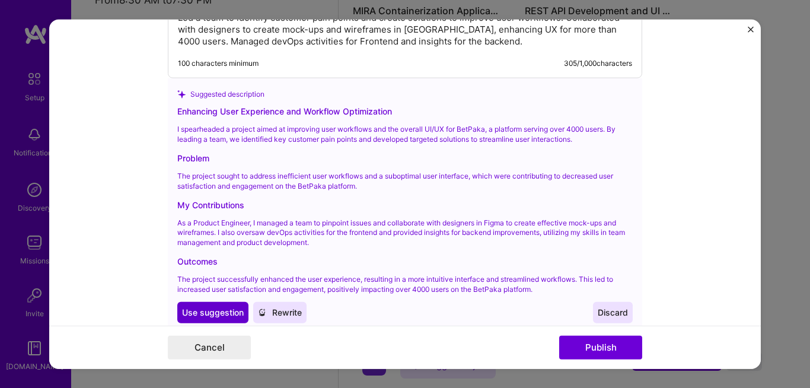
click at [221, 319] on button "Use Use suggestion" at bounding box center [212, 311] width 71 height 21
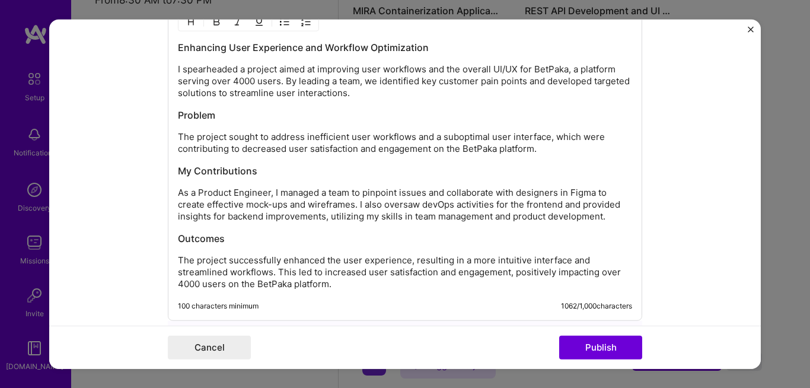
scroll to position [1889, 0]
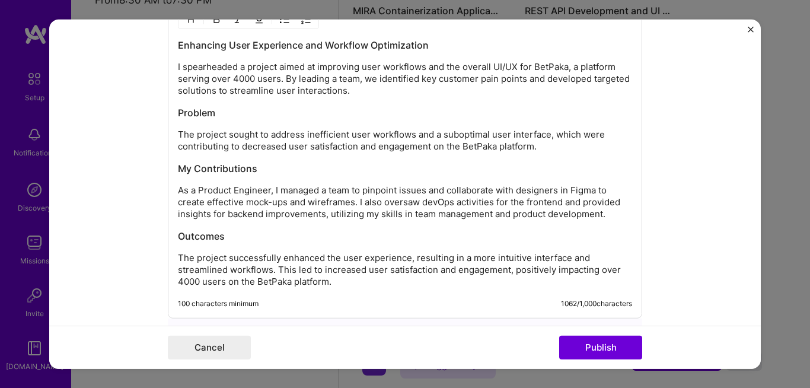
click at [534, 145] on p "The project sought to address inefficient user workflows and a suboptimal user …" at bounding box center [405, 141] width 454 height 24
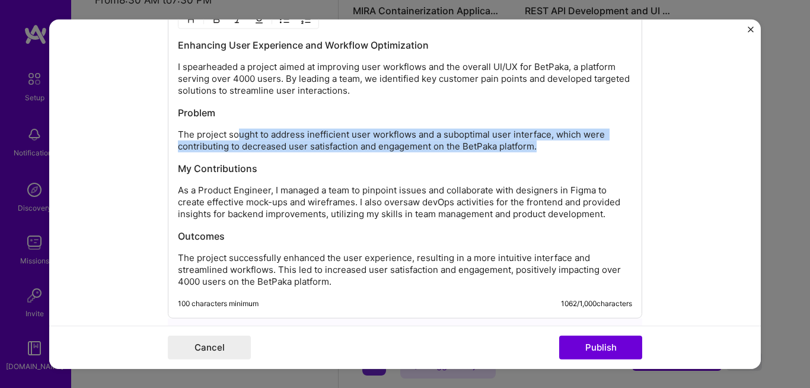
click at [266, 135] on p "The project sought to address inefficient user workflows and a suboptimal user …" at bounding box center [405, 141] width 454 height 24
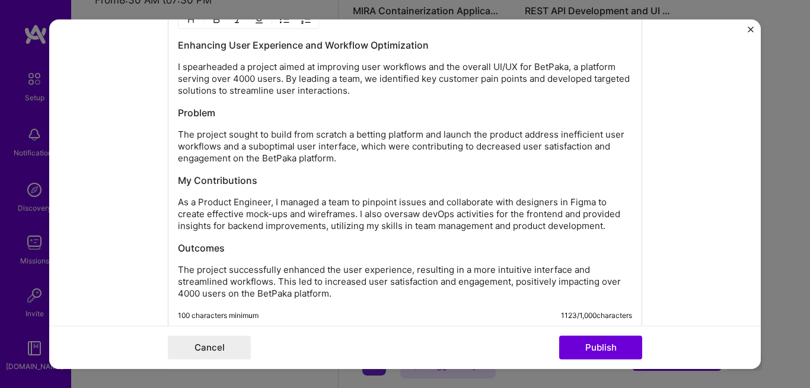
click at [556, 135] on p "The project sought to build from scratch a betting platform and launch the prod…" at bounding box center [405, 147] width 454 height 36
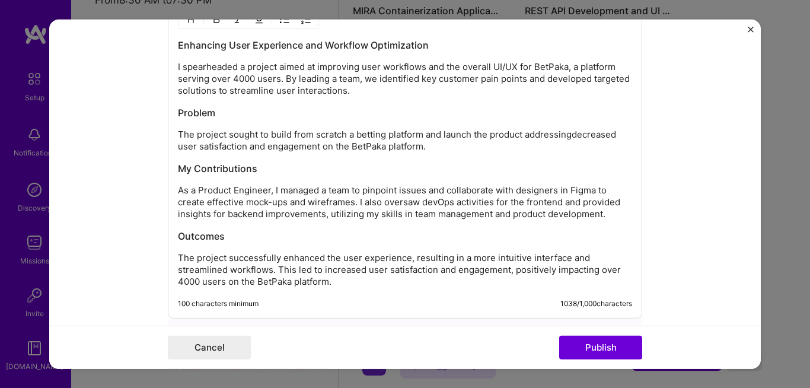
click at [418, 144] on p "The project sought to build from scratch a betting platform and launch the prod…" at bounding box center [405, 141] width 454 height 24
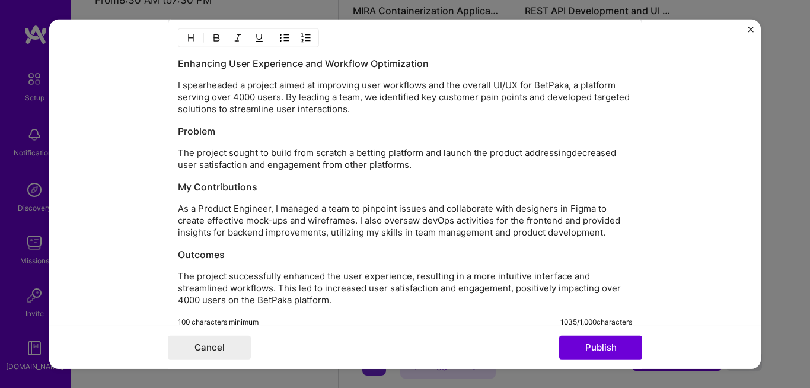
scroll to position [1869, 0]
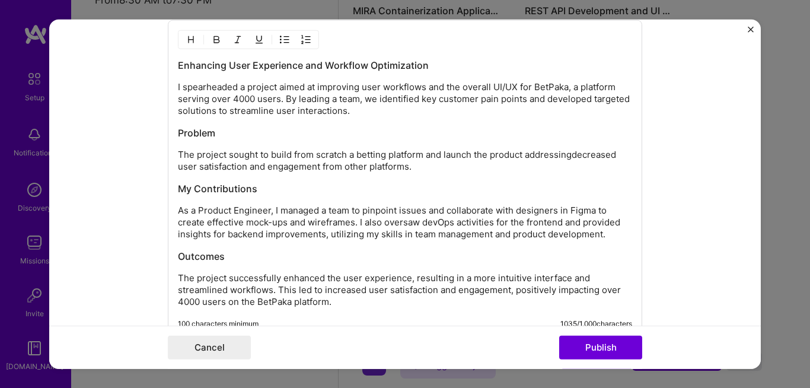
click at [434, 69] on h3 "Enhancing User Experience and Workflow Optimization" at bounding box center [405, 65] width 454 height 13
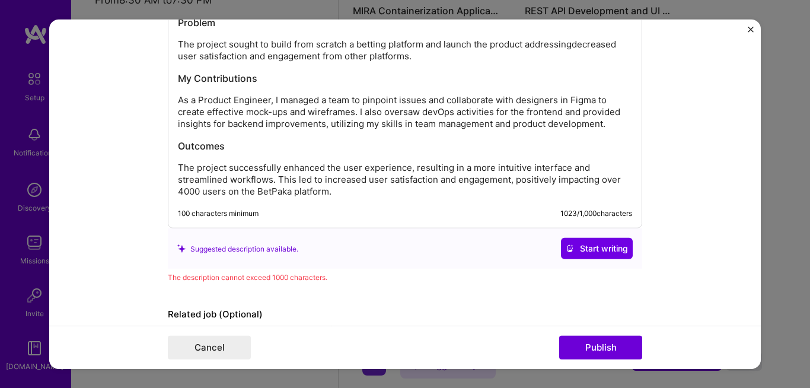
scroll to position [1992, 0]
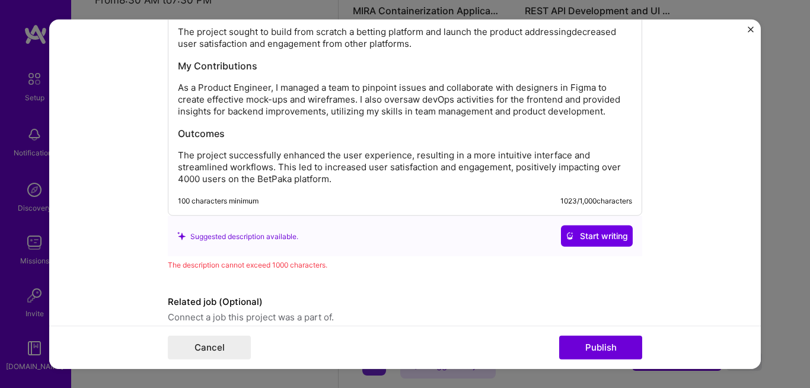
click at [405, 153] on p "The project successfully enhanced the user experience, resulting in a more intu…" at bounding box center [405, 168] width 454 height 36
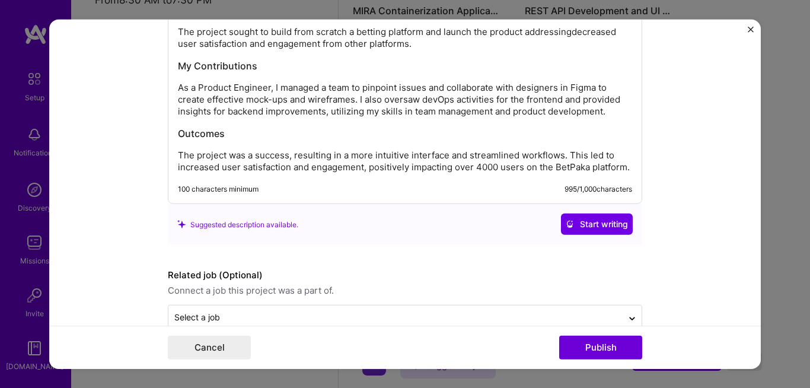
click at [520, 170] on p "The project was a success, resulting in a more intuitive interface and streamli…" at bounding box center [405, 162] width 454 height 24
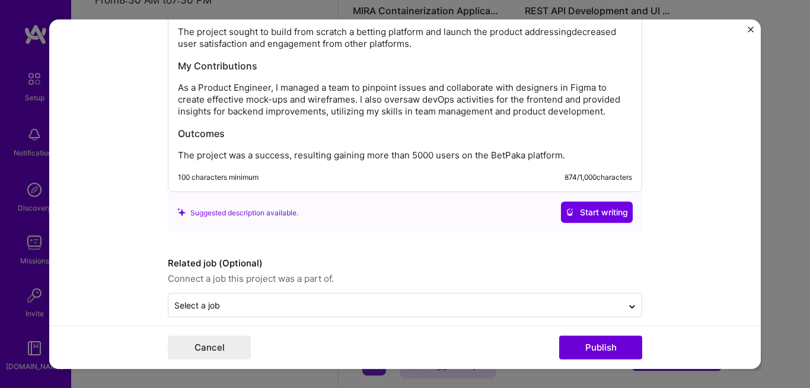
click at [500, 155] on p "The project was a success, resulting gaining more than 5000 users on the BetPak…" at bounding box center [405, 156] width 454 height 12
click at [576, 212] on span "Start writing" at bounding box center [597, 212] width 62 height 12
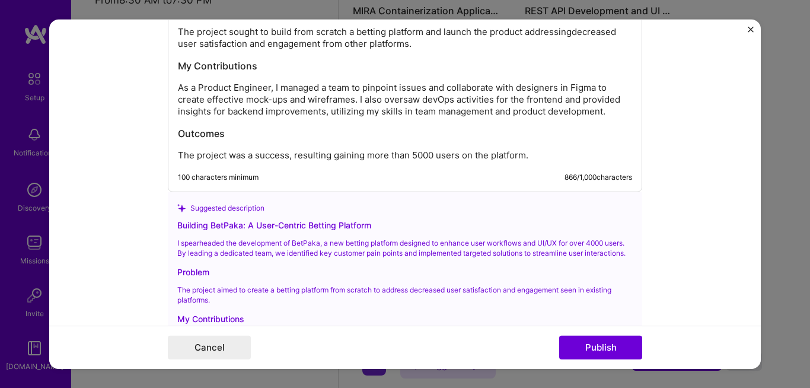
scroll to position [2219, 0]
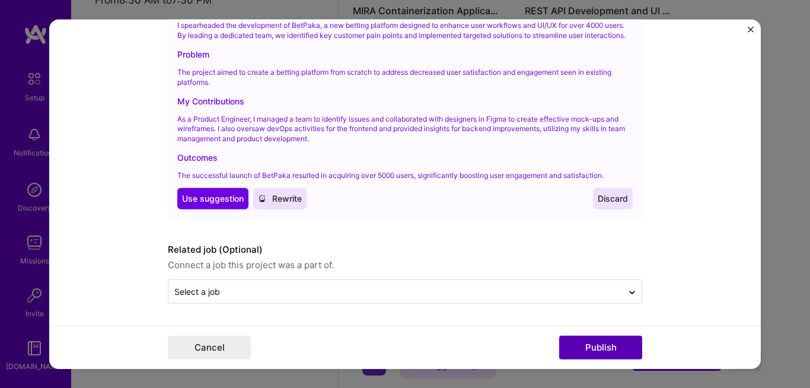
click at [622, 355] on button "Publish" at bounding box center [600, 347] width 83 height 24
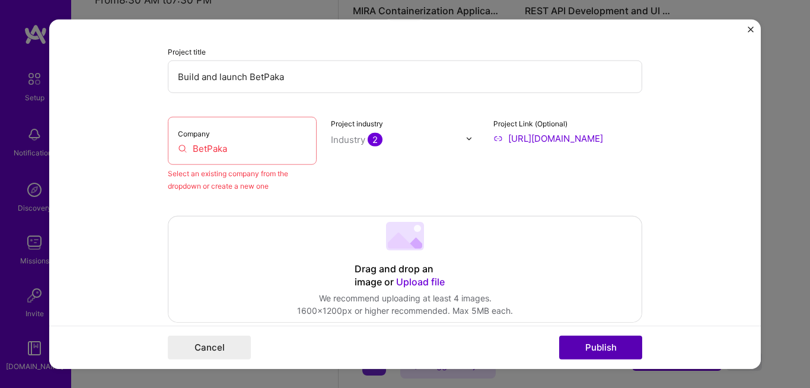
scroll to position [78, 0]
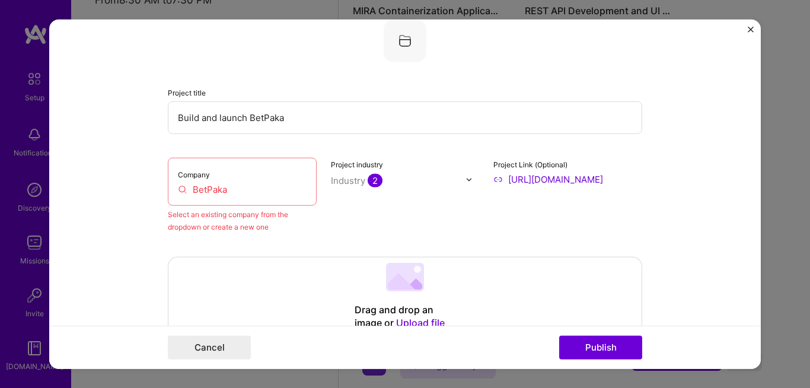
click at [276, 185] on input "BetPaka" at bounding box center [242, 189] width 129 height 12
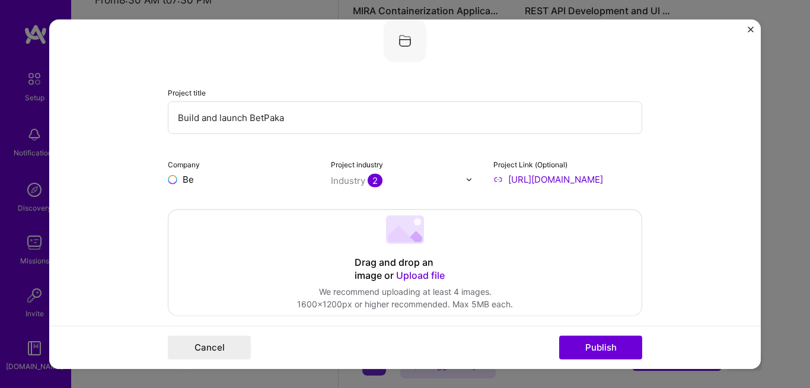
type input "B"
type input "BetPaka"
click at [253, 213] on div "BetPaka" at bounding box center [257, 206] width 46 height 21
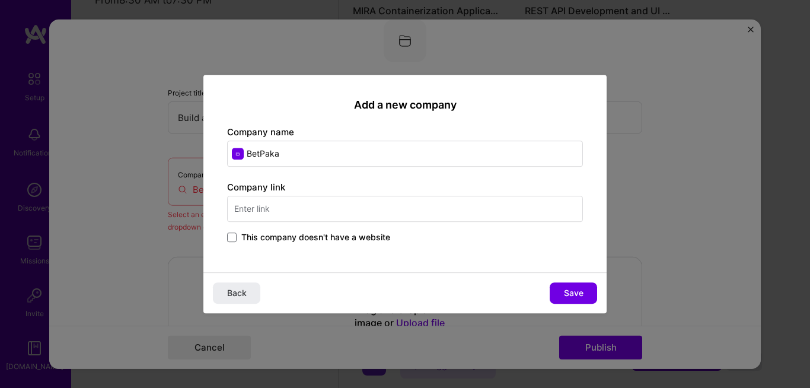
click at [436, 208] on input "text" at bounding box center [405, 209] width 356 height 26
type input "[URL][DOMAIN_NAME]"
click at [581, 291] on span "Save" at bounding box center [574, 293] width 20 height 12
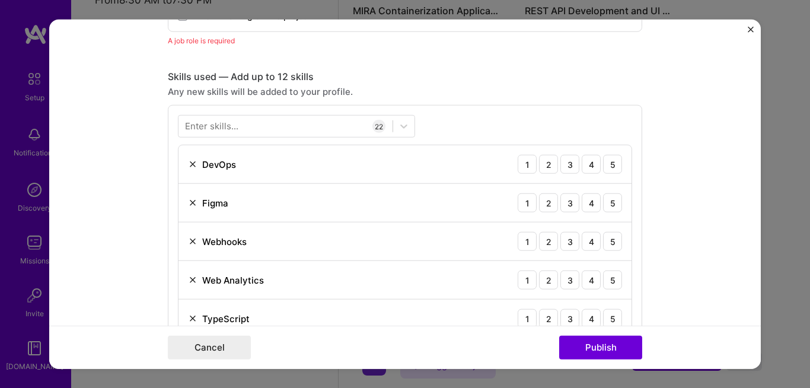
scroll to position [591, 0]
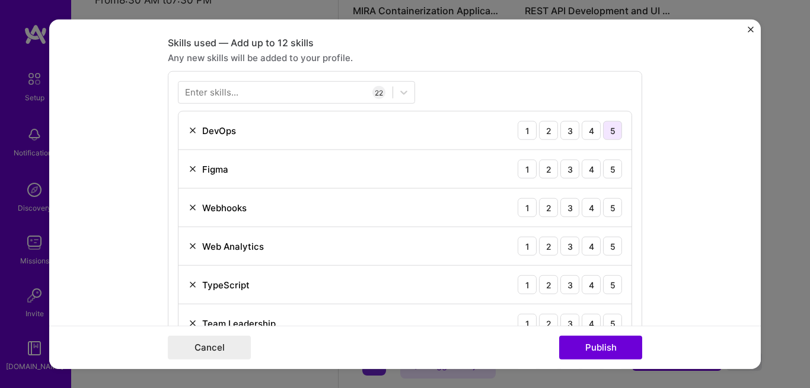
click at [608, 133] on div "5" at bounding box center [612, 130] width 19 height 19
click at [607, 171] on div "5" at bounding box center [612, 169] width 19 height 19
click at [589, 202] on div "4" at bounding box center [591, 207] width 19 height 19
click at [590, 246] on div "4" at bounding box center [591, 246] width 19 height 19
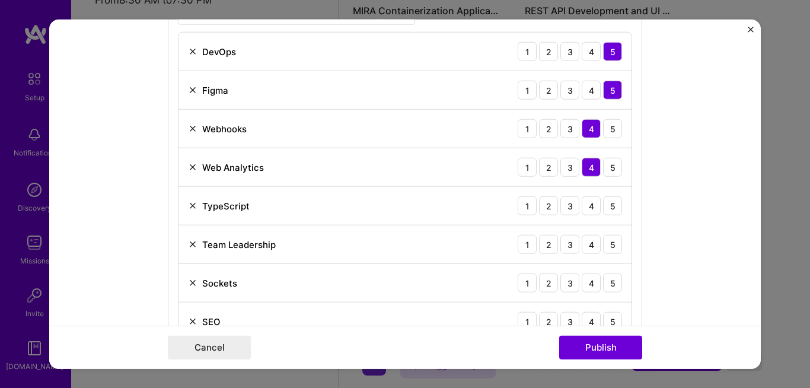
scroll to position [689, 0]
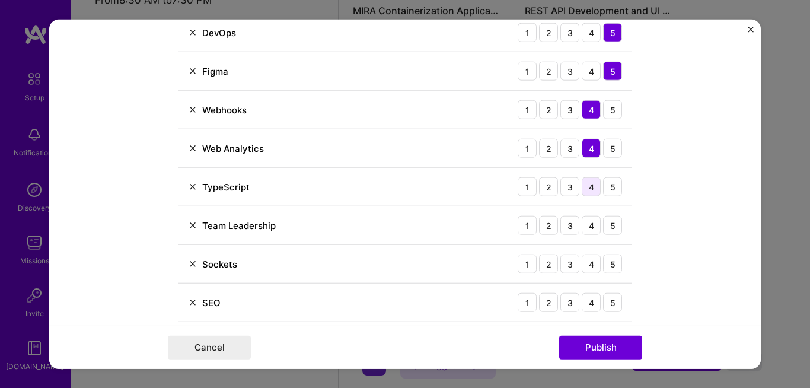
click at [591, 189] on div "4" at bounding box center [591, 186] width 19 height 19
click at [570, 228] on div "3" at bounding box center [570, 225] width 19 height 19
click at [591, 263] on div "4" at bounding box center [591, 264] width 19 height 19
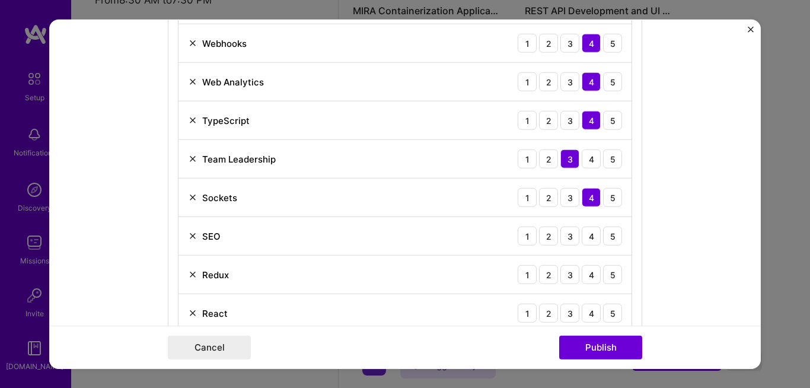
scroll to position [762, 0]
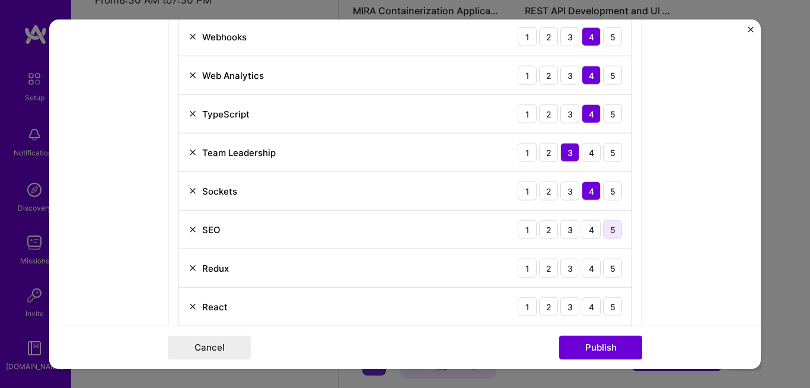
click at [612, 230] on div "5" at bounding box center [612, 229] width 19 height 19
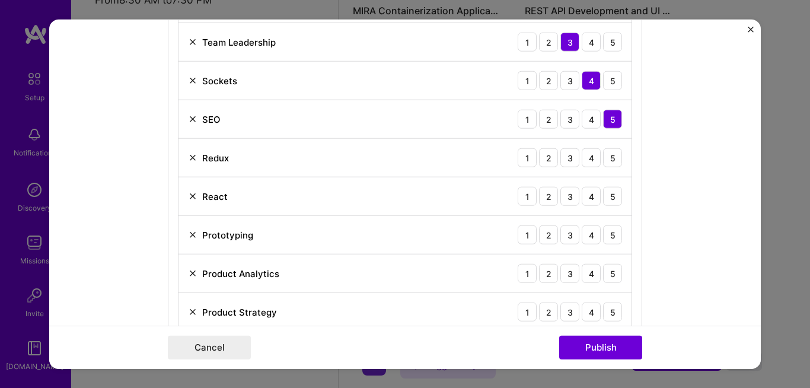
scroll to position [880, 0]
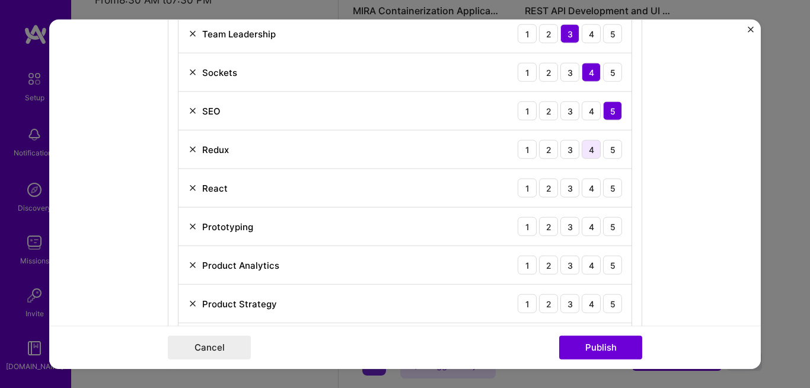
click at [593, 155] on div "4" at bounding box center [591, 149] width 19 height 19
click at [589, 181] on div "4" at bounding box center [591, 188] width 19 height 19
click at [565, 231] on div "3" at bounding box center [570, 226] width 19 height 19
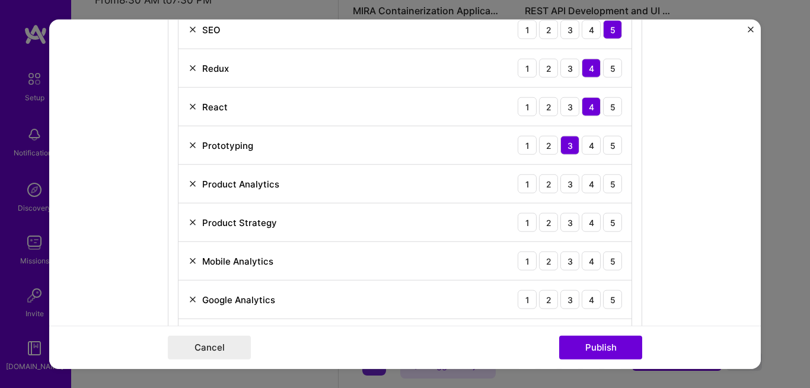
scroll to position [966, 0]
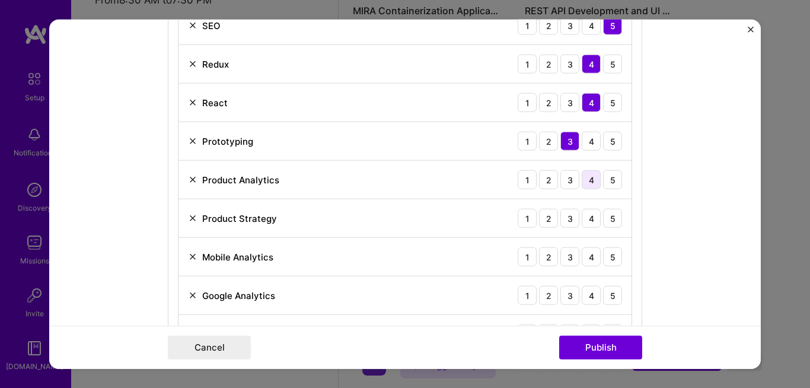
click at [593, 182] on div "4" at bounding box center [591, 179] width 19 height 19
click at [589, 214] on div "4" at bounding box center [591, 218] width 19 height 19
click at [586, 256] on div "4" at bounding box center [591, 256] width 19 height 19
click at [568, 295] on div "3" at bounding box center [570, 295] width 19 height 19
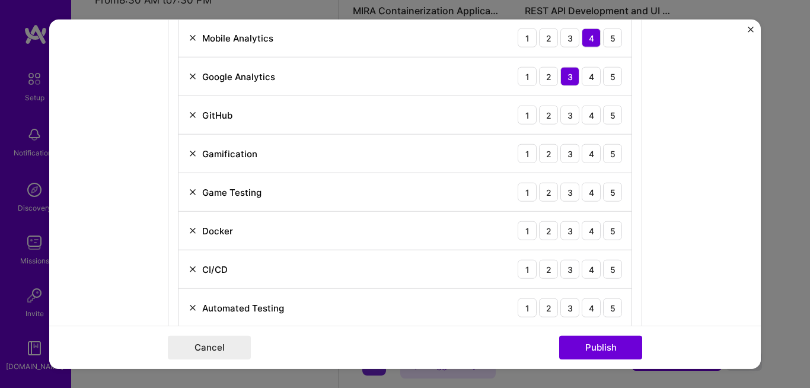
scroll to position [1197, 0]
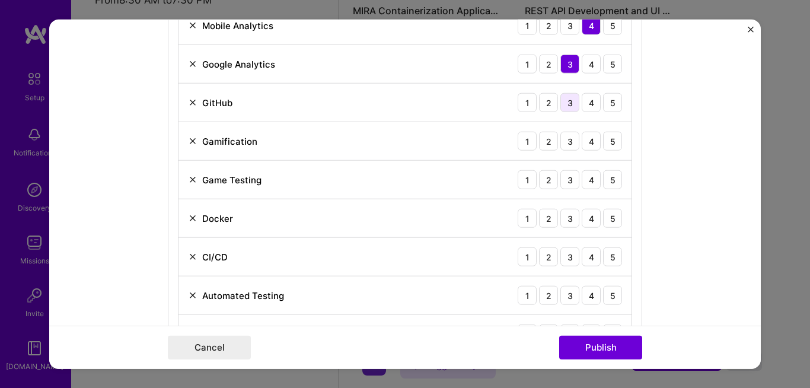
click at [569, 104] on div "3" at bounding box center [570, 102] width 19 height 19
click at [575, 144] on div "1 2 3 4 5" at bounding box center [570, 141] width 104 height 19
click at [582, 145] on div "4" at bounding box center [591, 141] width 19 height 19
click at [566, 176] on div "3" at bounding box center [570, 179] width 19 height 19
click at [584, 218] on div "4" at bounding box center [591, 218] width 19 height 19
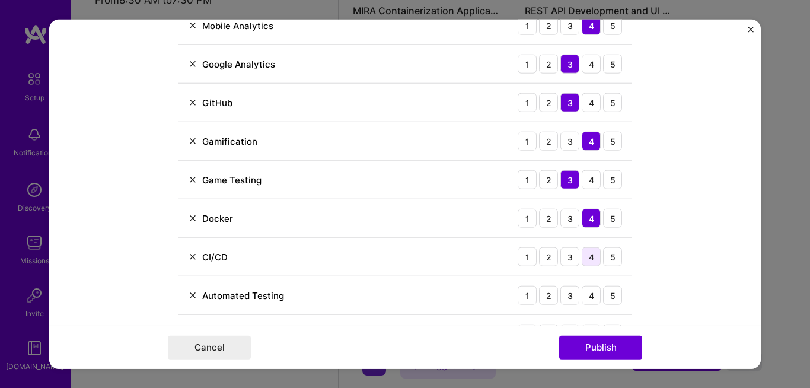
click at [586, 261] on div "4" at bounding box center [591, 256] width 19 height 19
click at [583, 292] on div "4" at bounding box center [591, 295] width 19 height 19
click at [584, 298] on div "4" at bounding box center [591, 295] width 19 height 19
click at [567, 298] on div "3" at bounding box center [570, 295] width 19 height 19
click at [601, 346] on button "Publish" at bounding box center [600, 347] width 83 height 24
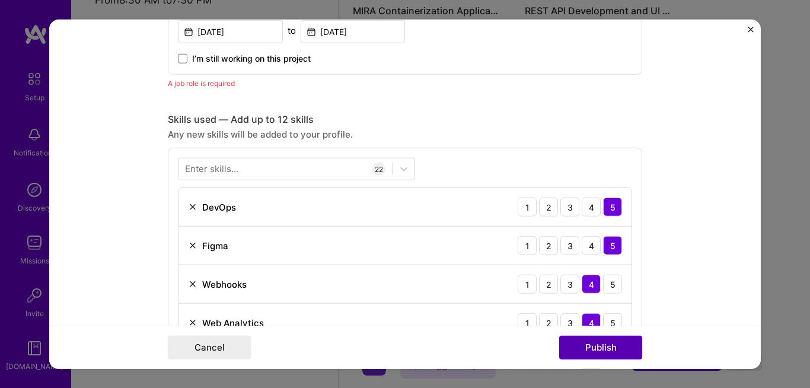
scroll to position [398, 0]
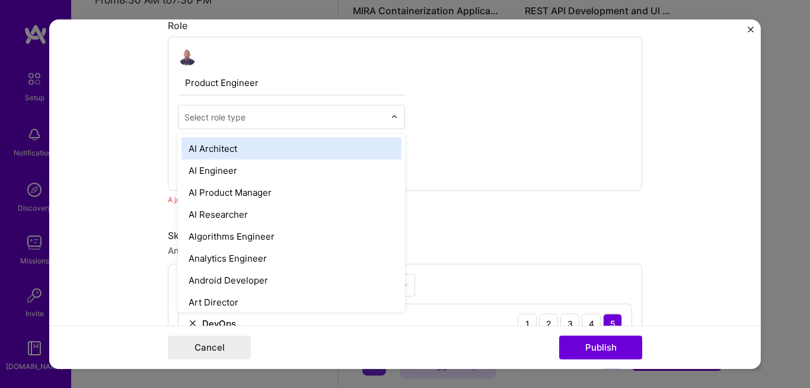
click at [357, 127] on div "Select role type" at bounding box center [285, 117] width 212 height 23
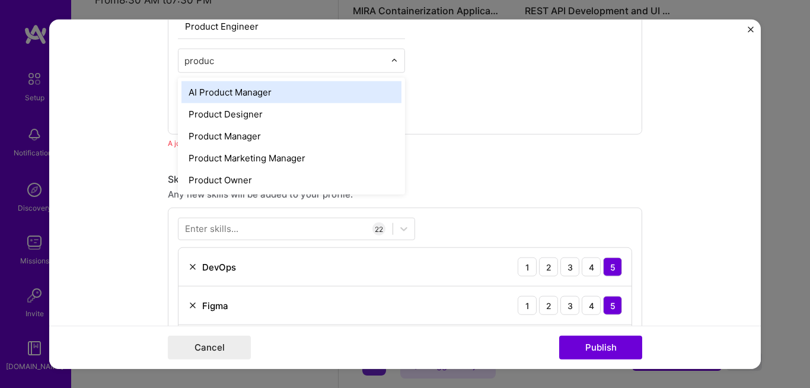
scroll to position [444, 0]
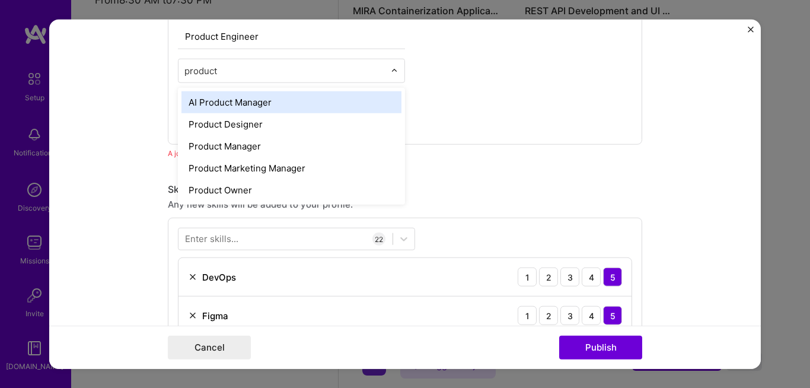
click at [284, 75] on input "product" at bounding box center [285, 71] width 201 height 12
type input "p"
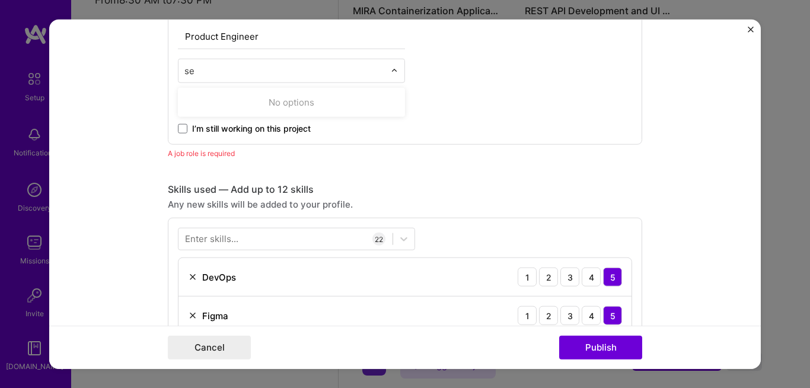
type input "s"
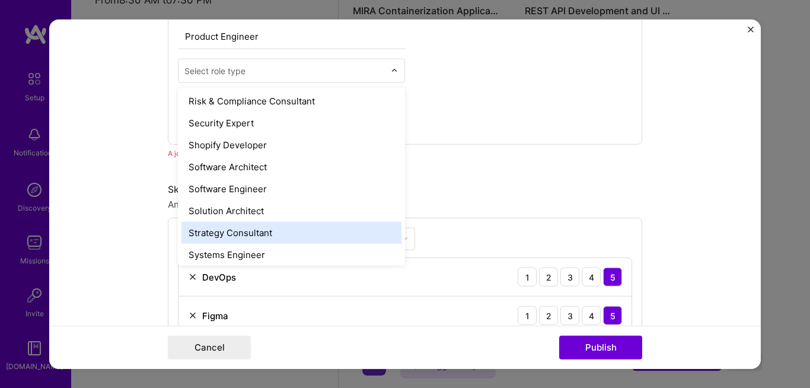
scroll to position [1245, 0]
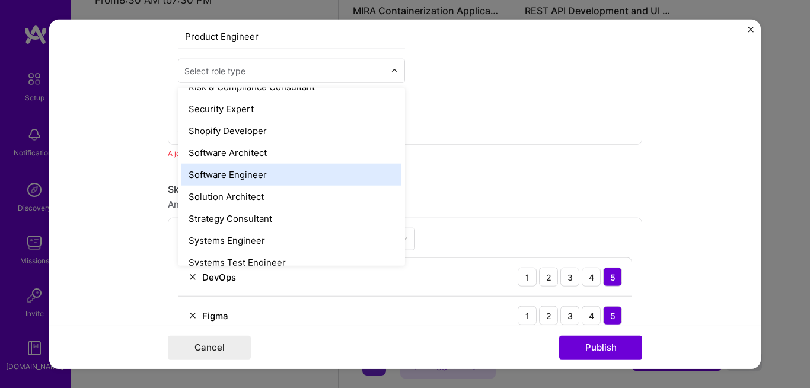
click at [323, 167] on div "Software Engineer" at bounding box center [292, 175] width 220 height 22
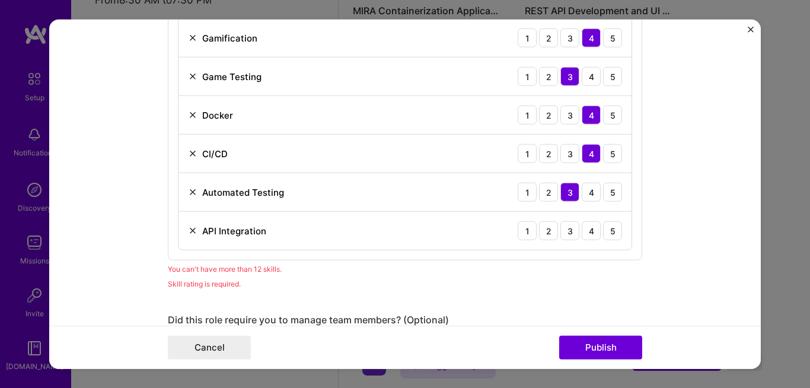
scroll to position [1284, 0]
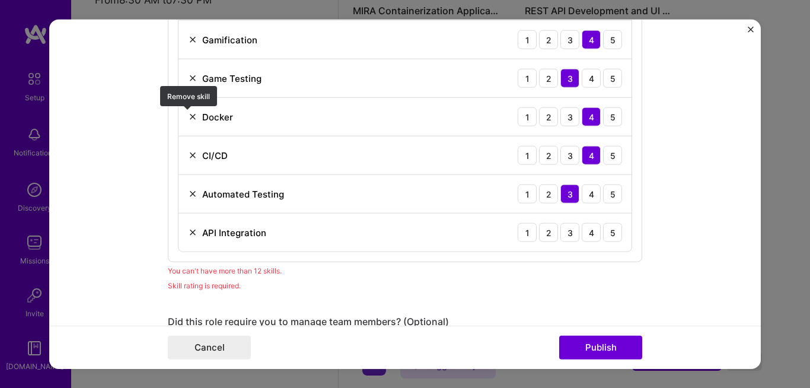
click at [192, 117] on img at bounding box center [192, 116] width 9 height 9
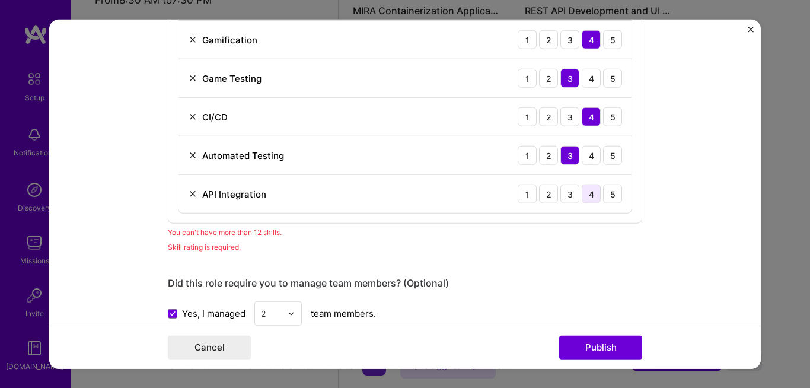
click at [592, 196] on div "4" at bounding box center [591, 194] width 19 height 19
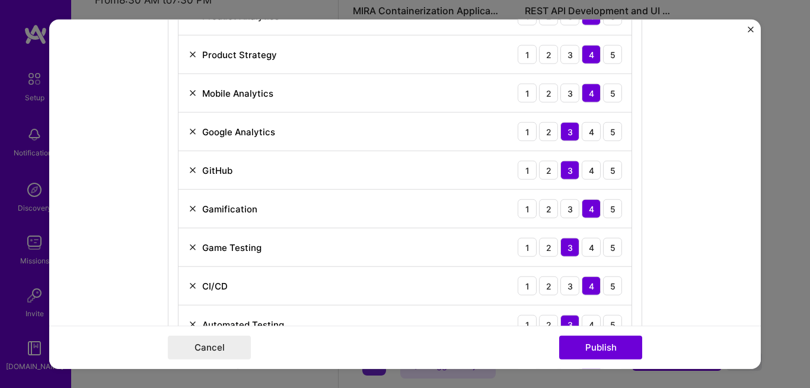
scroll to position [1179, 0]
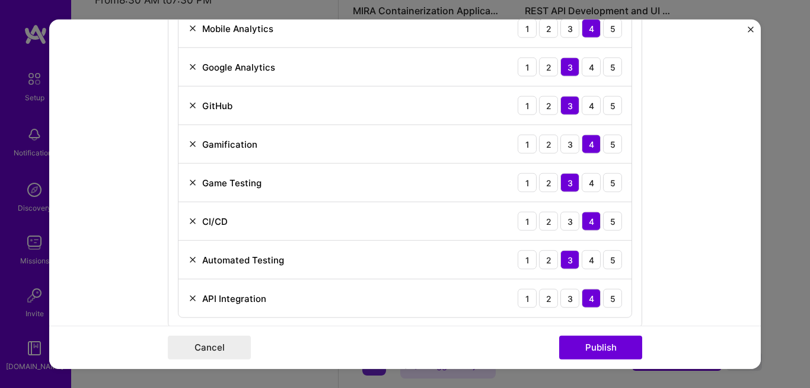
click at [190, 105] on img at bounding box center [192, 105] width 9 height 9
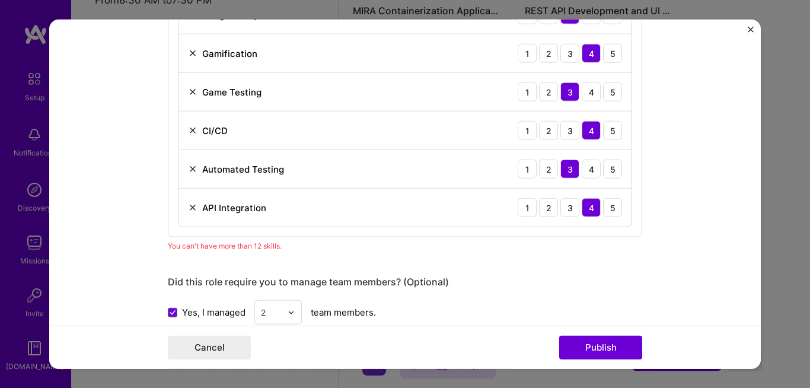
scroll to position [1229, 0]
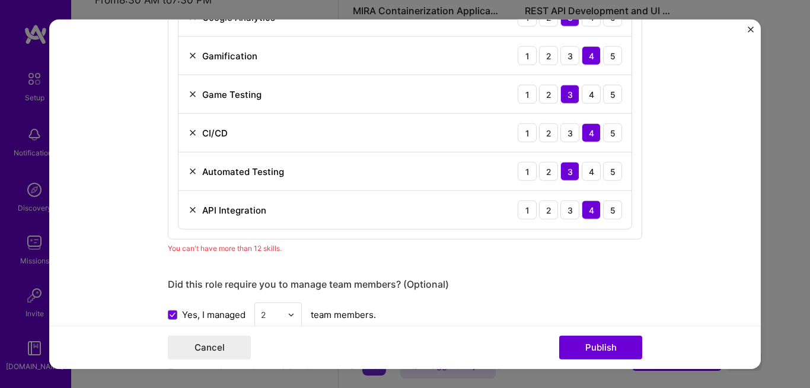
click at [188, 168] on img at bounding box center [192, 171] width 9 height 9
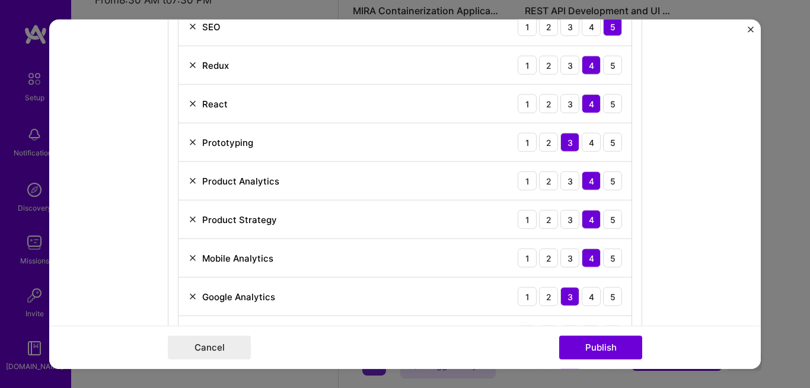
scroll to position [940, 0]
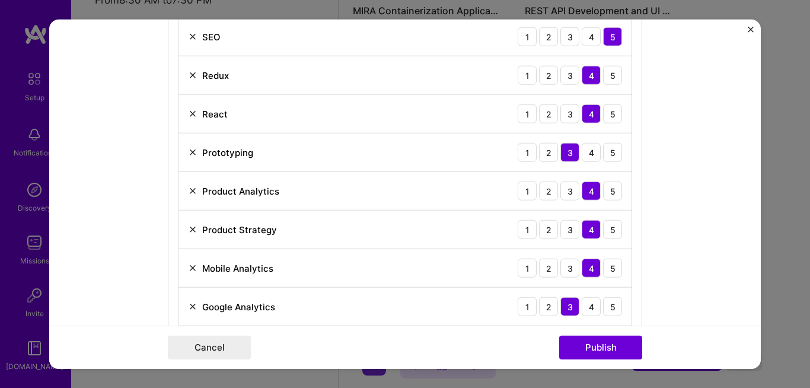
click at [194, 152] on div "Prototyping" at bounding box center [220, 152] width 65 height 12
click at [190, 152] on img at bounding box center [192, 152] width 9 height 9
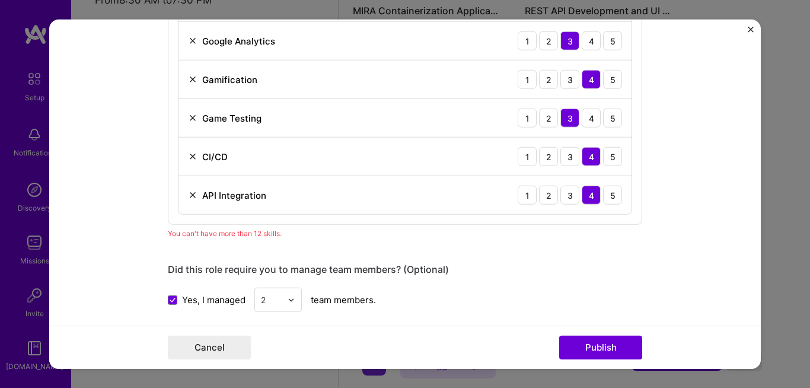
scroll to position [1163, 0]
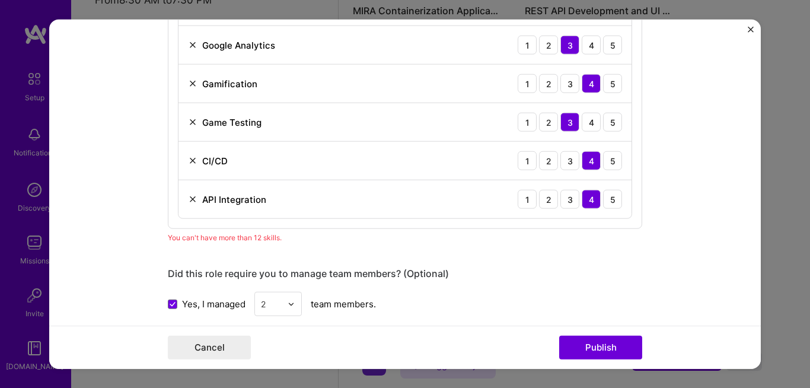
click at [188, 159] on img at bounding box center [192, 160] width 9 height 9
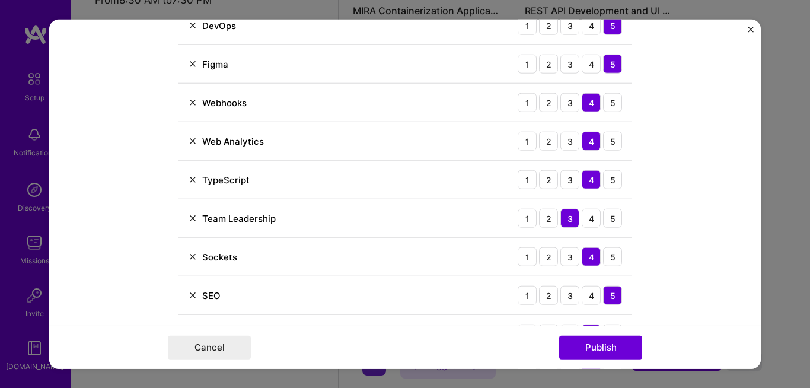
scroll to position [679, 0]
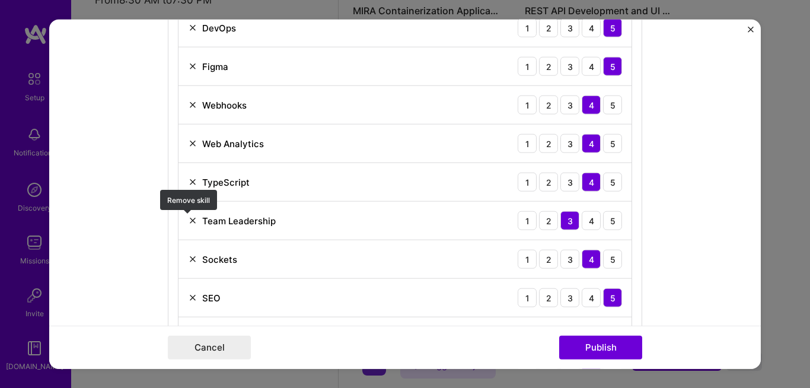
click at [189, 221] on img at bounding box center [192, 220] width 9 height 9
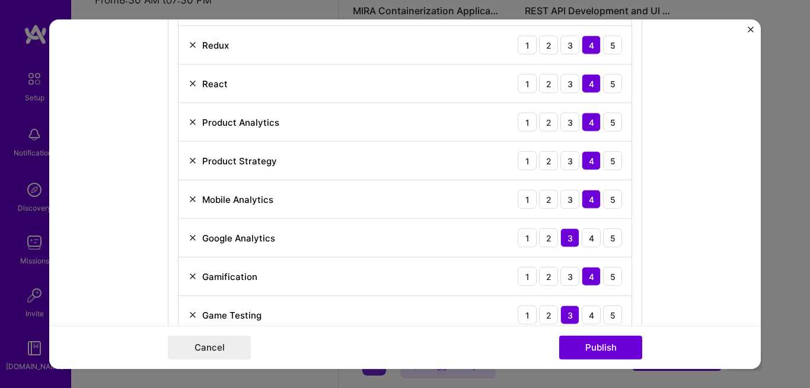
scroll to position [954, 0]
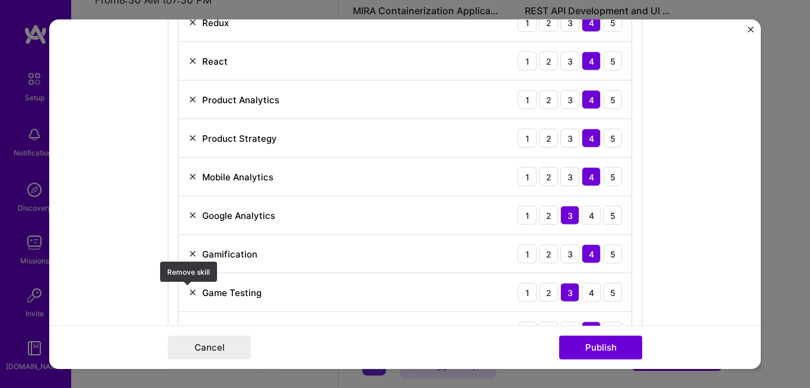
click at [190, 290] on img at bounding box center [192, 292] width 9 height 9
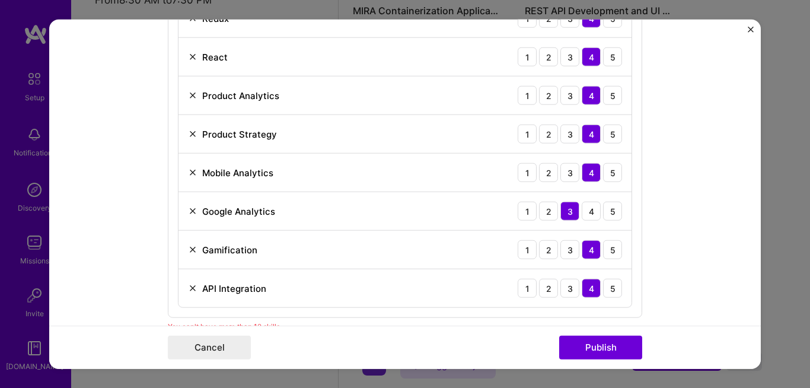
scroll to position [960, 0]
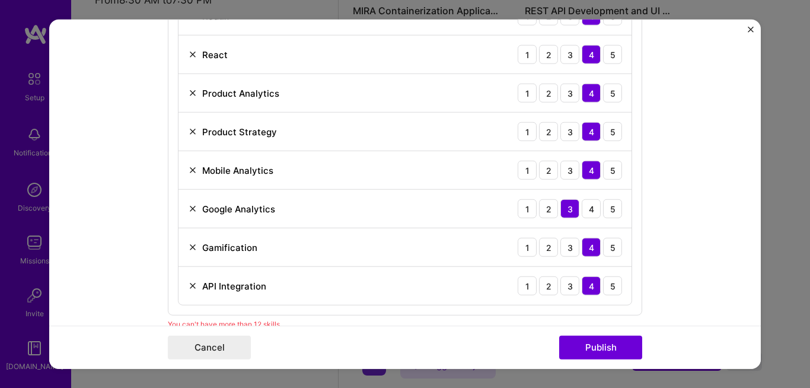
click at [188, 290] on img at bounding box center [192, 285] width 9 height 9
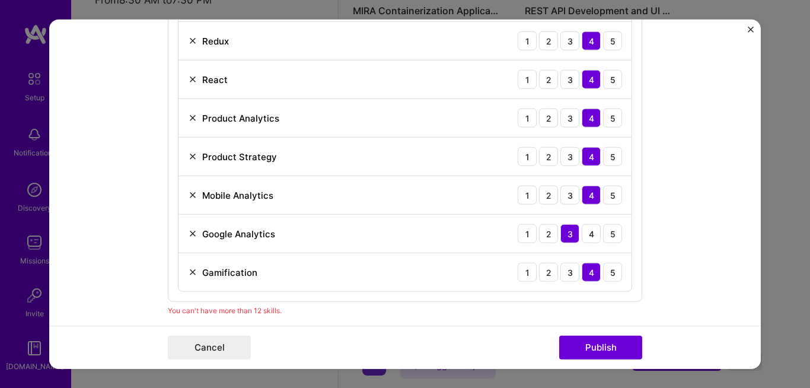
scroll to position [962, 0]
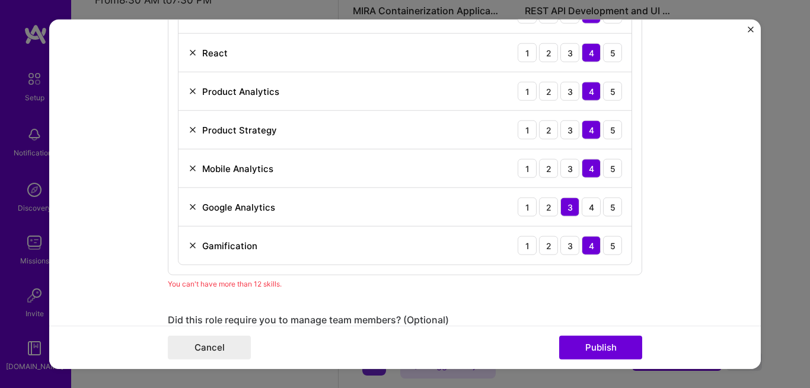
click at [189, 171] on img at bounding box center [192, 168] width 9 height 9
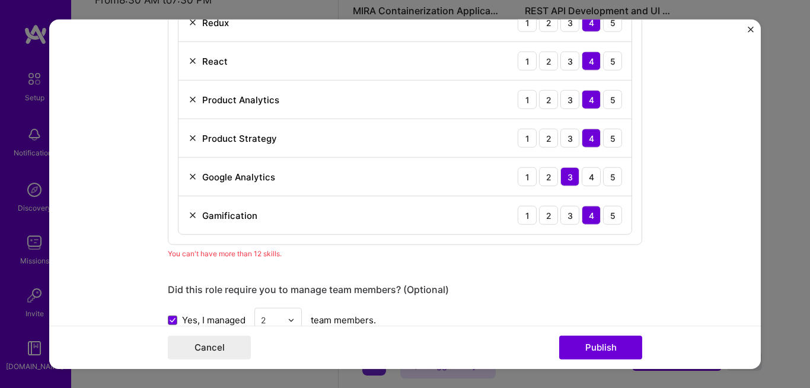
scroll to position [952, 0]
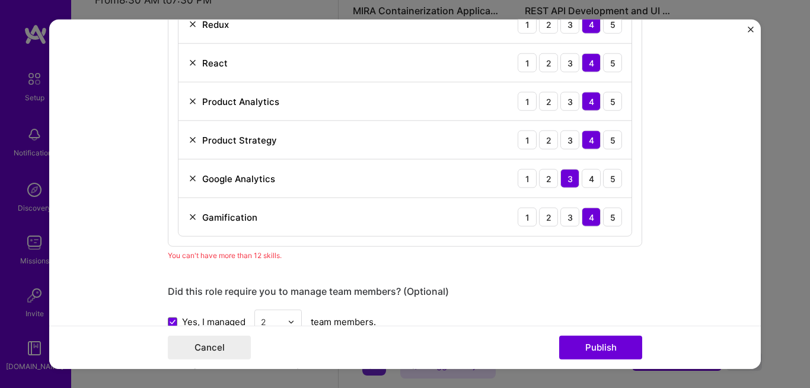
click at [189, 100] on img at bounding box center [192, 101] width 9 height 9
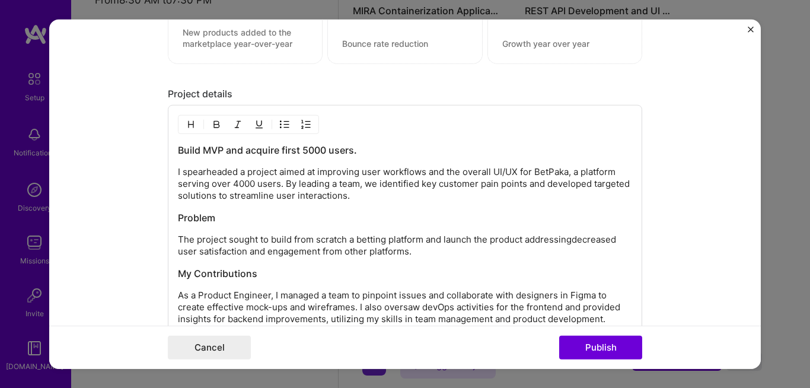
scroll to position [1594, 0]
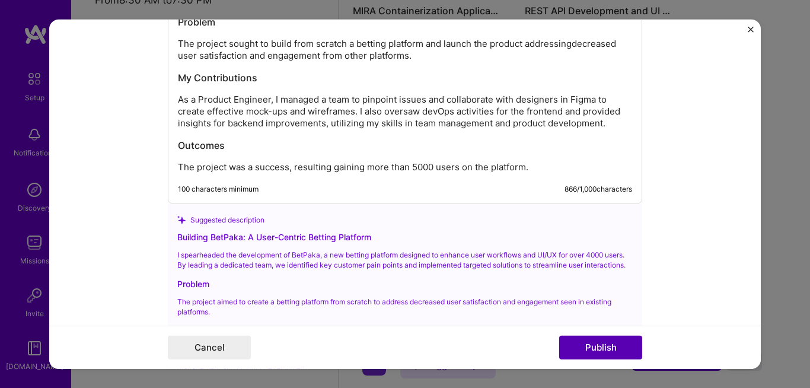
click at [589, 351] on button "Publish" at bounding box center [600, 347] width 83 height 24
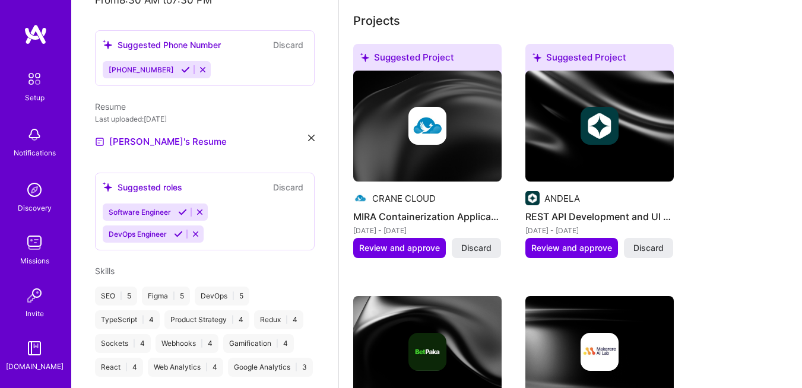
scroll to position [449, 0]
